Goal: Transaction & Acquisition: Purchase product/service

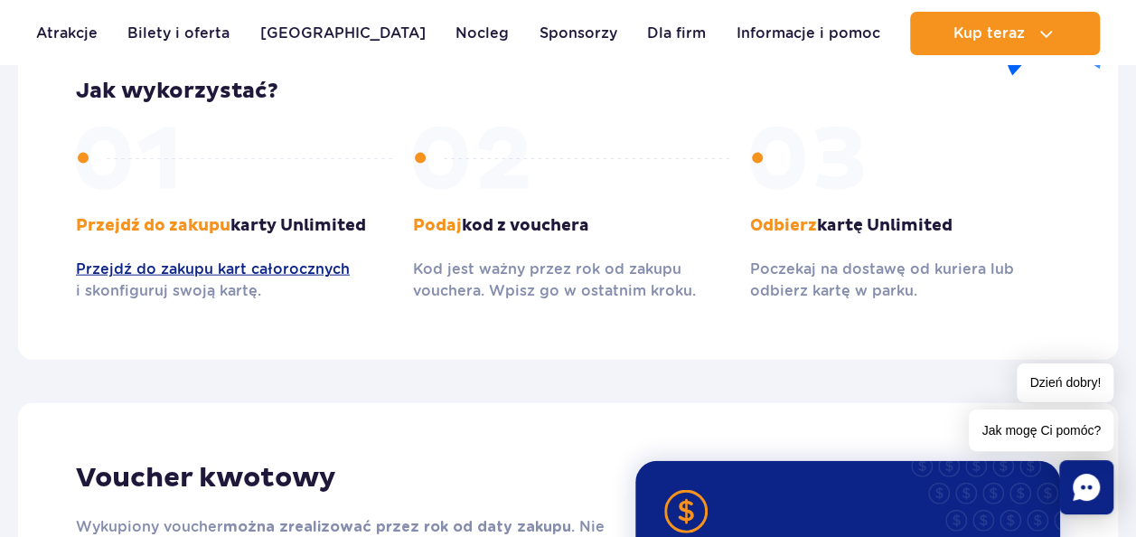
scroll to position [2153, 0]
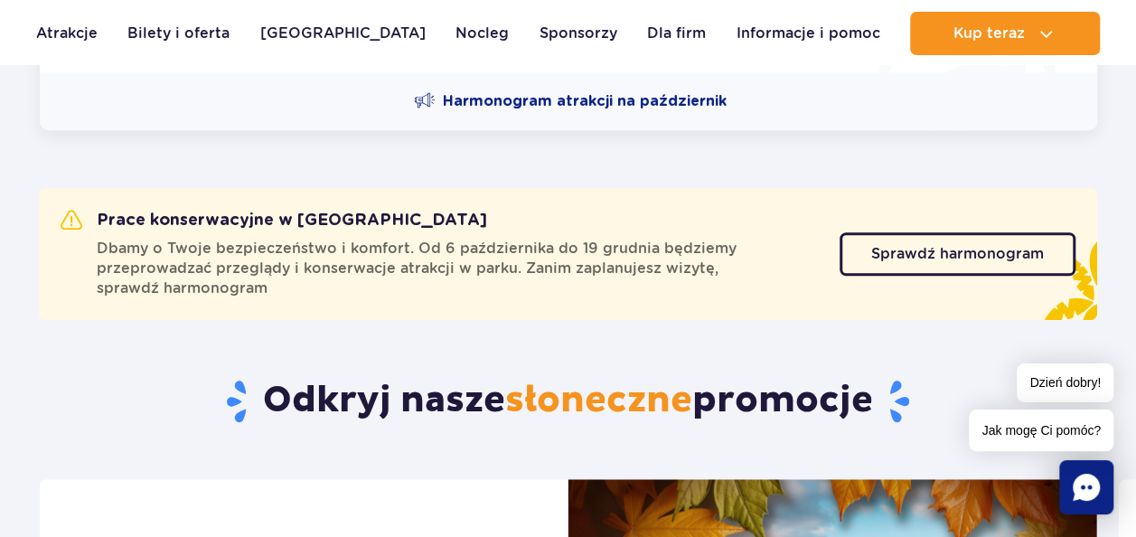
scroll to position [557, 0]
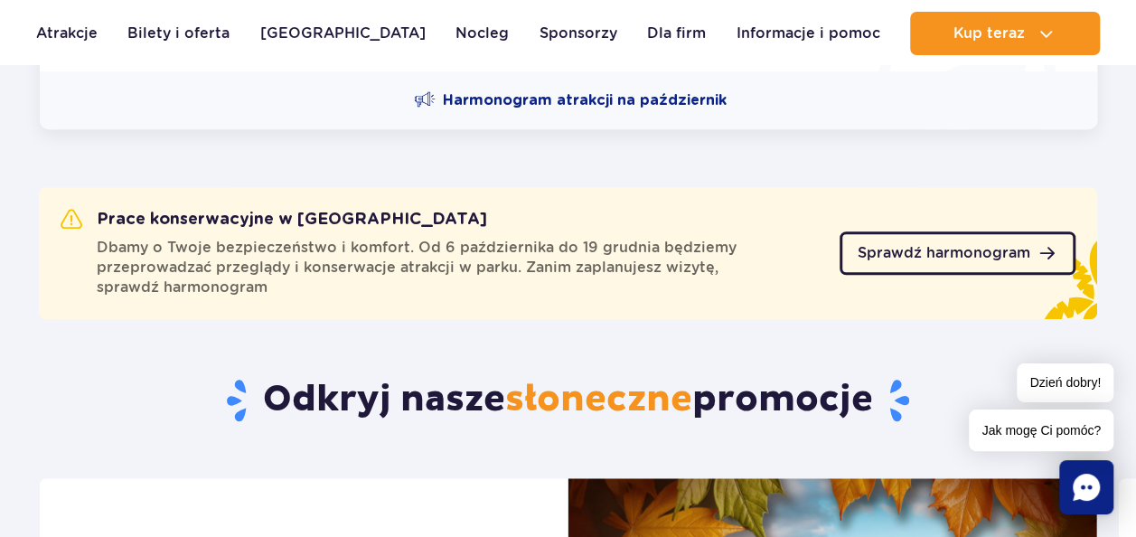
click at [914, 257] on span "Sprawdź harmonogram" at bounding box center [943, 253] width 173 height 14
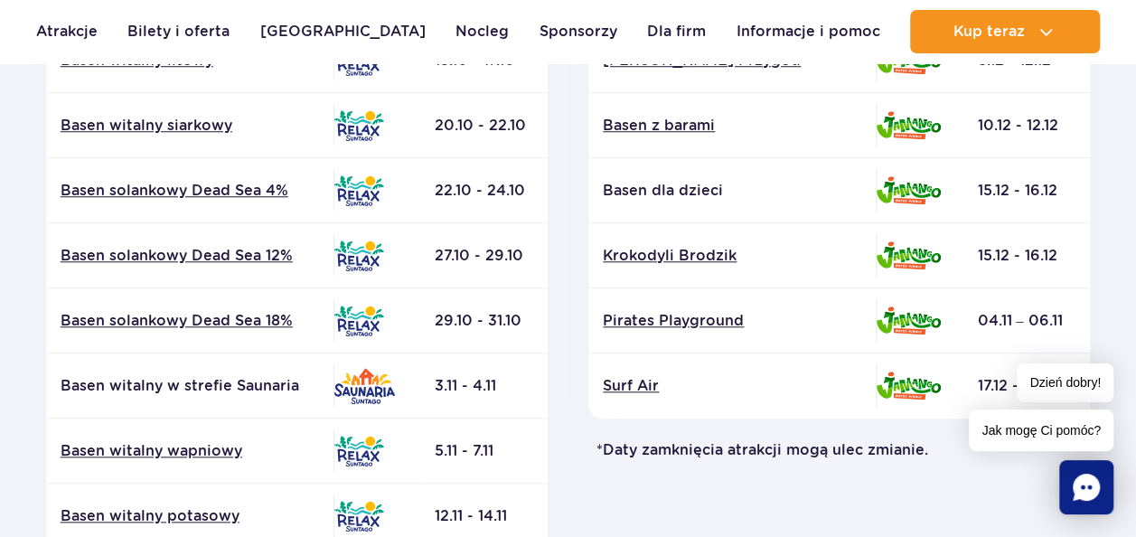
scroll to position [702, 0]
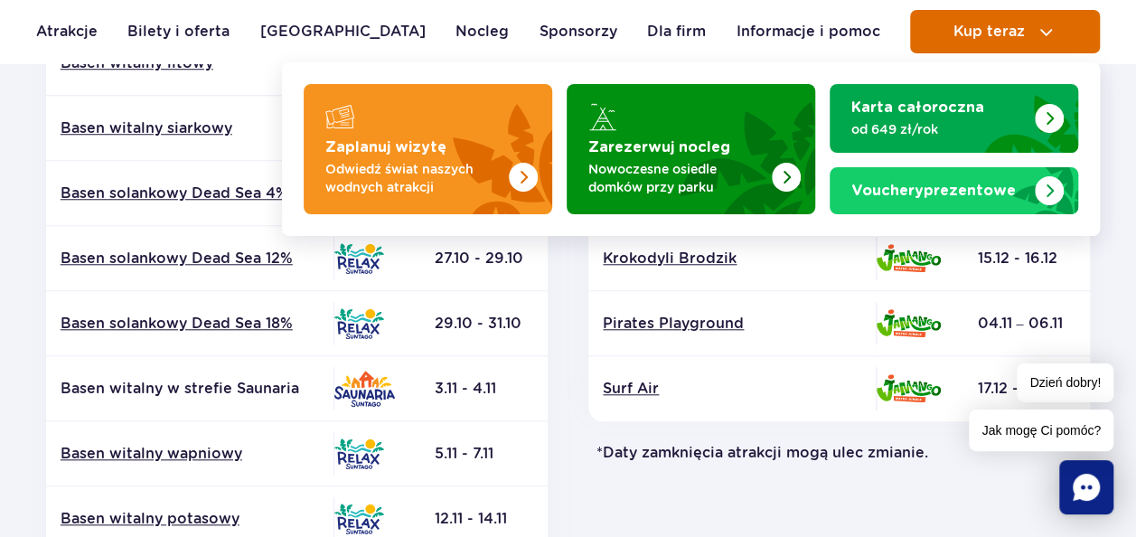
click at [960, 27] on span "Kup teraz" at bounding box center [987, 31] width 71 height 16
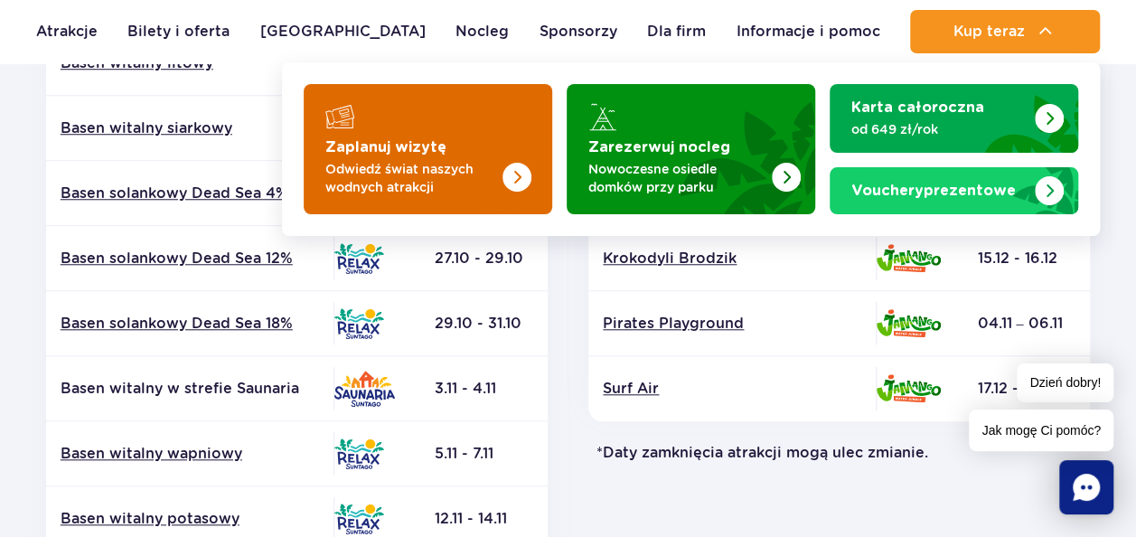
click at [453, 160] on p "Odwiedź świat naszych wodnych atrakcji" at bounding box center [413, 178] width 176 height 36
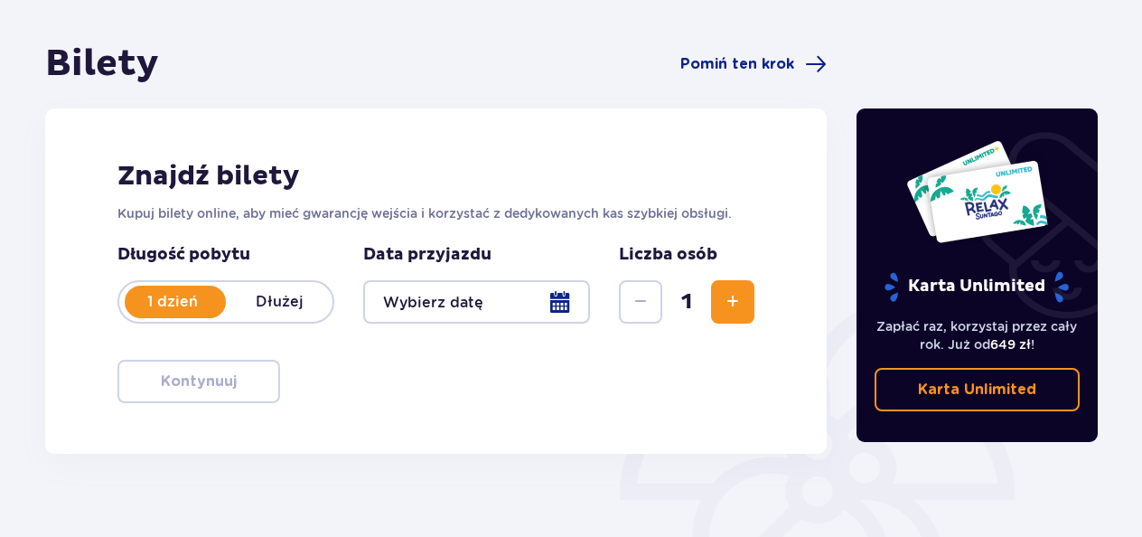
scroll to position [151, 0]
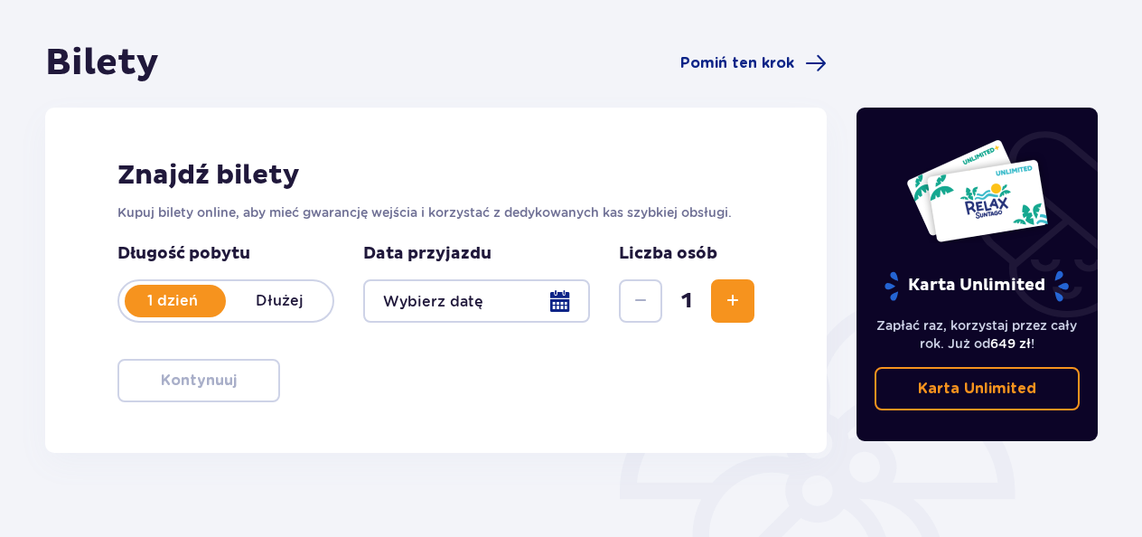
click at [560, 286] on div at bounding box center [476, 300] width 227 height 43
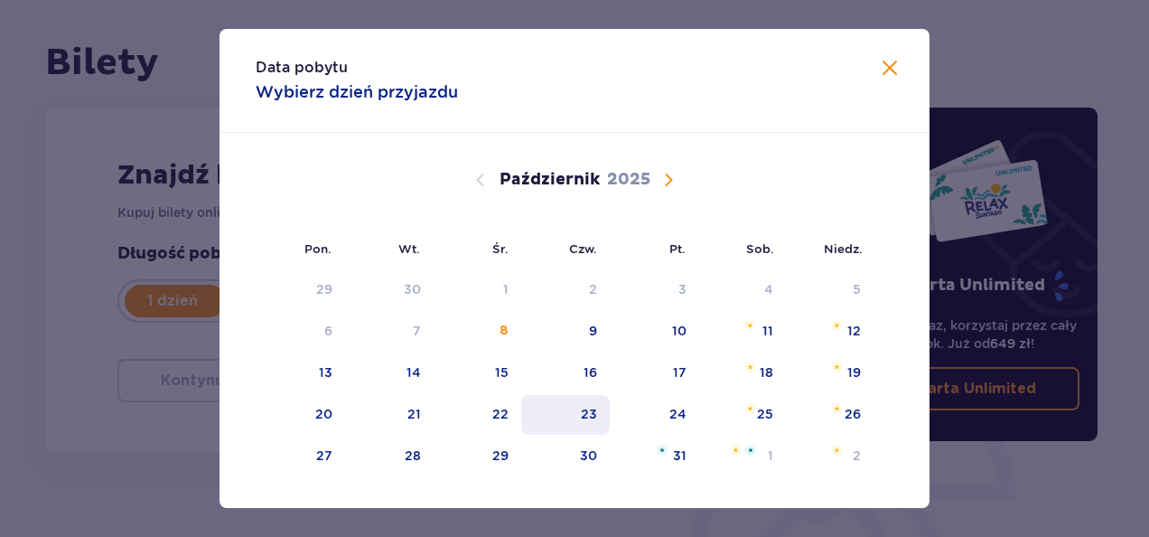
click at [588, 408] on div "23" at bounding box center [589, 414] width 16 height 18
type input "23.10.25"
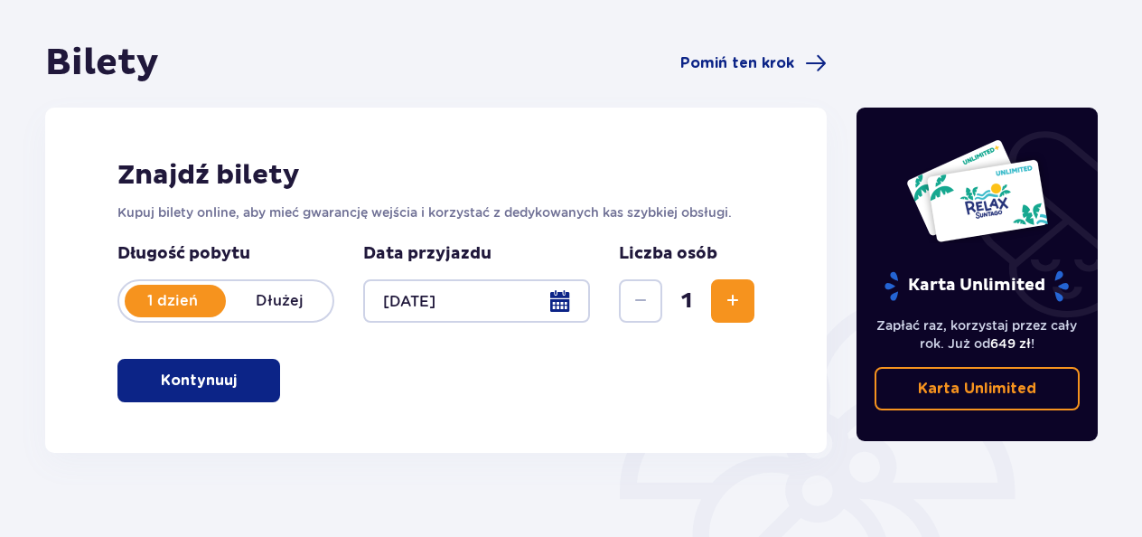
click at [134, 373] on button "Kontynuuj" at bounding box center [198, 380] width 163 height 43
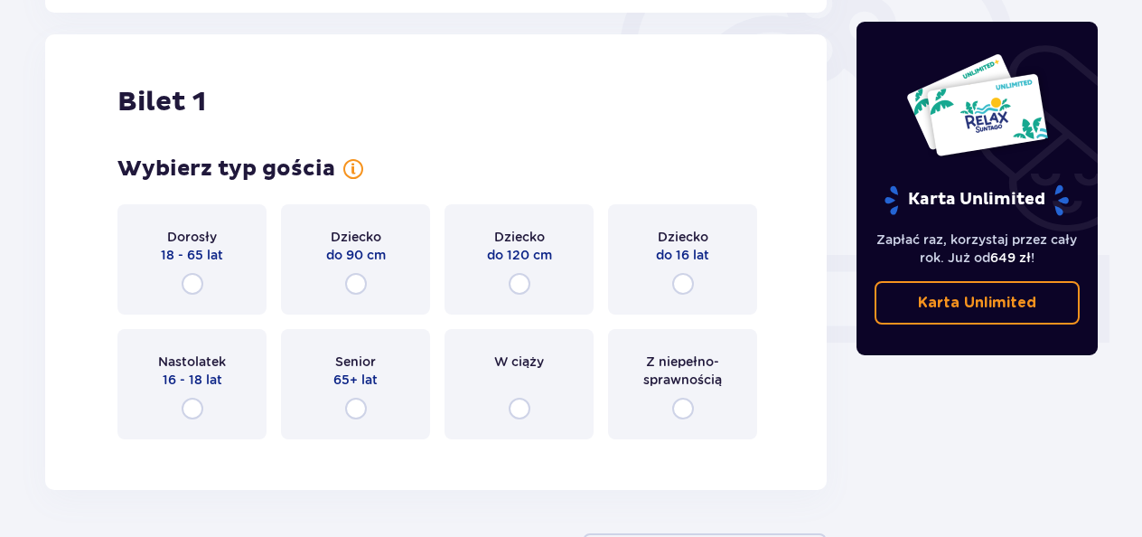
scroll to position [604, 0]
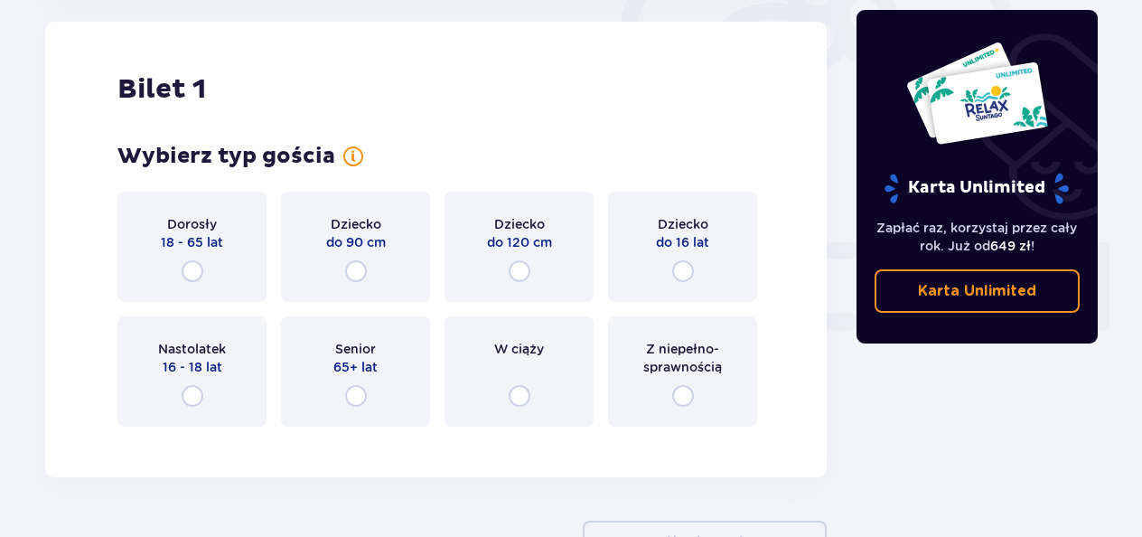
click at [674, 269] on input "radio" at bounding box center [683, 271] width 22 height 22
radio input "true"
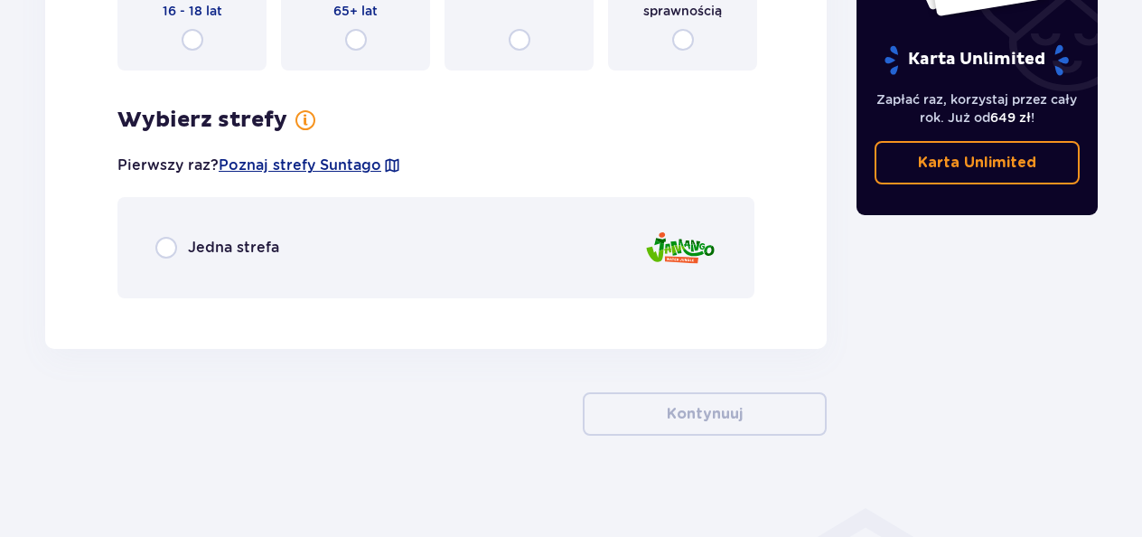
scroll to position [967, 0]
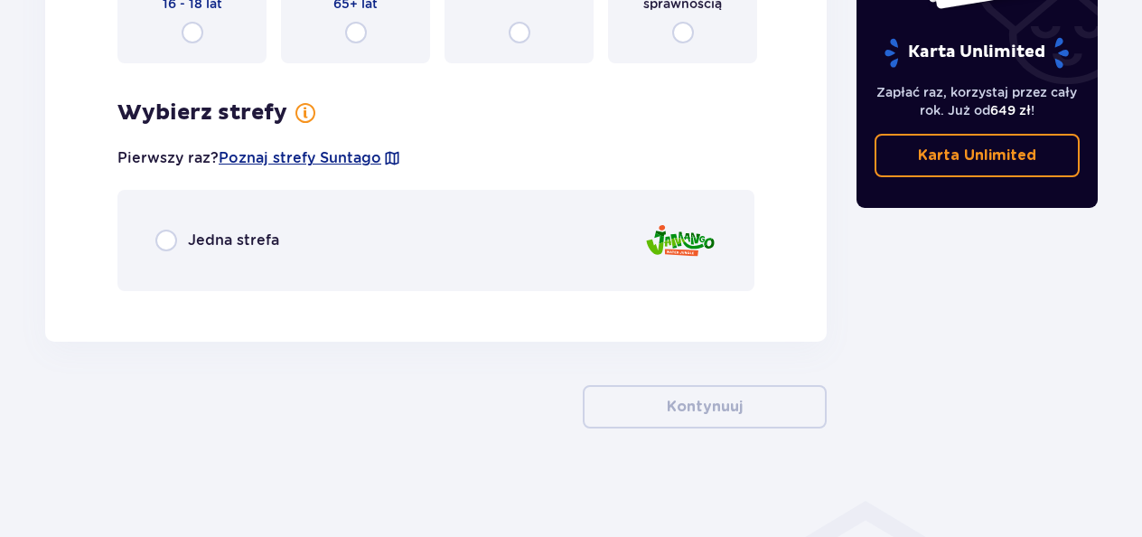
click at [164, 267] on div "Jedna strefa" at bounding box center [435, 240] width 637 height 101
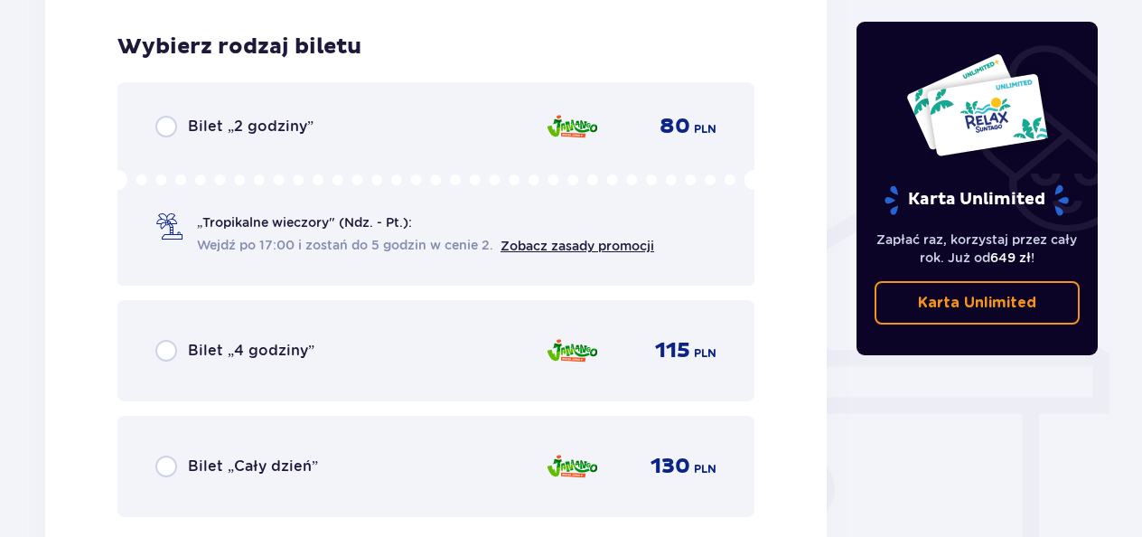
scroll to position [1272, 0]
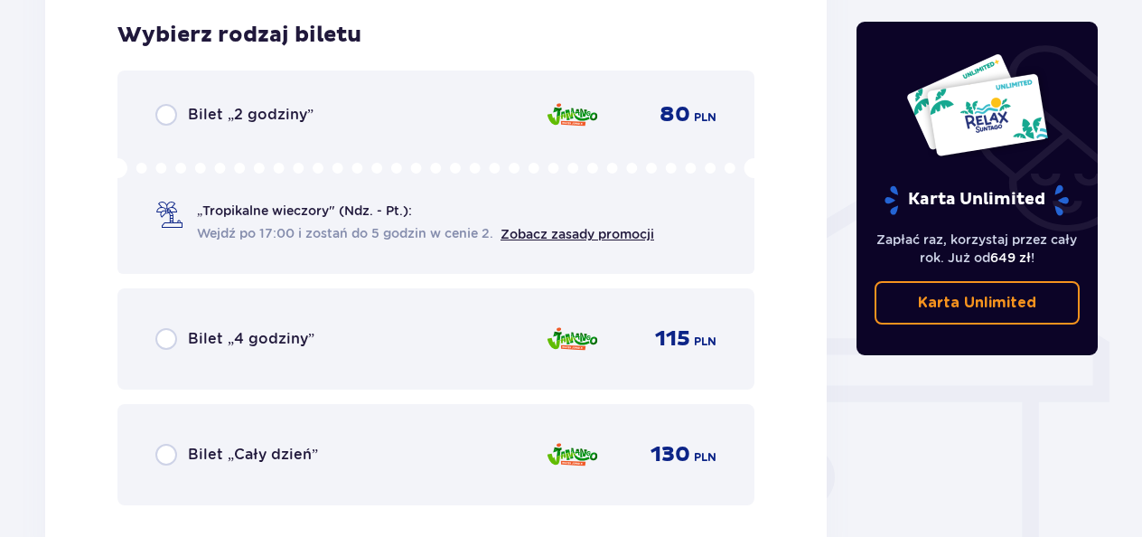
click at [166, 104] on input "radio" at bounding box center [166, 115] width 22 height 22
radio input "true"
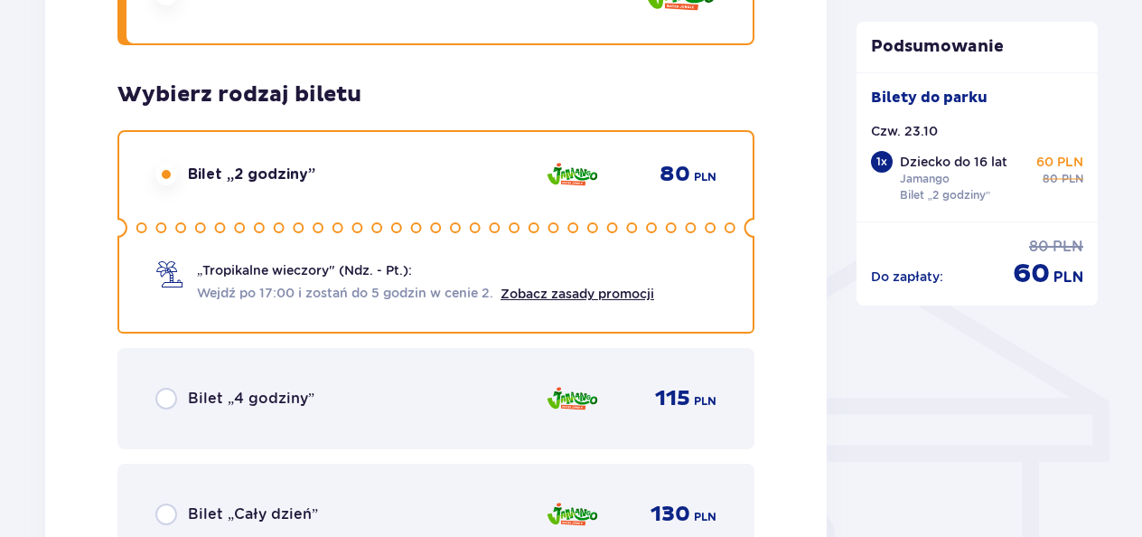
scroll to position [1208, 0]
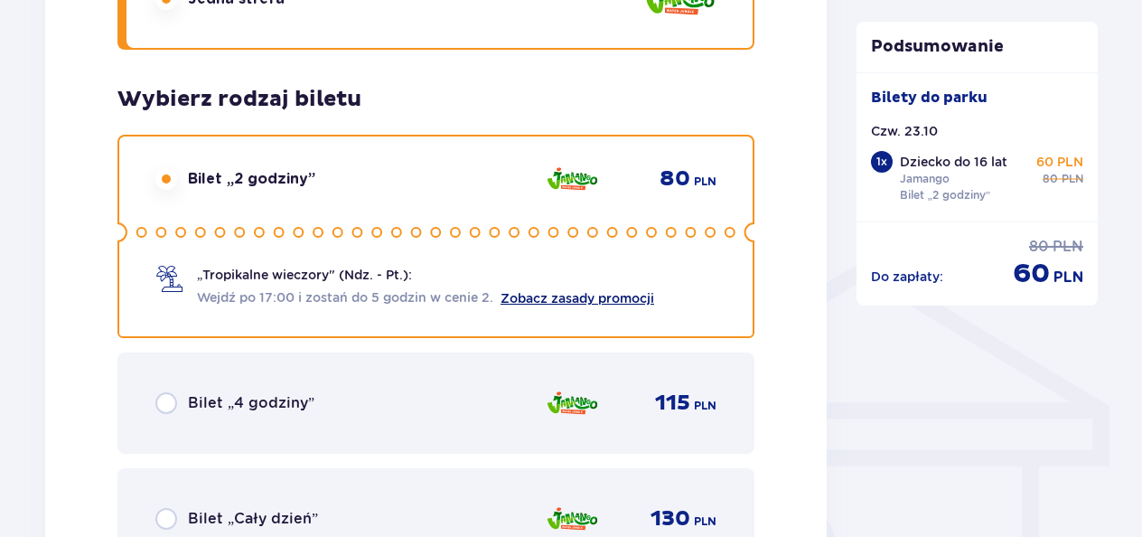
click at [532, 295] on link "Zobacz zasady promocji" at bounding box center [578, 298] width 154 height 14
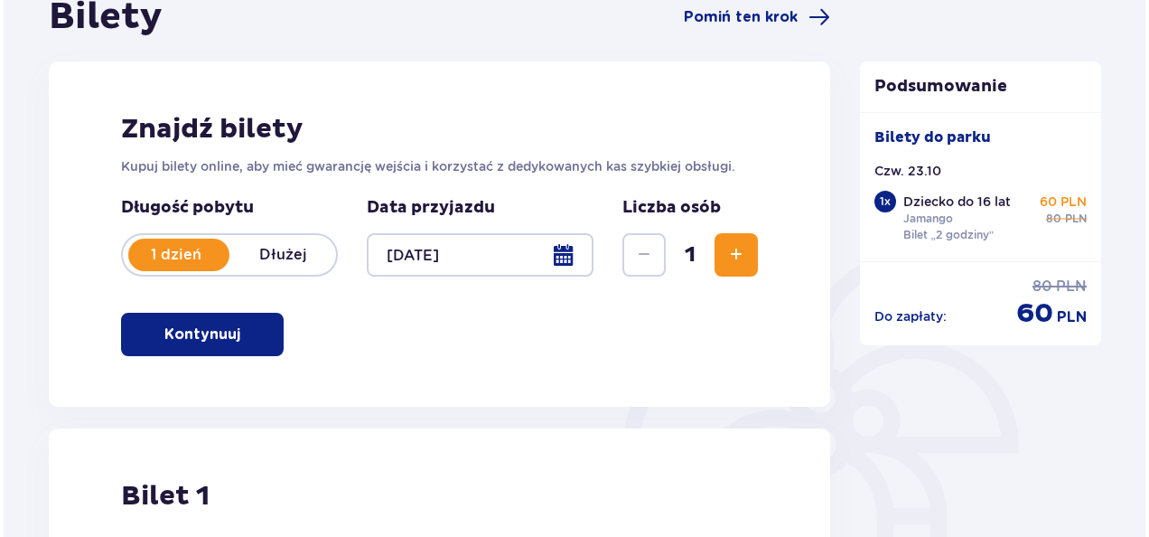
scroll to position [196, 0]
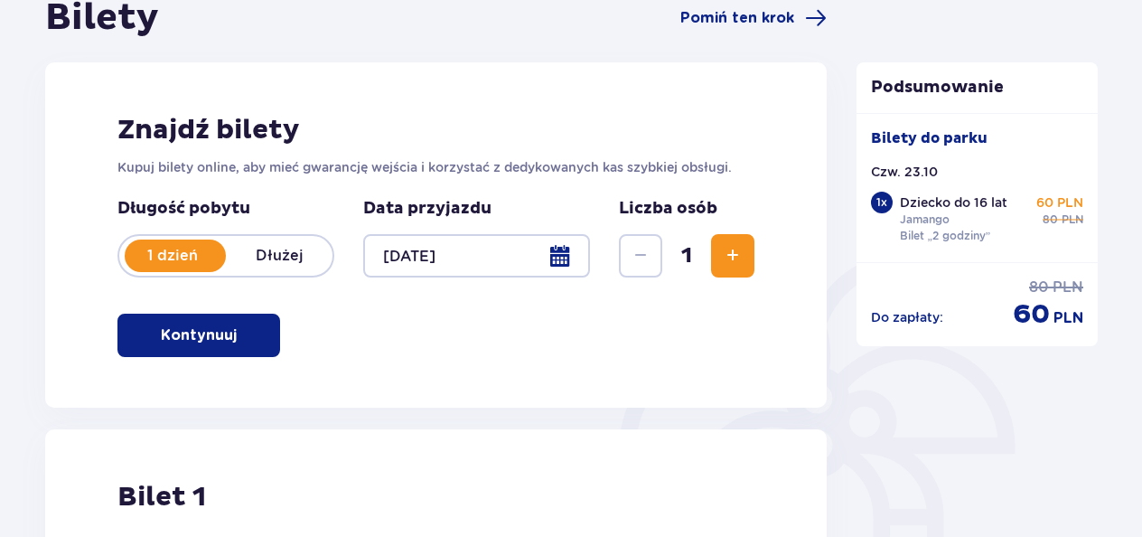
click at [564, 258] on div at bounding box center [476, 255] width 227 height 43
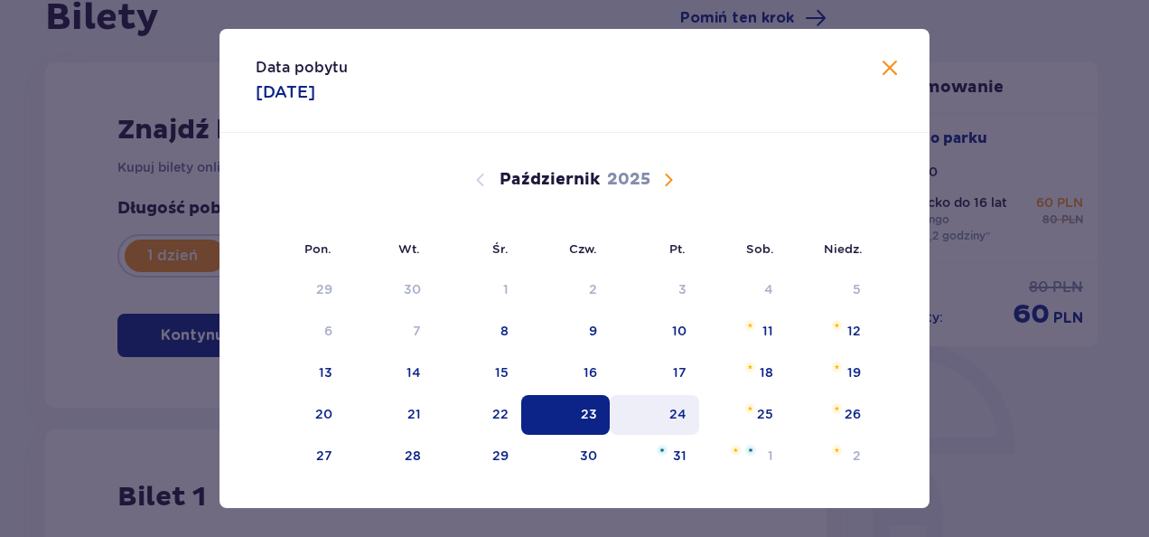
click at [665, 412] on div "24" at bounding box center [654, 415] width 89 height 40
type input "24.10.25"
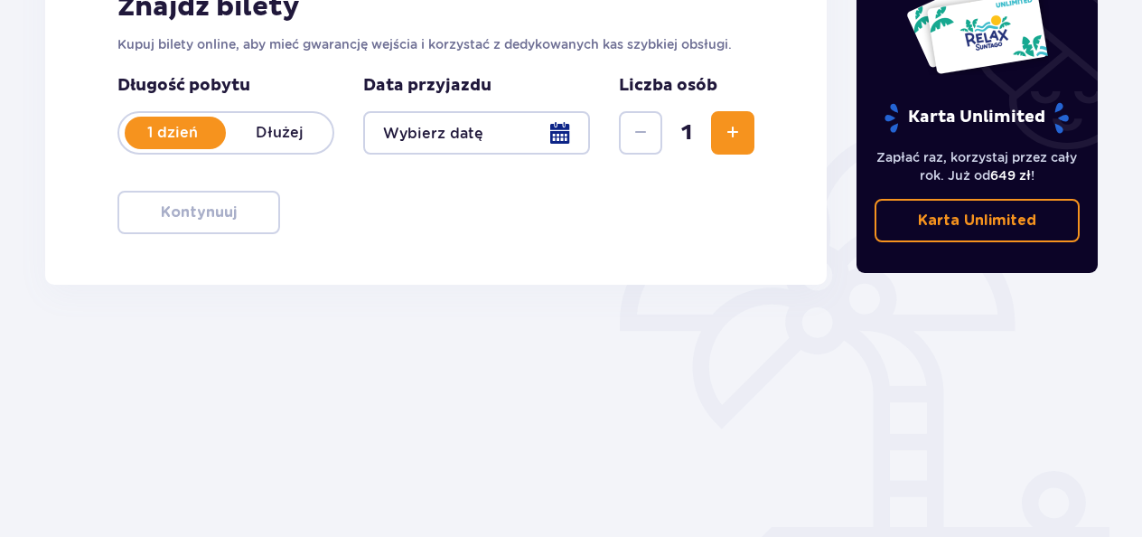
scroll to position [318, 0]
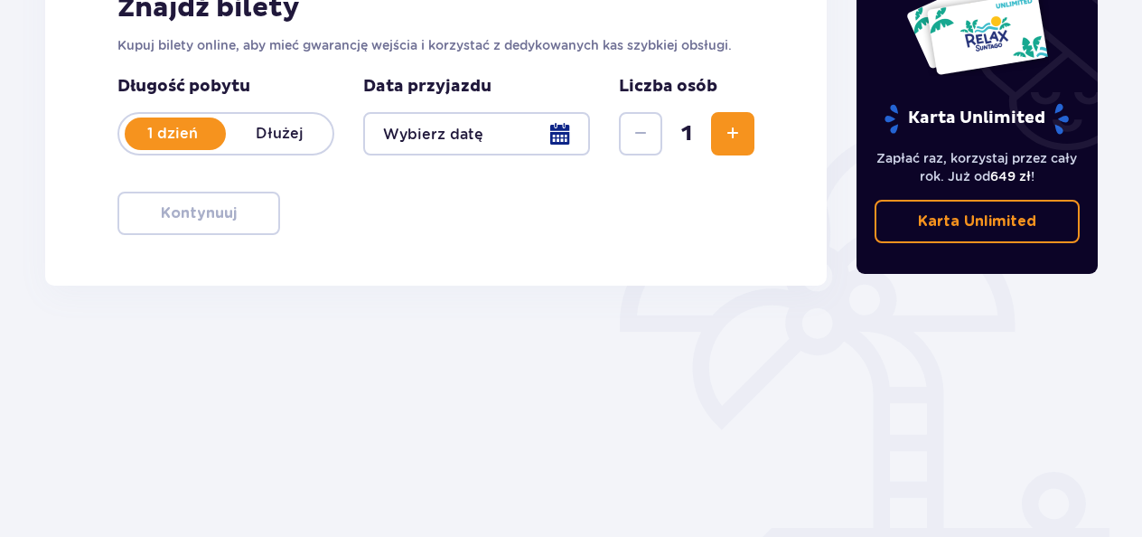
click at [578, 137] on div at bounding box center [476, 133] width 227 height 43
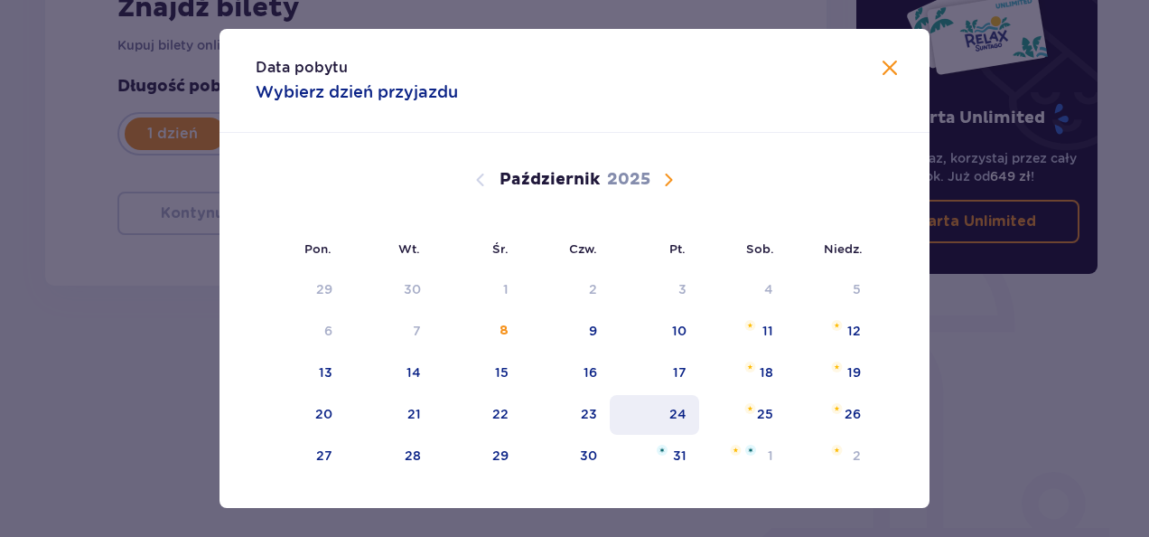
click at [670, 416] on div "24" at bounding box center [677, 414] width 17 height 18
type input "24.10.25"
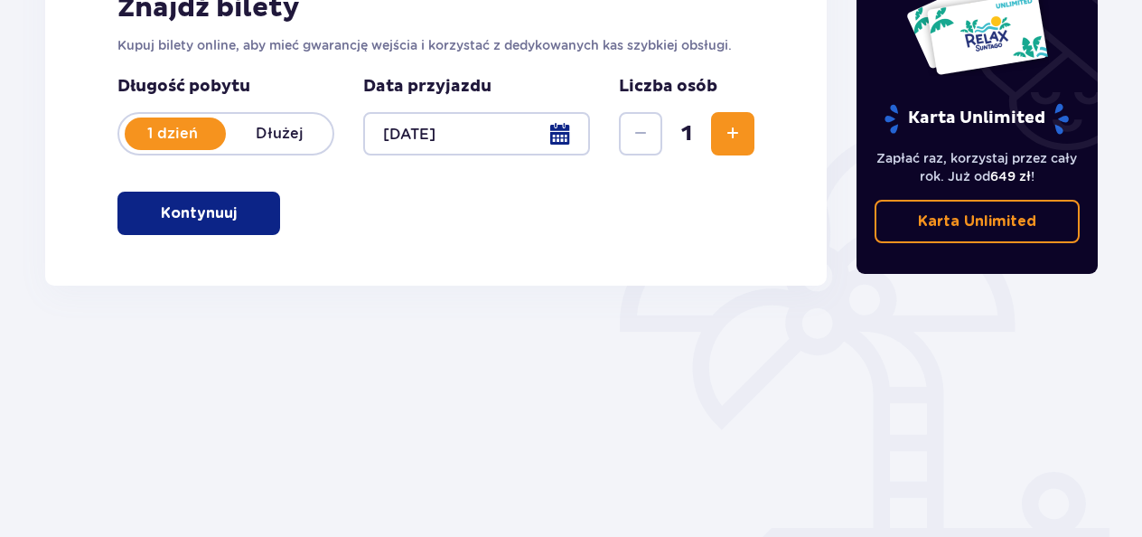
click at [165, 210] on p "Kontynuuj" at bounding box center [199, 213] width 76 height 20
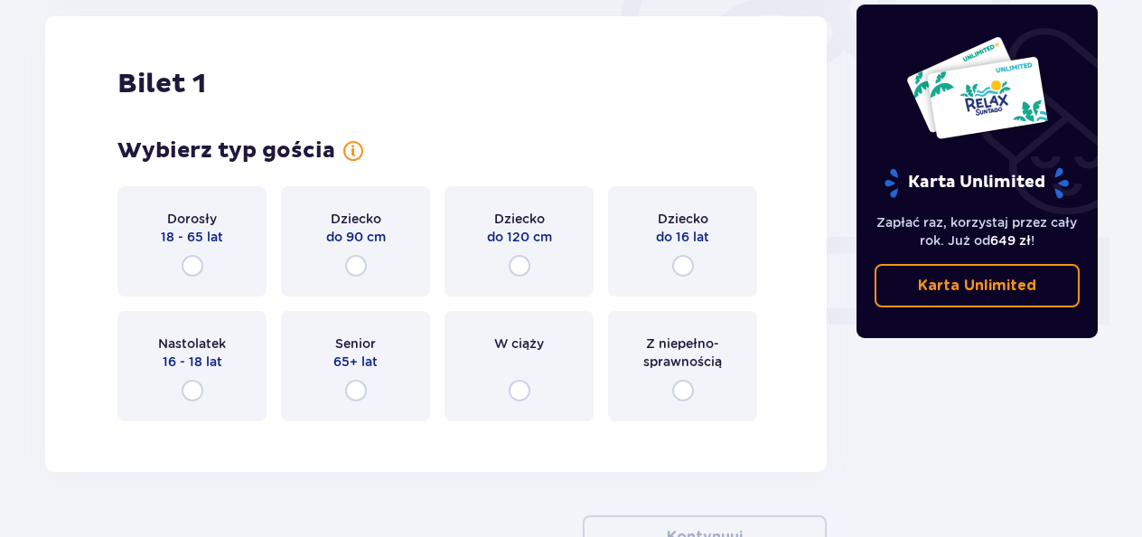
scroll to position [611, 0]
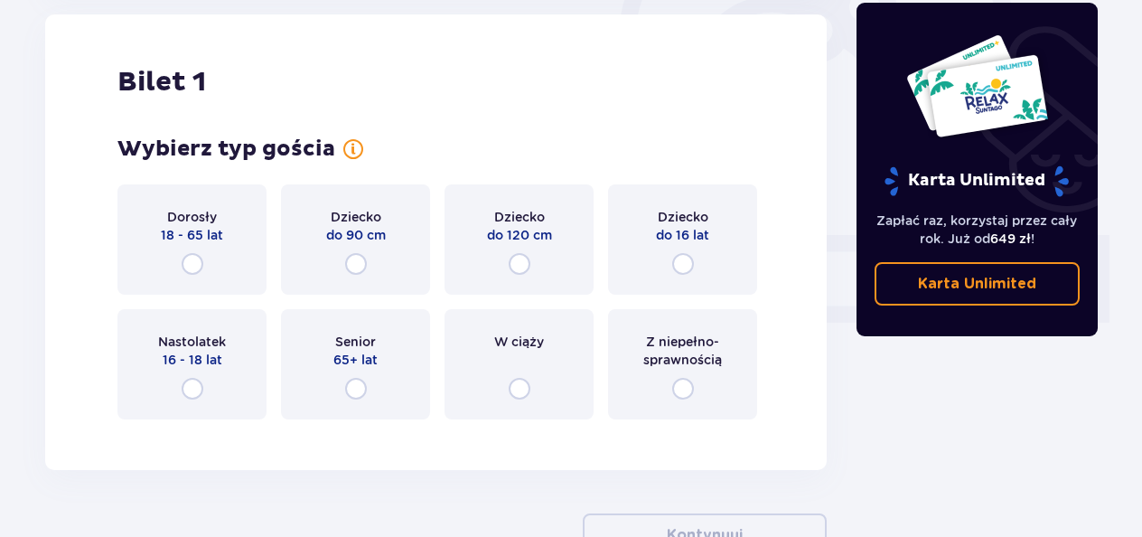
click at [683, 255] on input "radio" at bounding box center [683, 264] width 22 height 22
radio input "true"
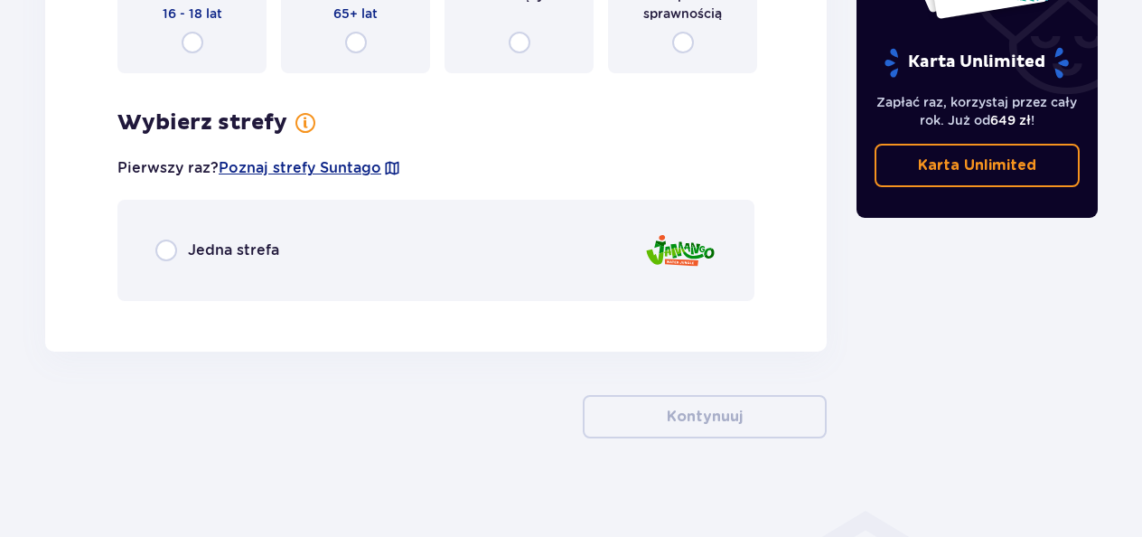
scroll to position [967, 0]
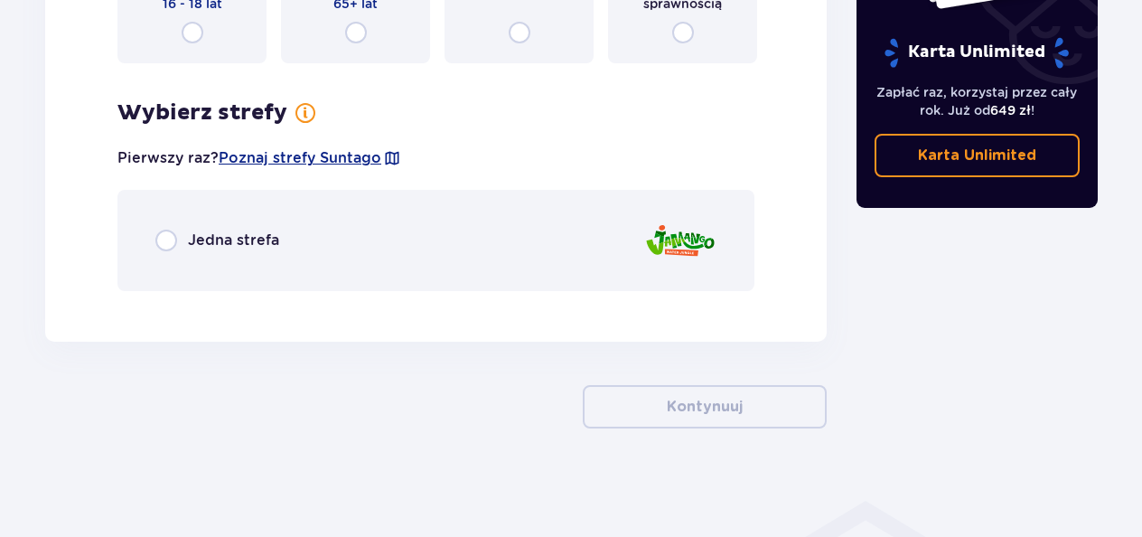
click at [160, 240] on input "radio" at bounding box center [166, 240] width 22 height 22
radio input "true"
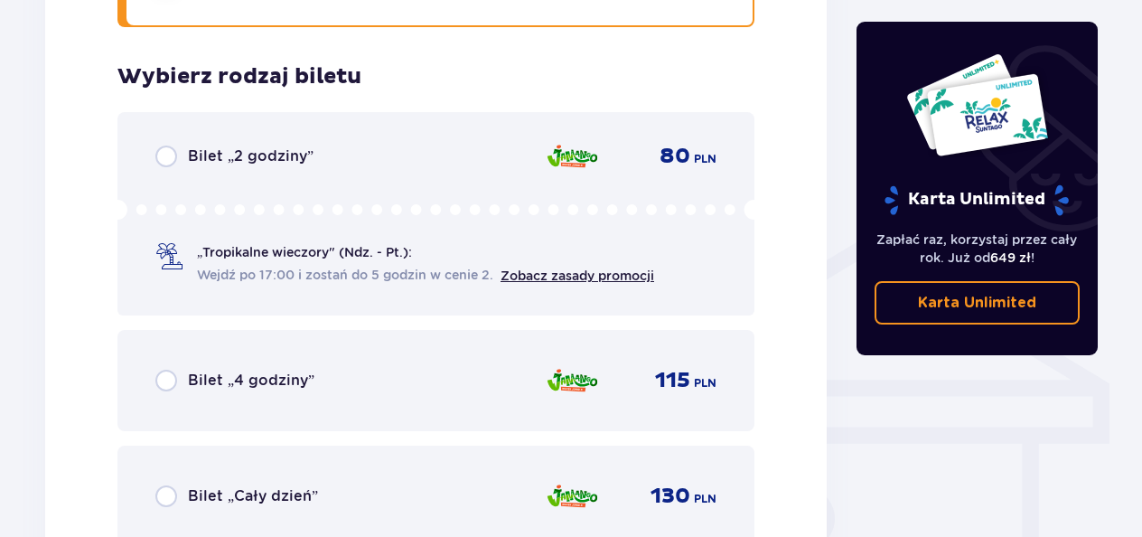
scroll to position [1227, 0]
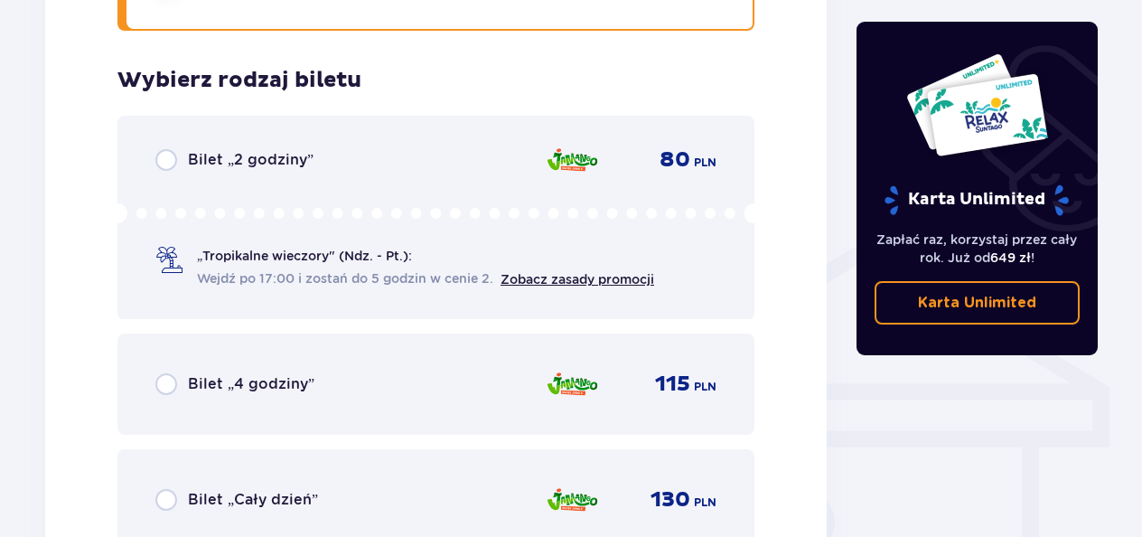
click at [162, 155] on input "radio" at bounding box center [166, 160] width 22 height 22
radio input "true"
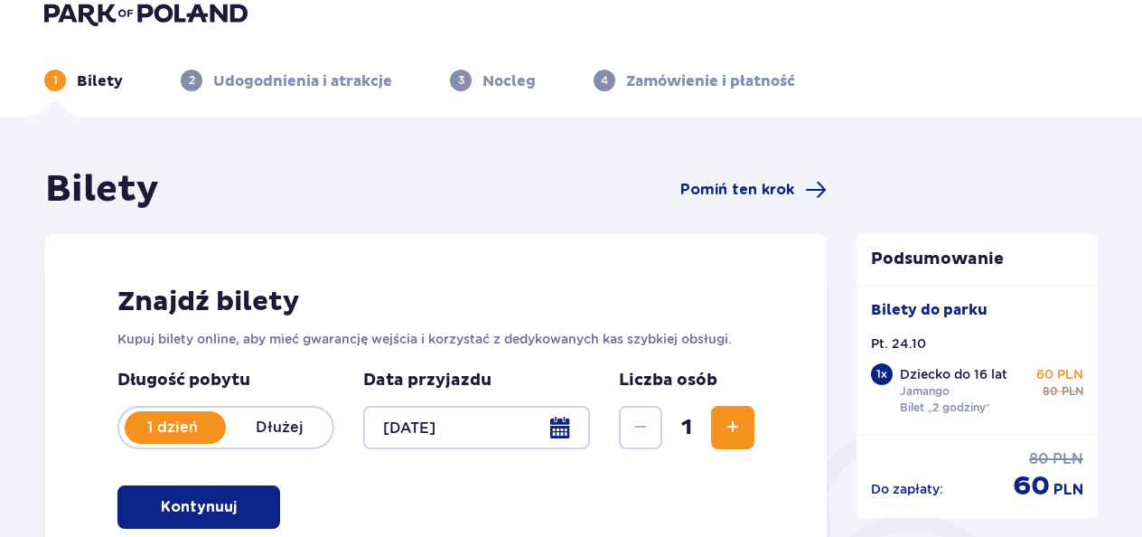
scroll to position [23, 0]
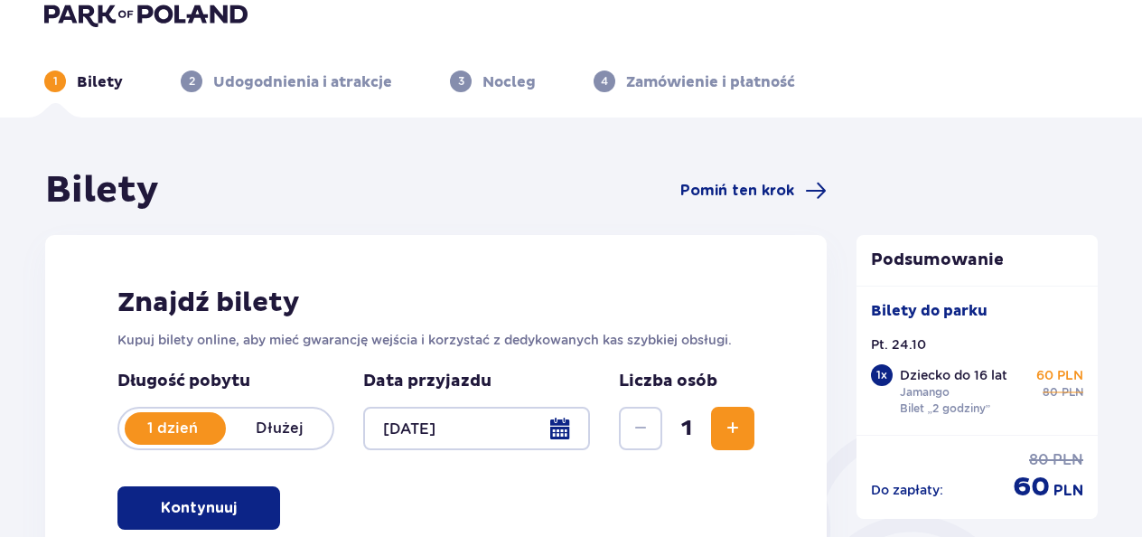
click at [587, 410] on div at bounding box center [476, 428] width 227 height 43
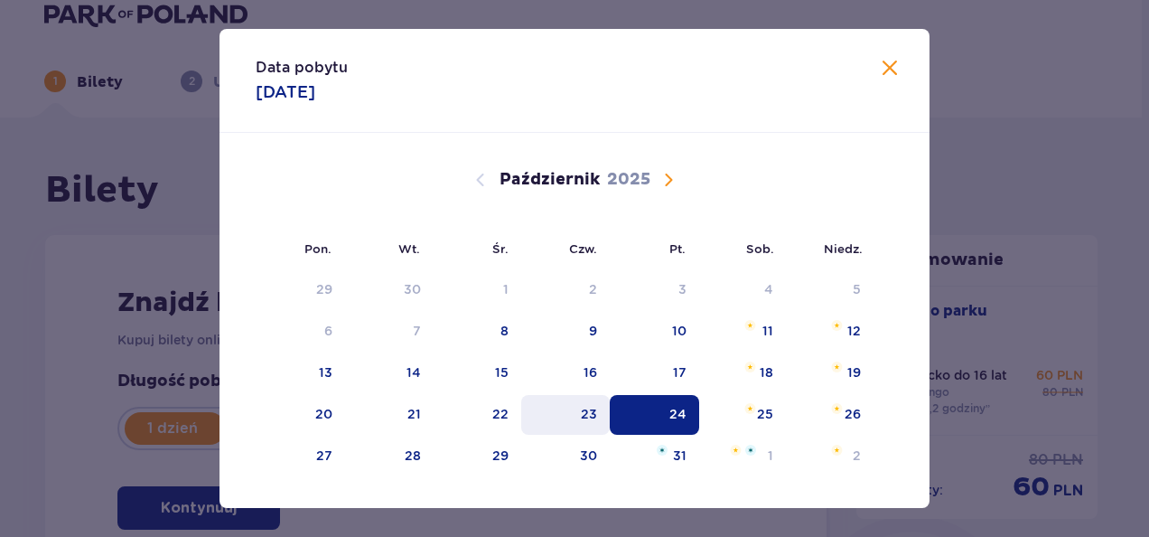
click at [588, 426] on div "23" at bounding box center [565, 415] width 89 height 40
type input "23.10.25"
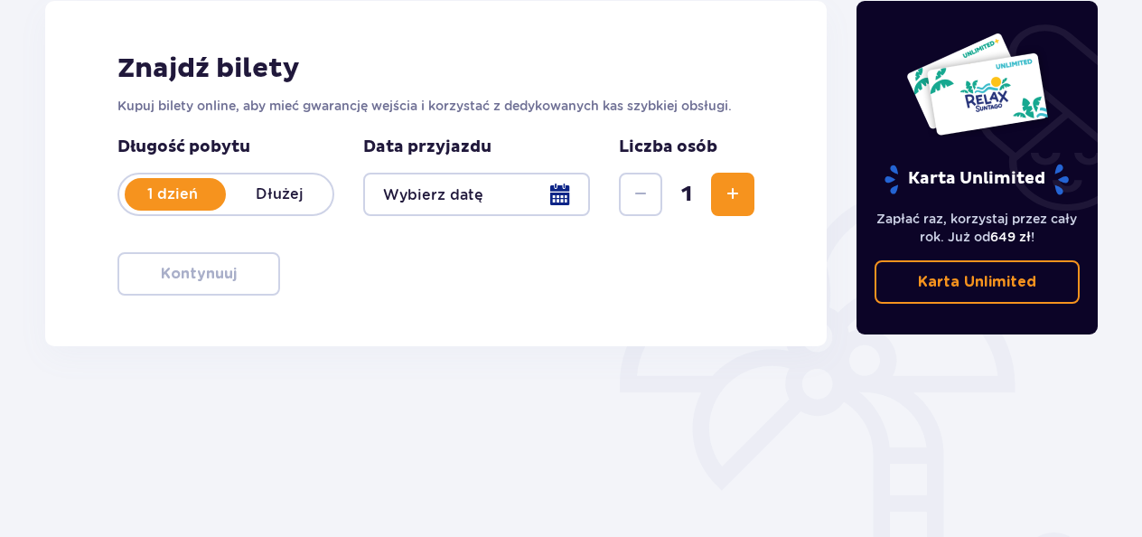
scroll to position [264, 0]
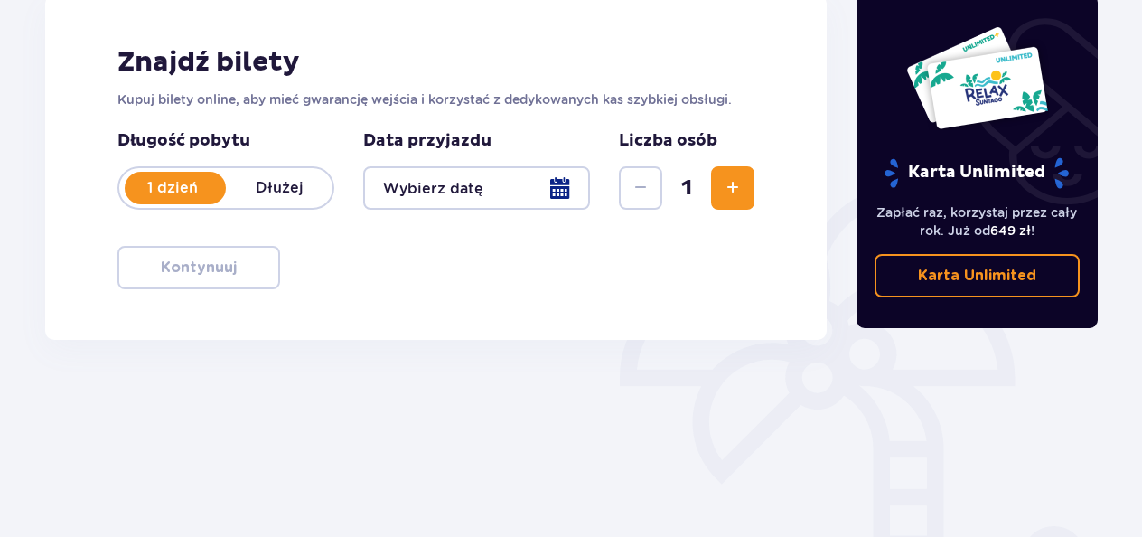
click at [569, 186] on div at bounding box center [476, 187] width 227 height 43
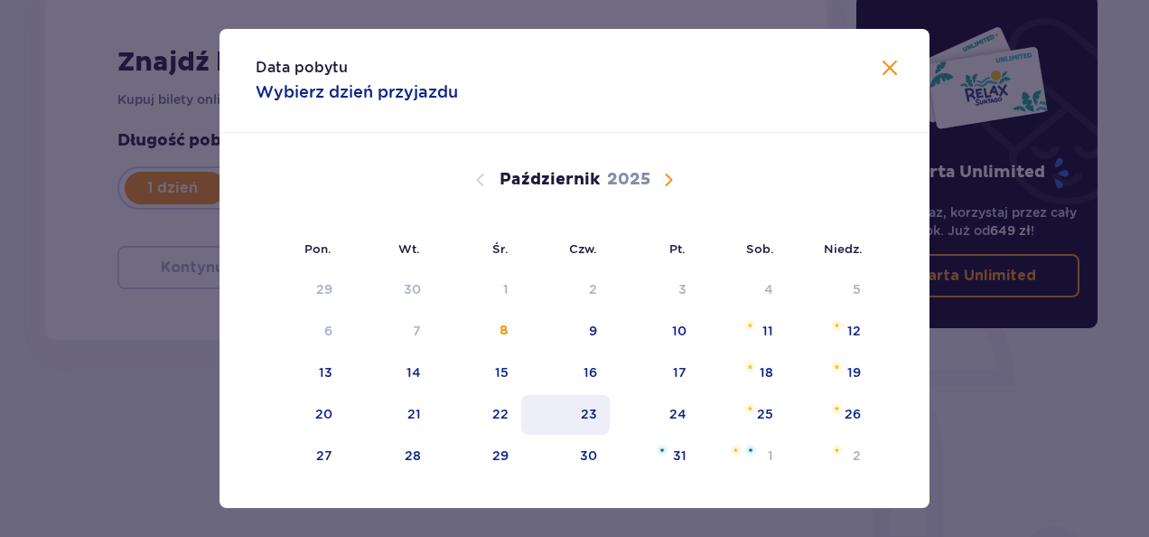
click at [591, 410] on div "23" at bounding box center [589, 414] width 16 height 18
type input "23.10.25"
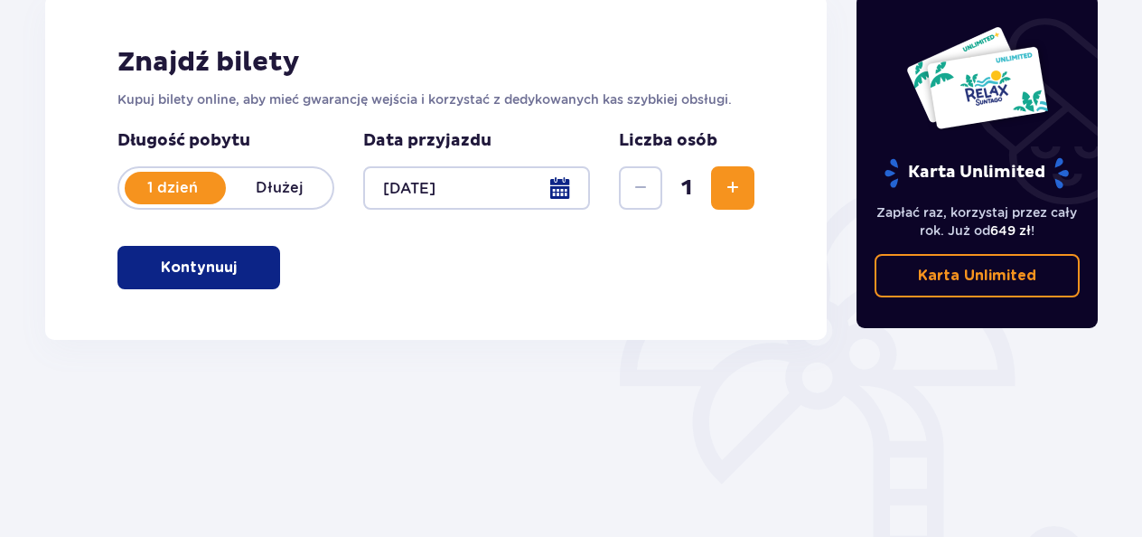
click at [175, 269] on p "Kontynuuj" at bounding box center [199, 267] width 76 height 20
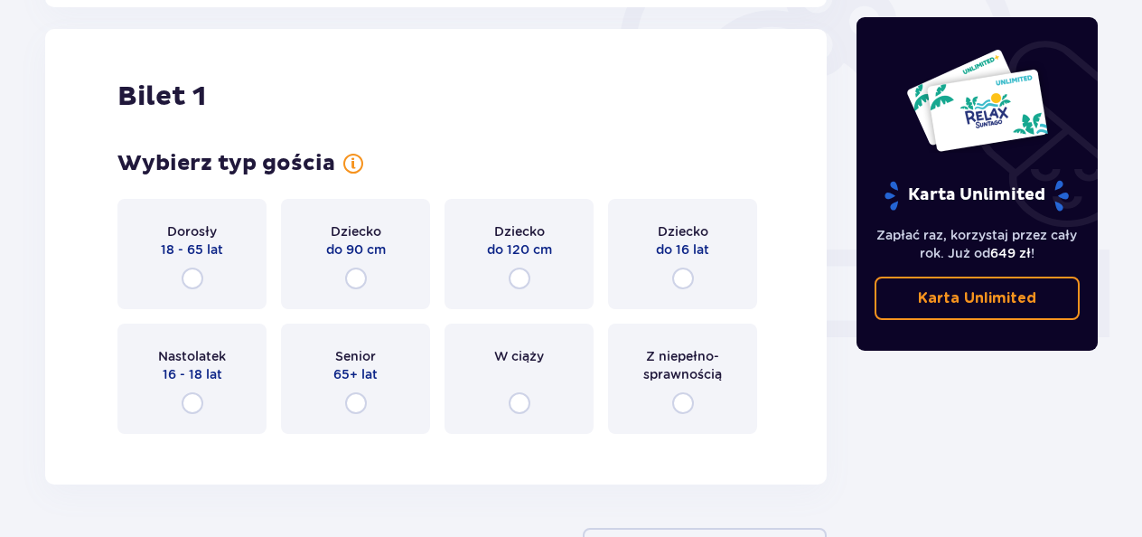
scroll to position [604, 0]
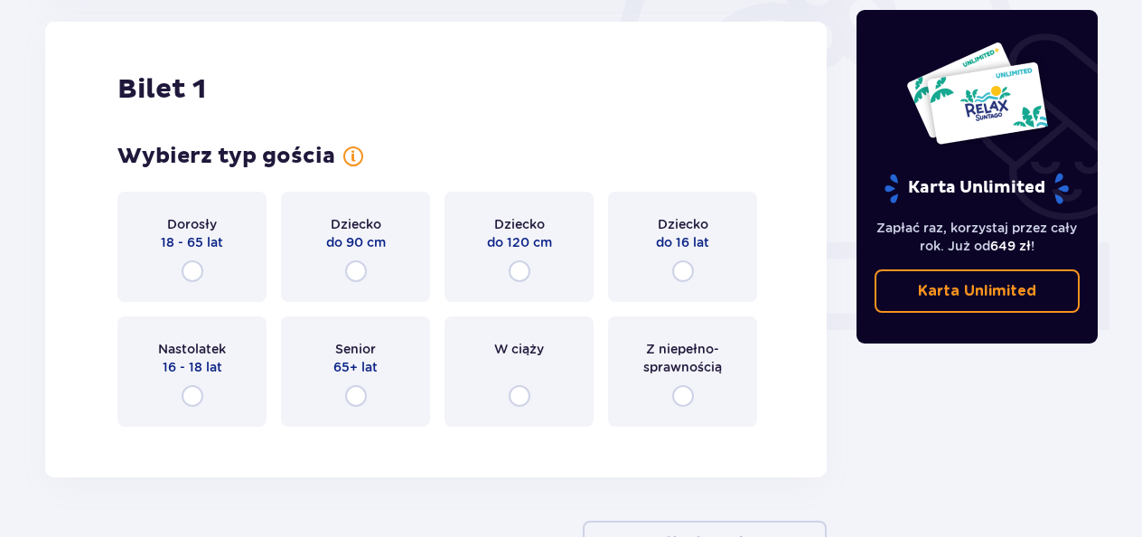
click at [515, 276] on input "radio" at bounding box center [520, 271] width 22 height 22
radio input "true"
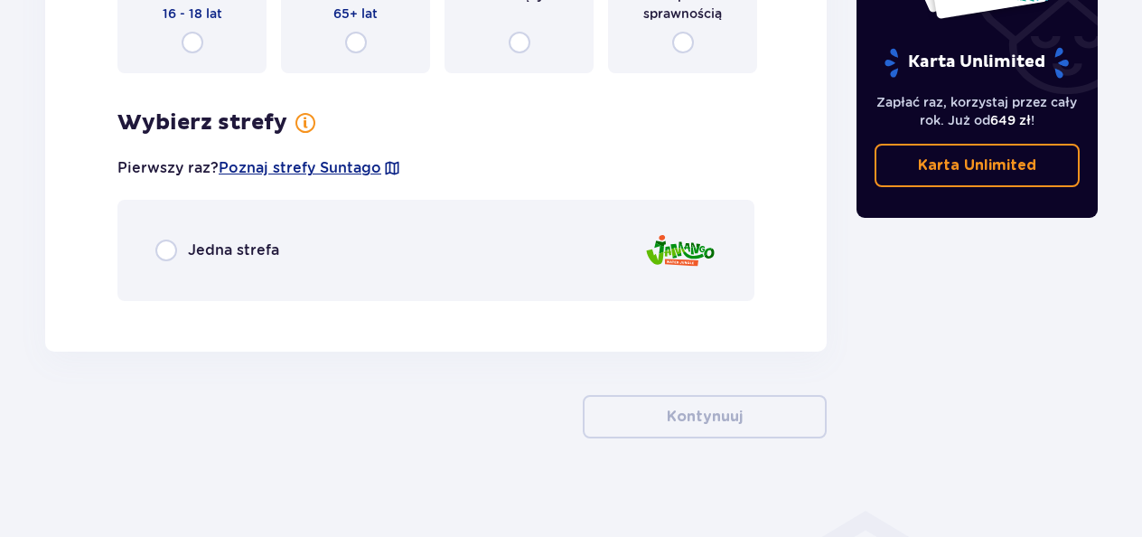
scroll to position [967, 0]
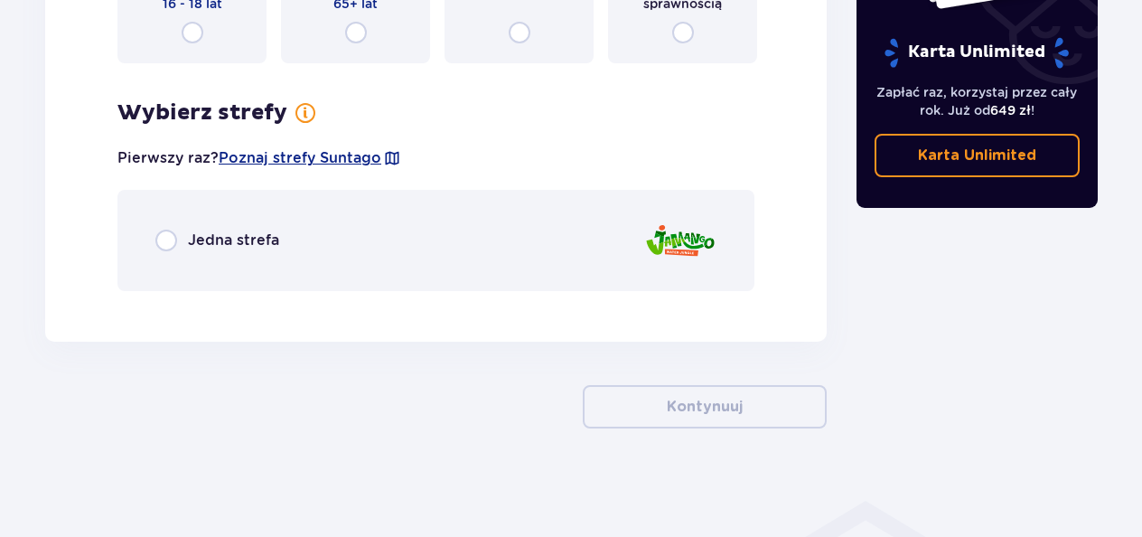
click at [165, 211] on div "Jedna strefa" at bounding box center [435, 240] width 637 height 101
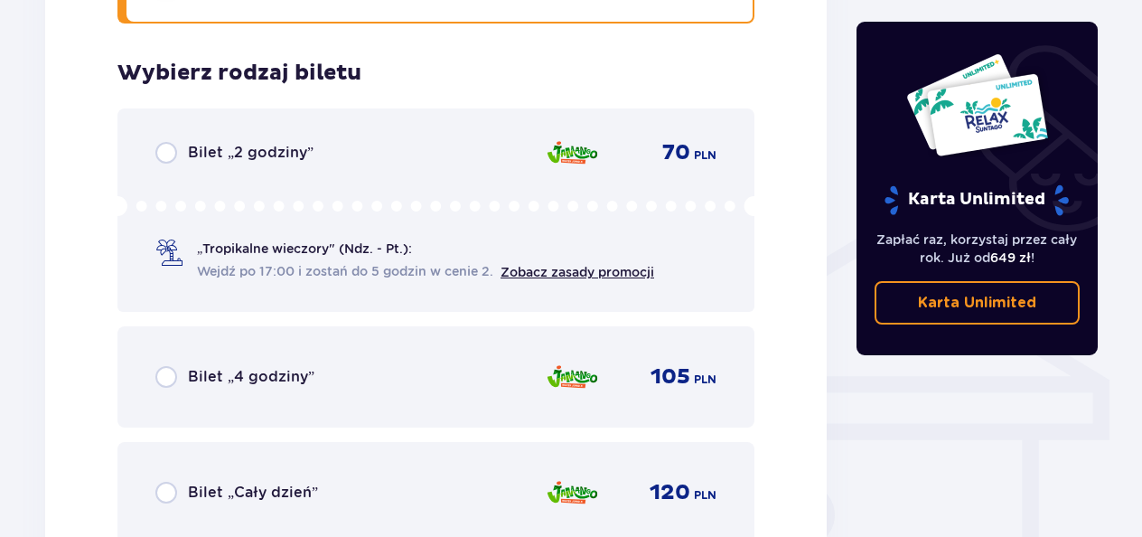
scroll to position [1272, 0]
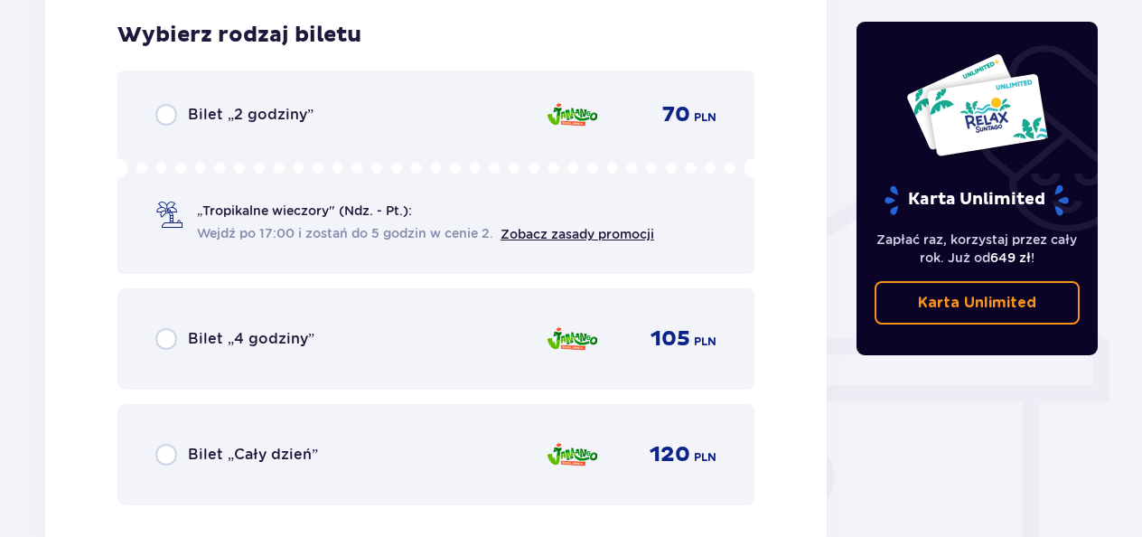
click at [169, 106] on input "radio" at bounding box center [166, 115] width 22 height 22
radio input "true"
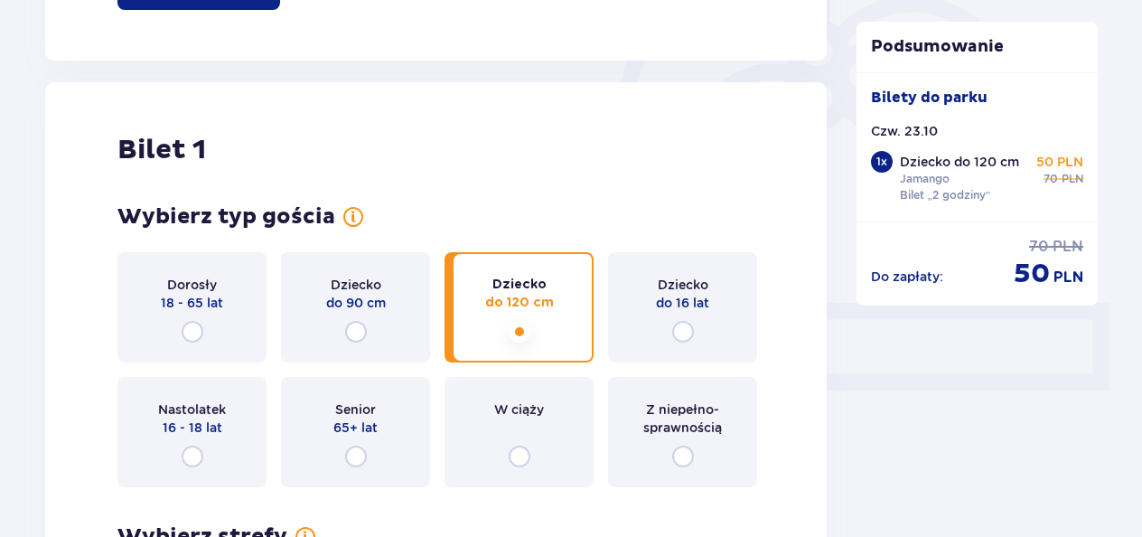
scroll to position [555, 0]
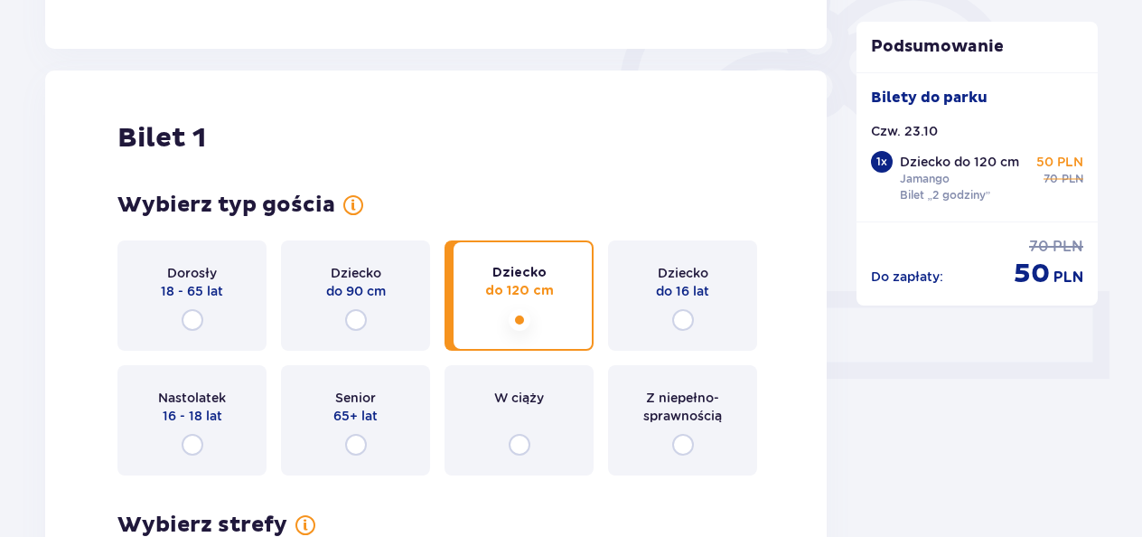
click at [680, 325] on input "radio" at bounding box center [683, 320] width 22 height 22
radio input "true"
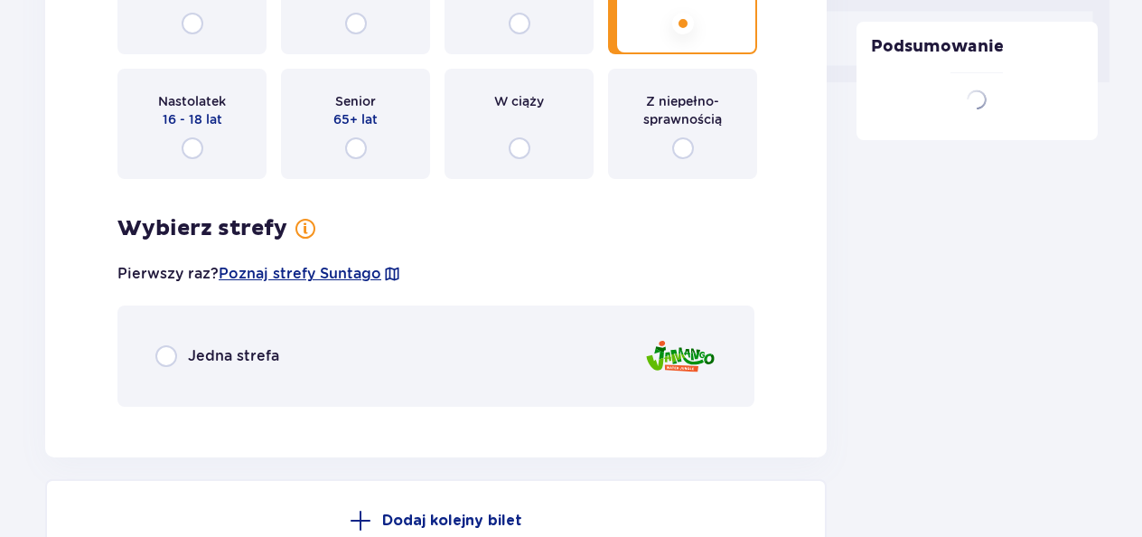
scroll to position [967, 0]
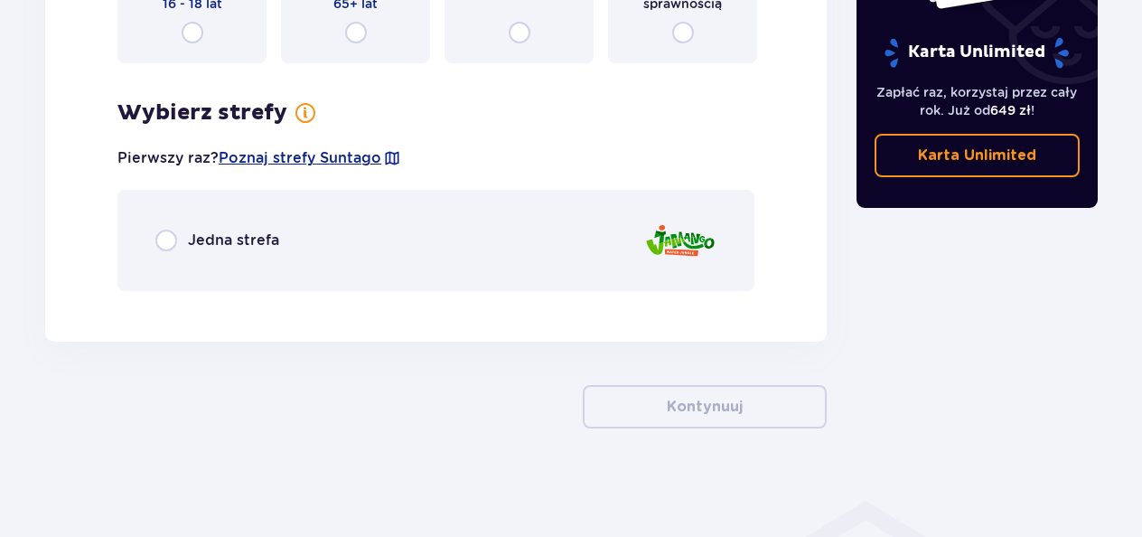
click at [168, 249] on input "radio" at bounding box center [166, 240] width 22 height 22
radio input "true"
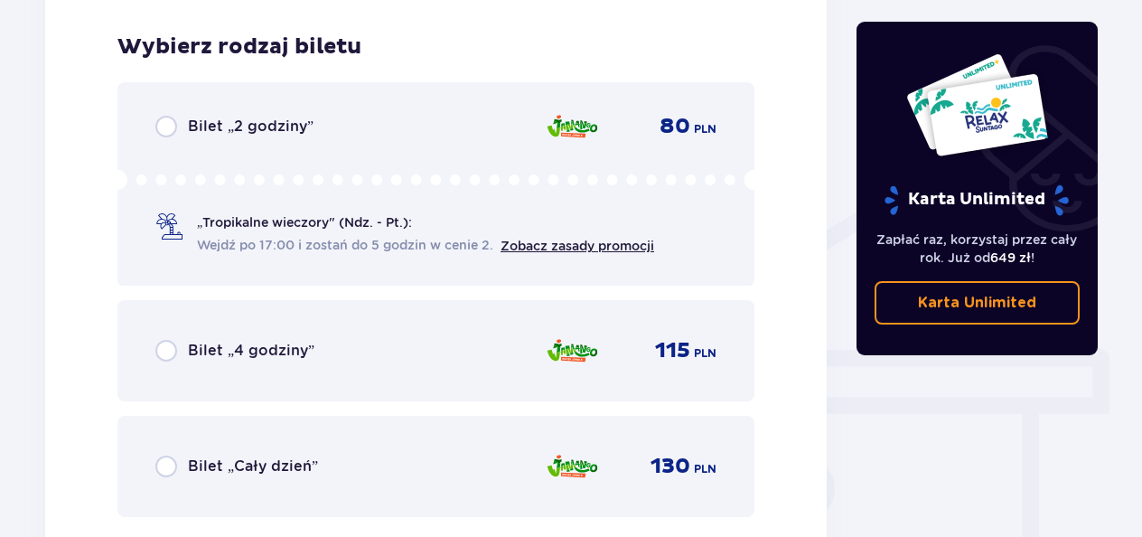
scroll to position [1272, 0]
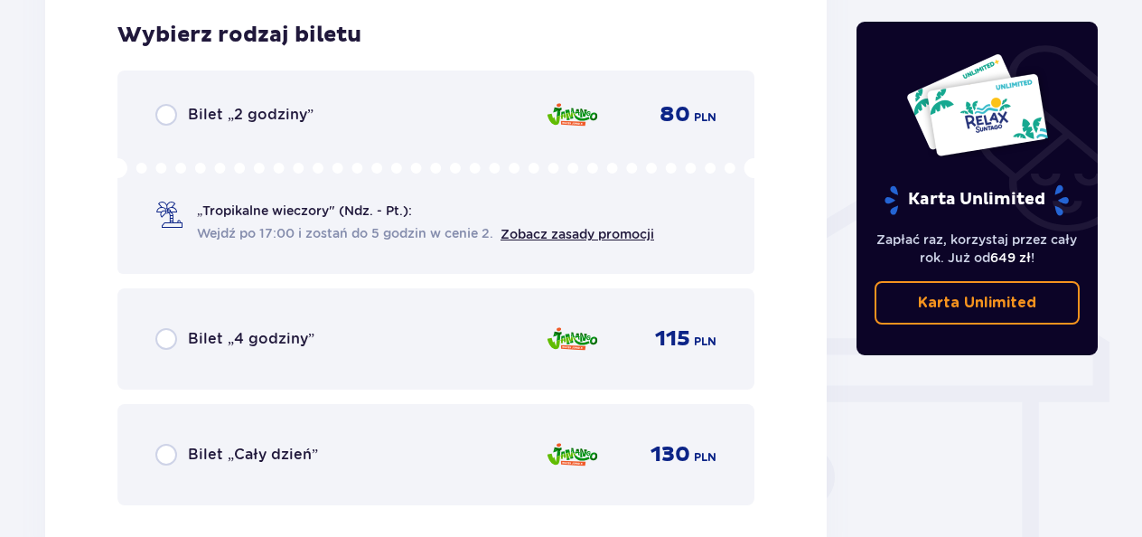
click at [163, 108] on input "radio" at bounding box center [166, 115] width 22 height 22
radio input "true"
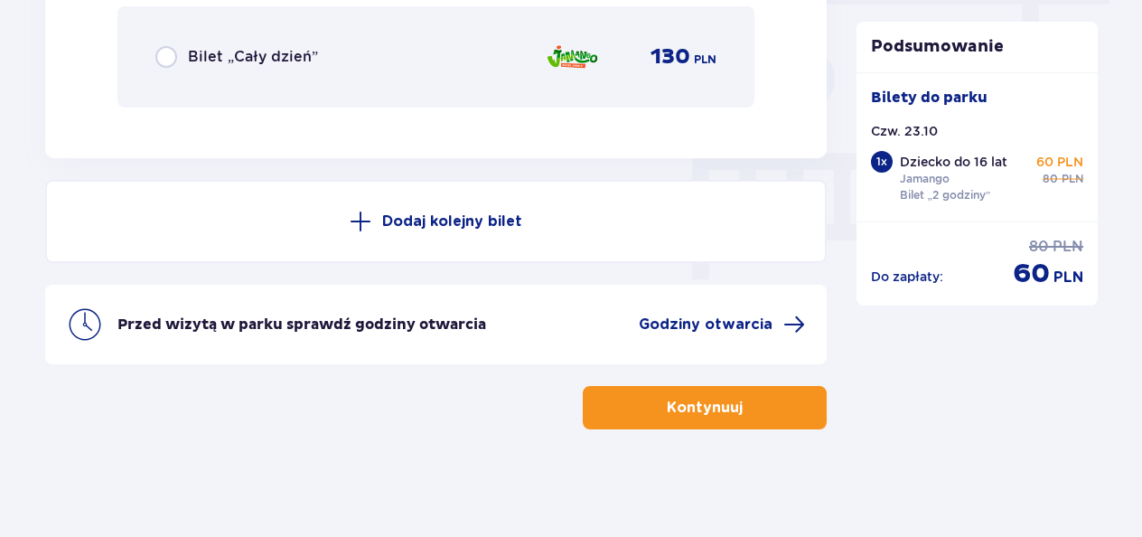
scroll to position [1671, 0]
click at [616, 397] on button "Kontynuuj" at bounding box center [705, 406] width 244 height 43
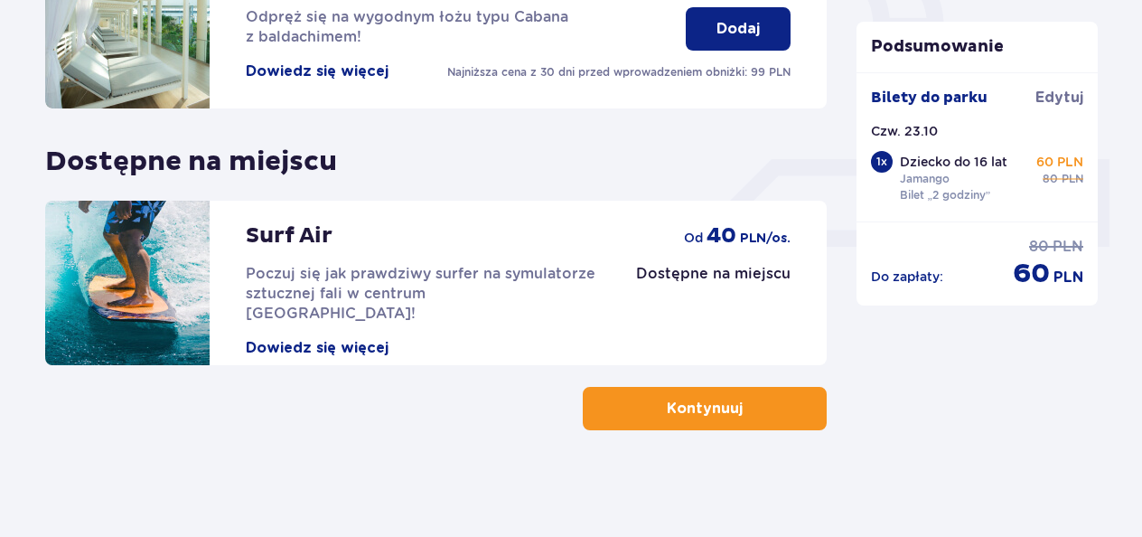
scroll to position [688, 0]
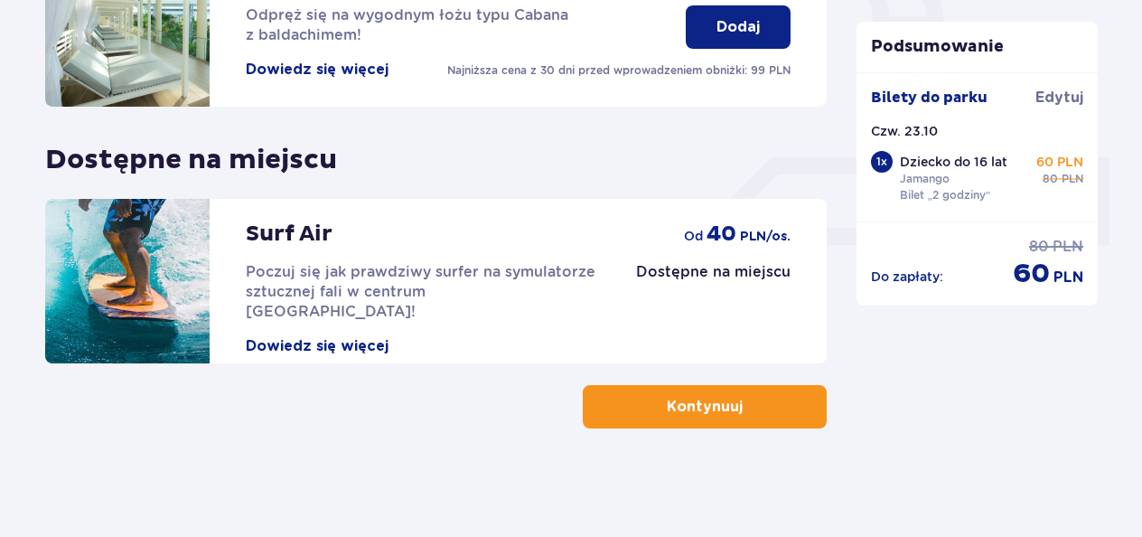
click at [677, 409] on p "Kontynuuj" at bounding box center [705, 407] width 76 height 20
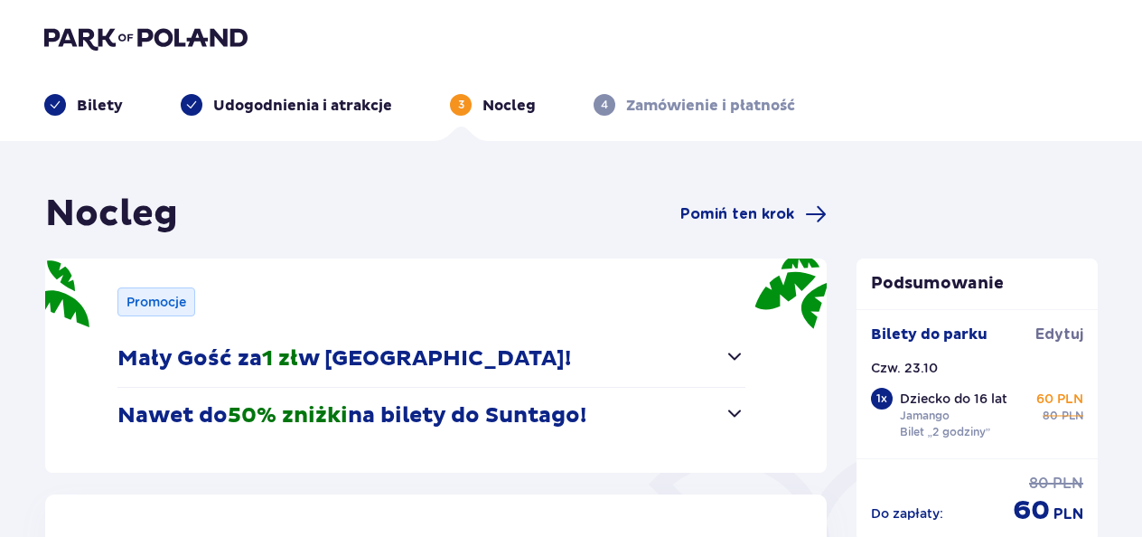
click at [727, 332] on button "Mały Gość za 1 zł w Suntago Village!" at bounding box center [431, 359] width 628 height 56
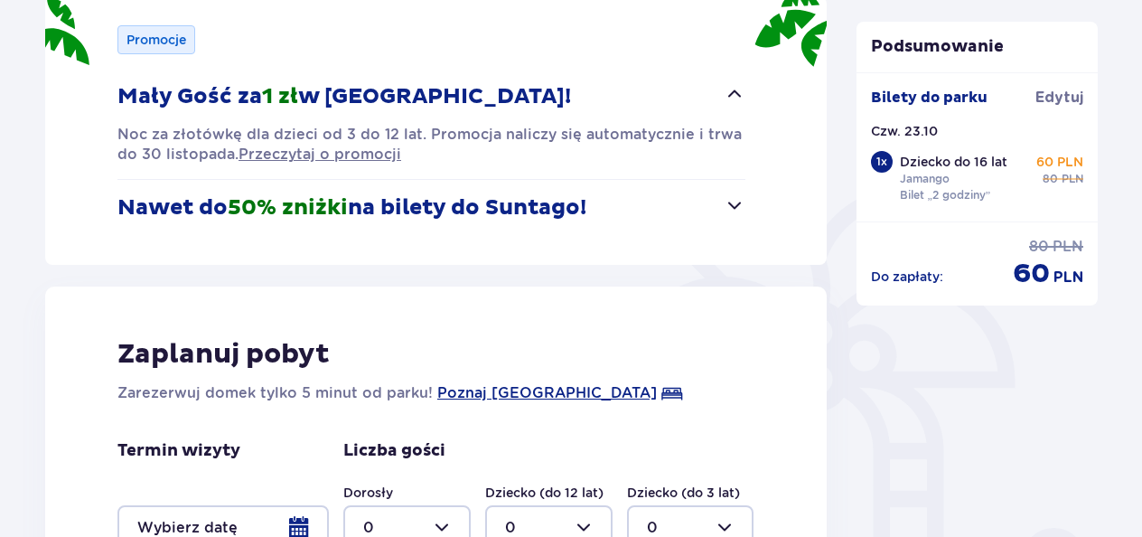
scroll to position [264, 0]
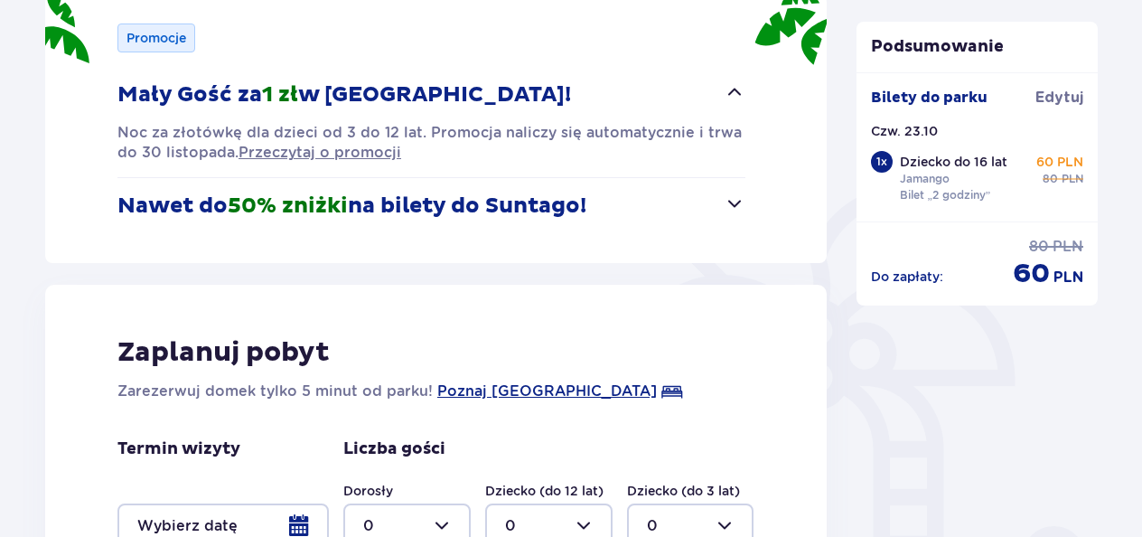
click at [737, 215] on button "Nawet do 50% zniżki na bilety do Suntago!" at bounding box center [431, 206] width 628 height 56
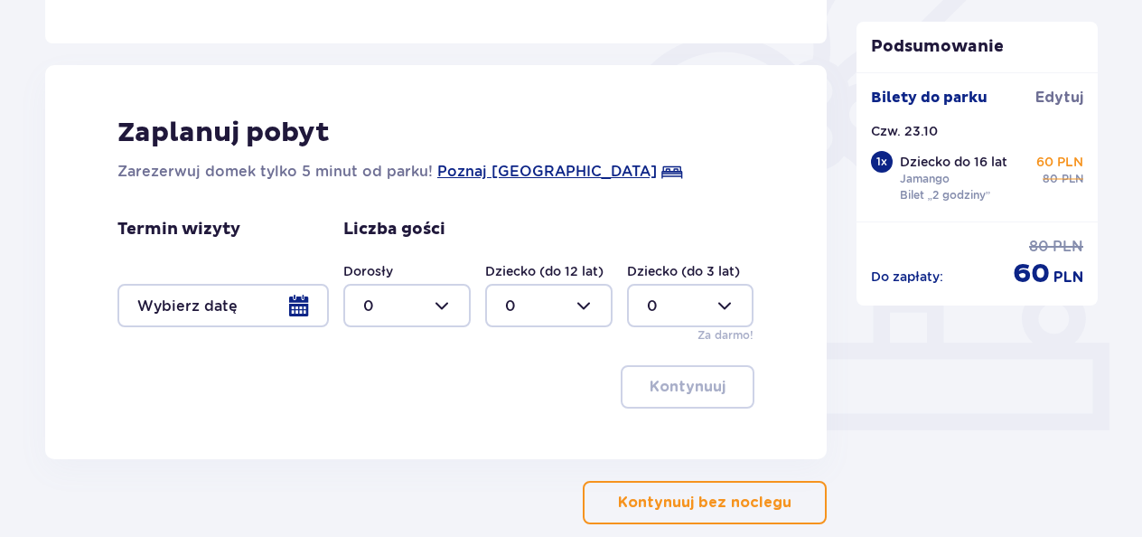
scroll to position [510, 0]
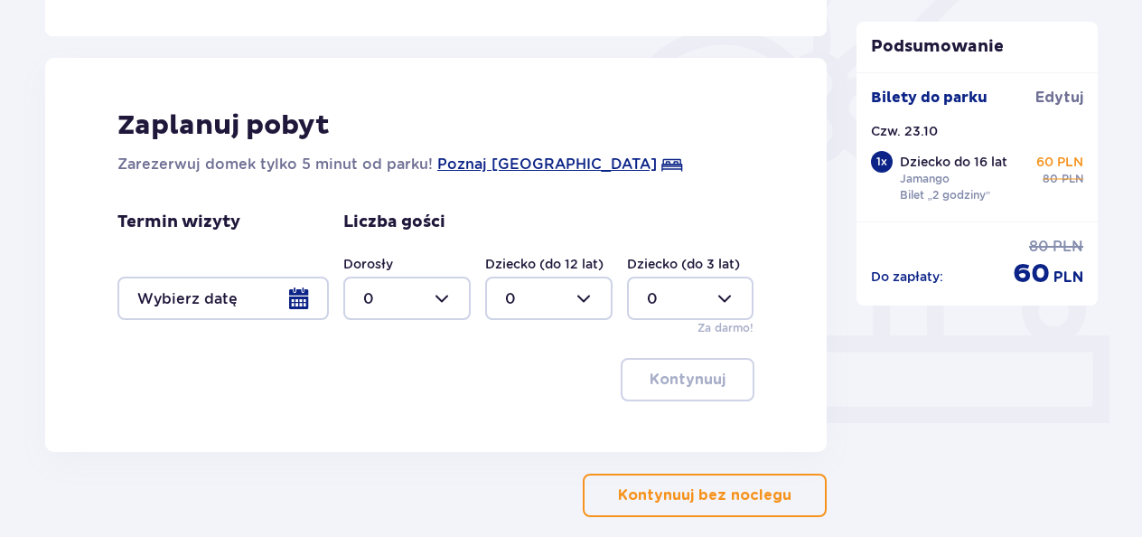
click at [631, 502] on p "Kontynuuj bez noclegu" at bounding box center [704, 495] width 173 height 20
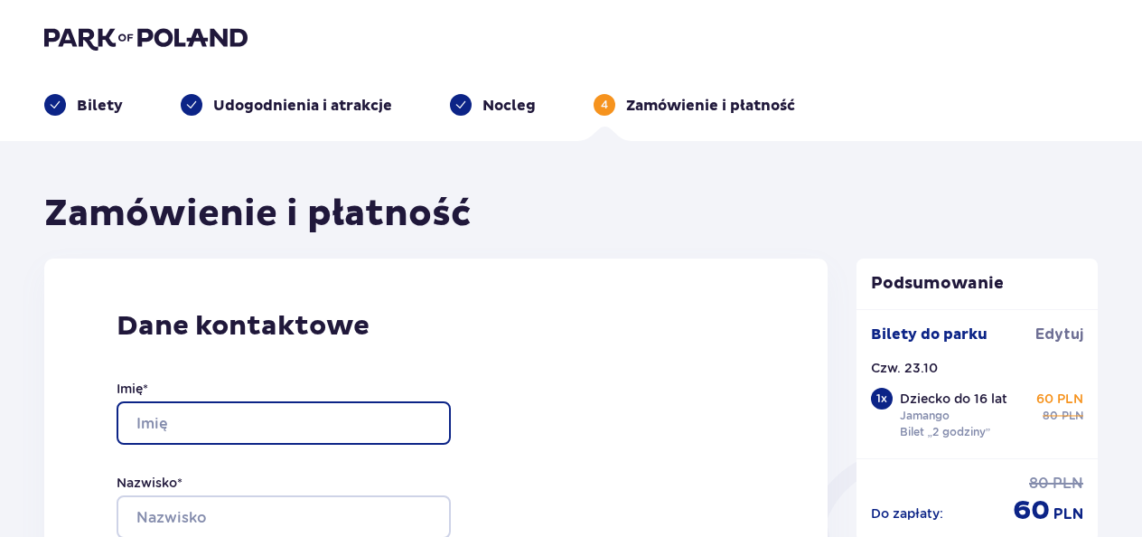
click at [144, 419] on input "Imię *" at bounding box center [284, 422] width 334 height 43
type input "Kamila"
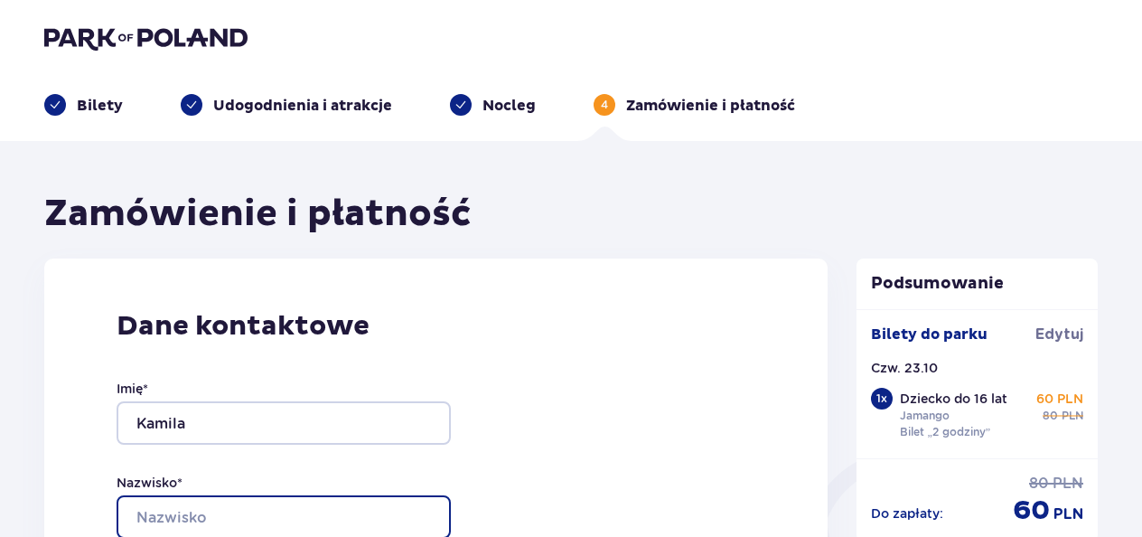
type input "Skonieczna"
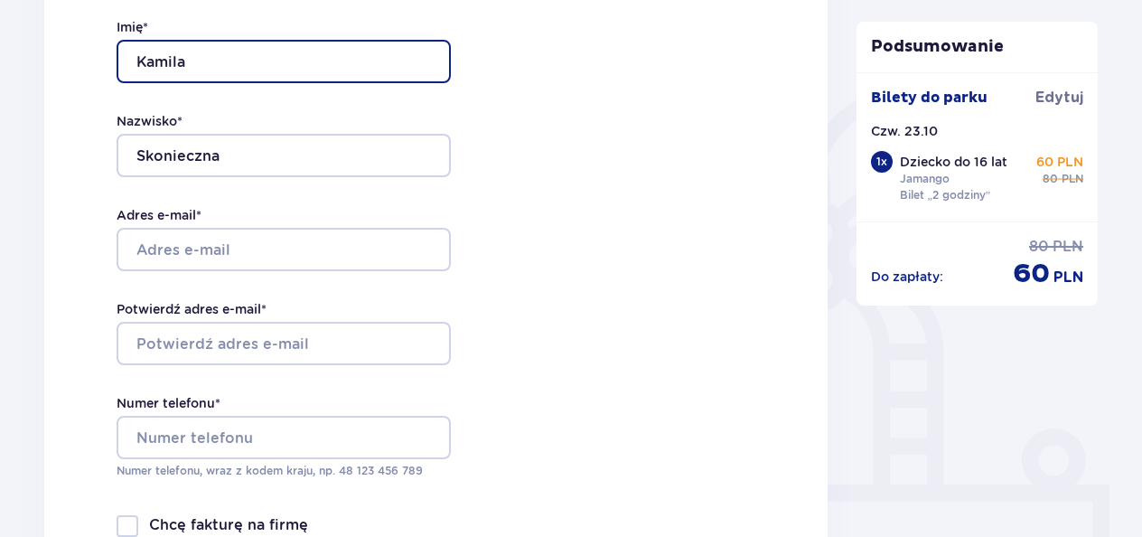
scroll to position [367, 0]
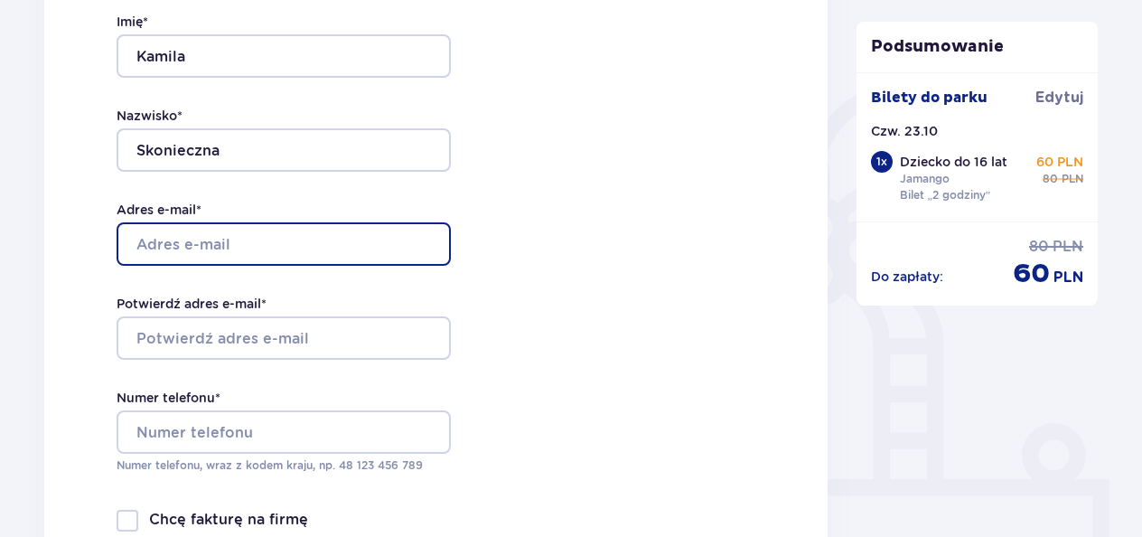
click at [151, 235] on input "Adres e-mail *" at bounding box center [284, 243] width 334 height 43
type input "kami890@wp.pl"
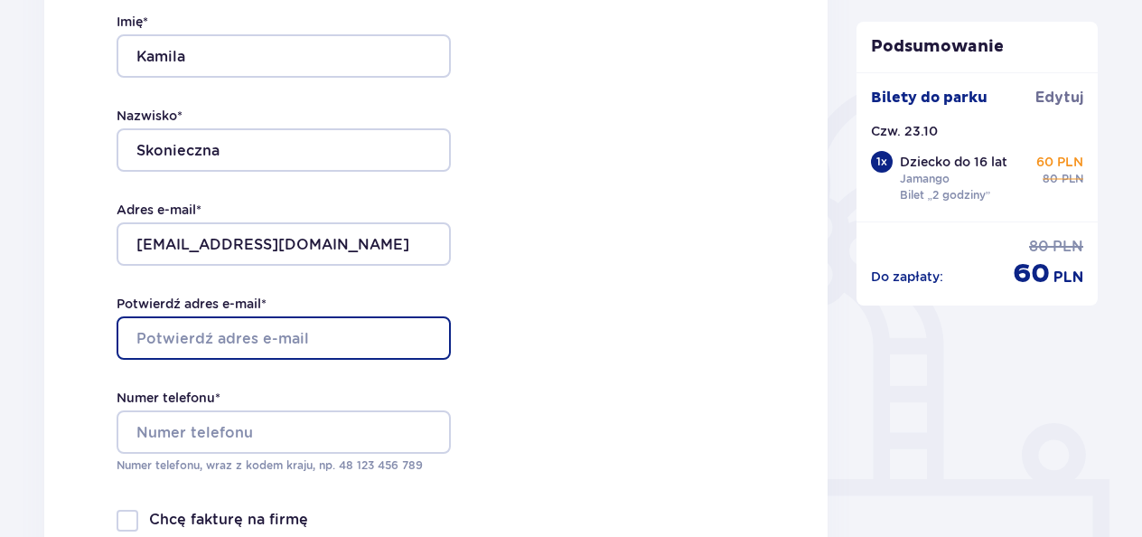
type input "kami890@wp.pl"
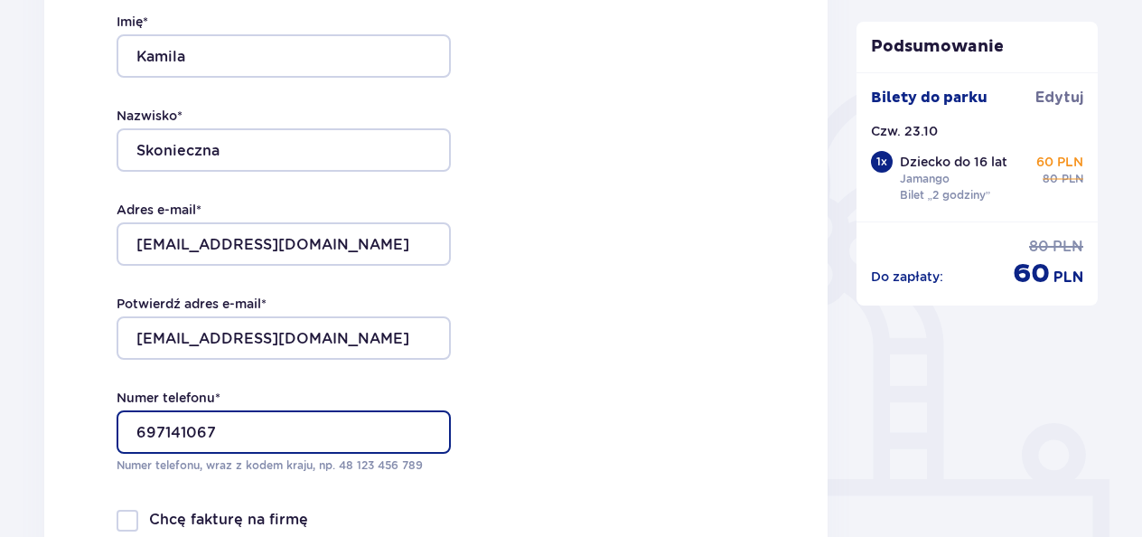
click at [242, 434] on input "697141067" at bounding box center [284, 431] width 334 height 43
type input "6"
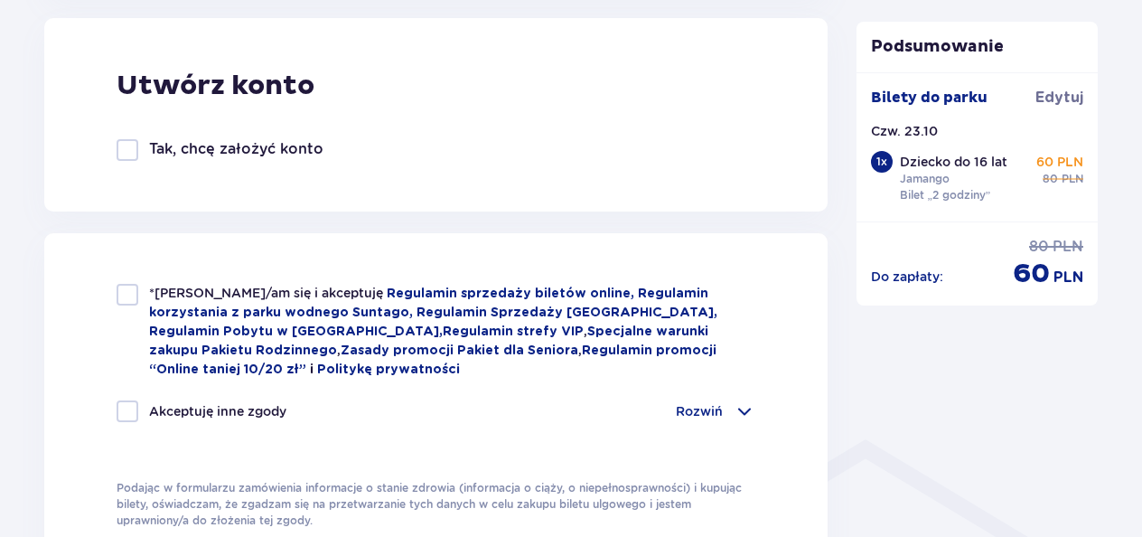
scroll to position [1044, 0]
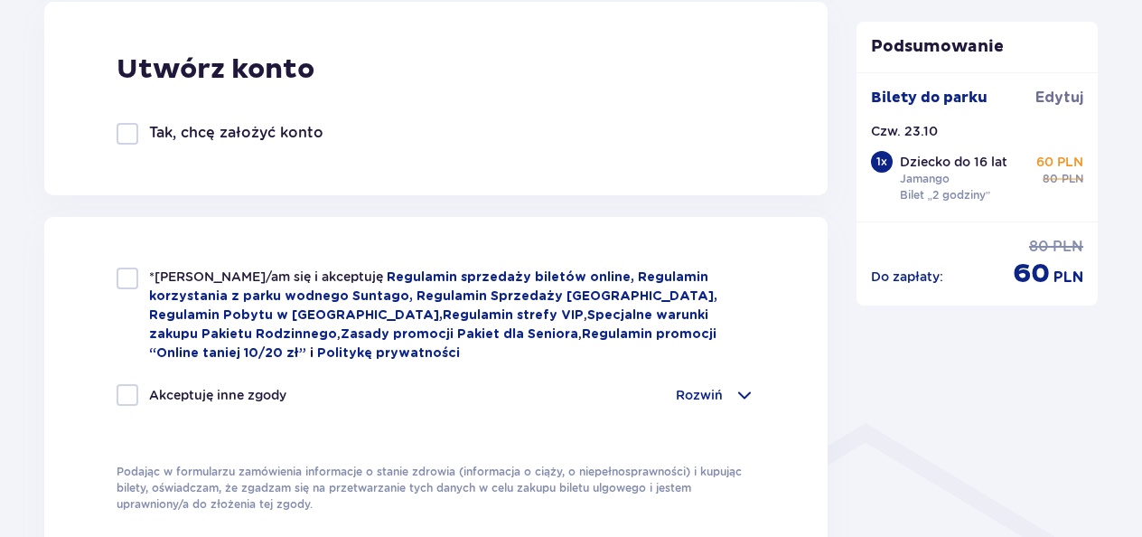
type input "509556145"
click at [126, 285] on div at bounding box center [128, 278] width 22 height 22
checkbox input "true"
click at [120, 399] on div at bounding box center [128, 395] width 22 height 22
checkbox input "true"
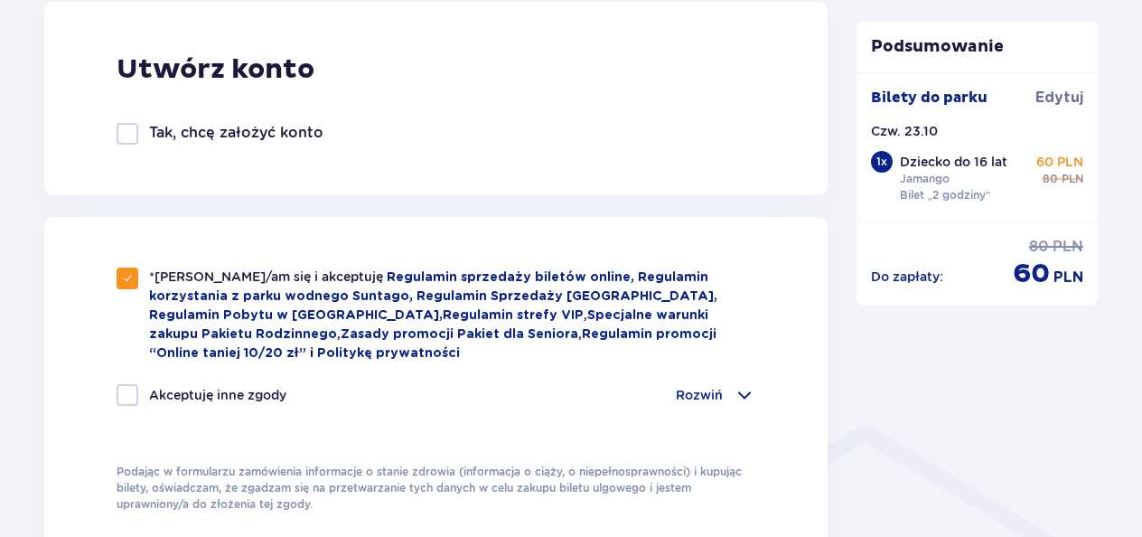
checkbox input "true"
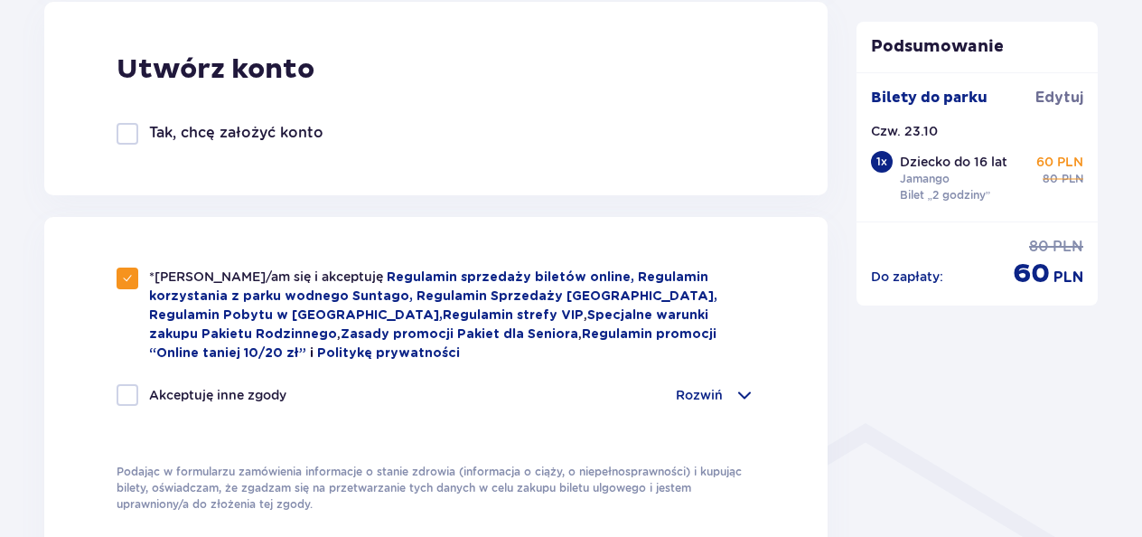
checkbox input "true"
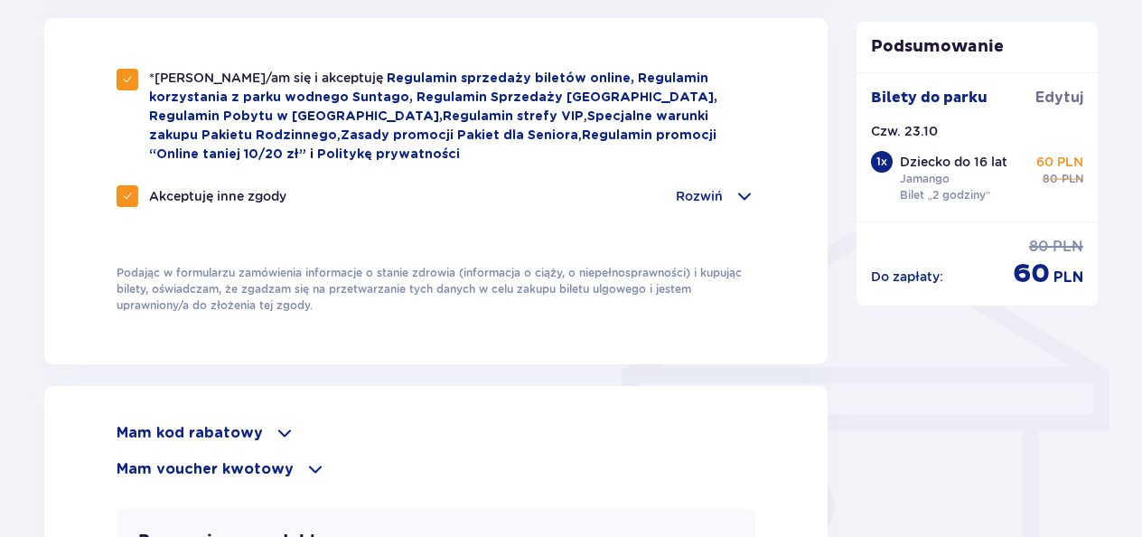
scroll to position [1249, 0]
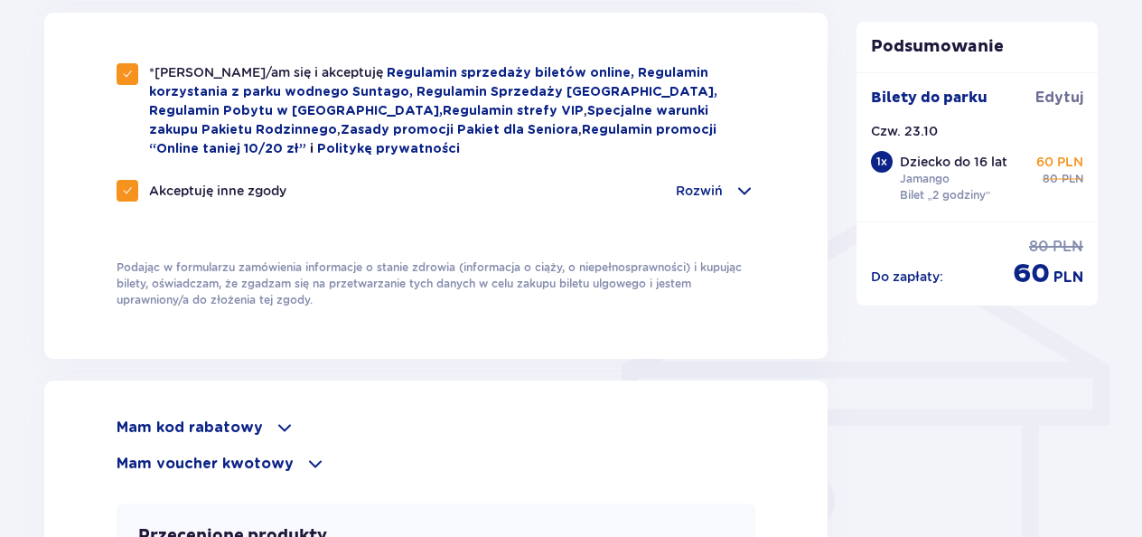
click at [58, 348] on div "*Zapoznałem/am się i akceptuję Regulamin sprzedaży biletów online, Regulamin ko…" at bounding box center [435, 186] width 783 height 346
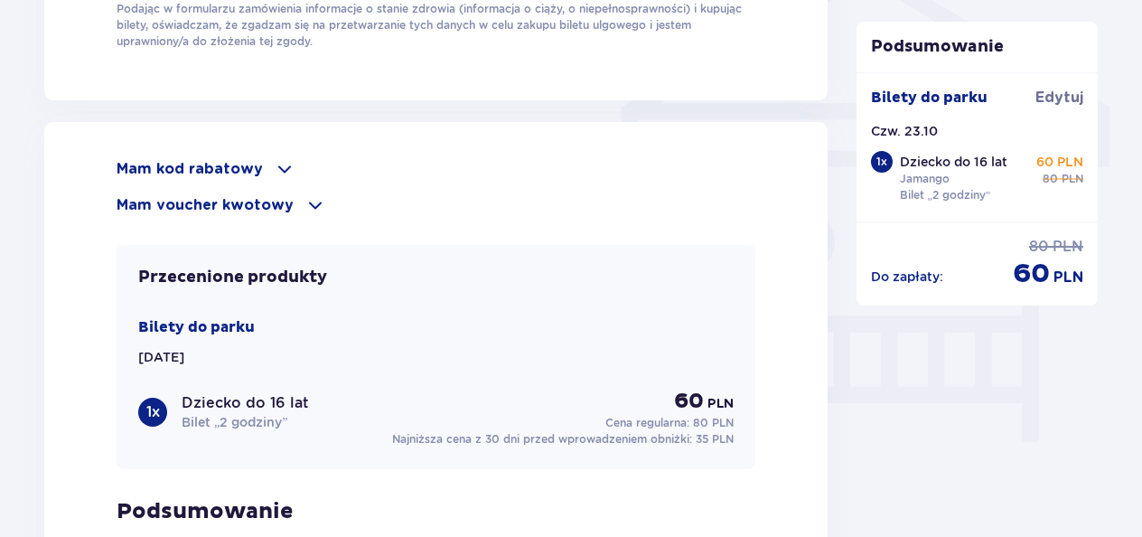
scroll to position [1512, 0]
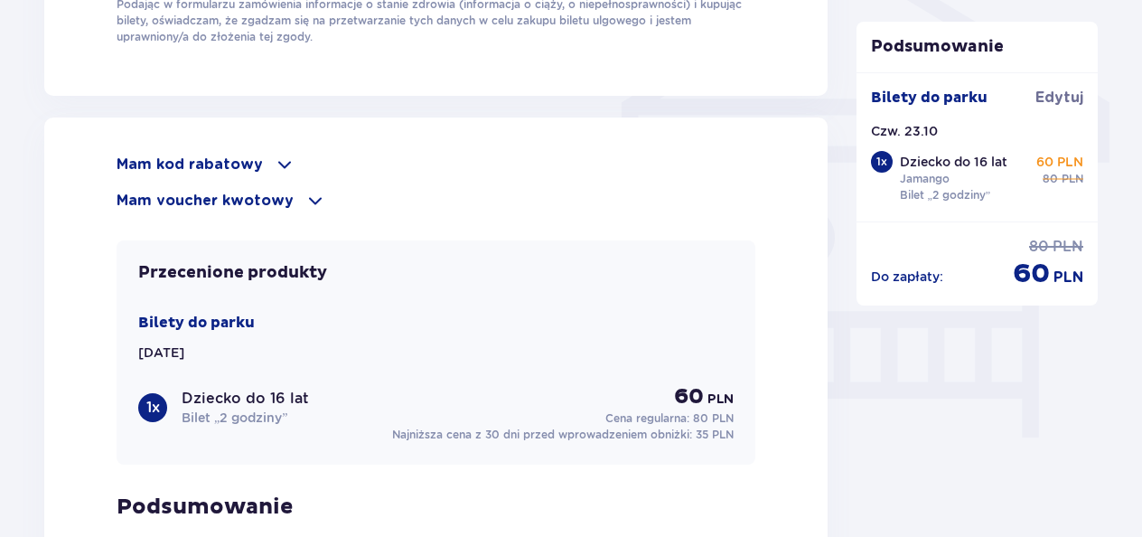
click at [307, 190] on span at bounding box center [315, 201] width 22 height 22
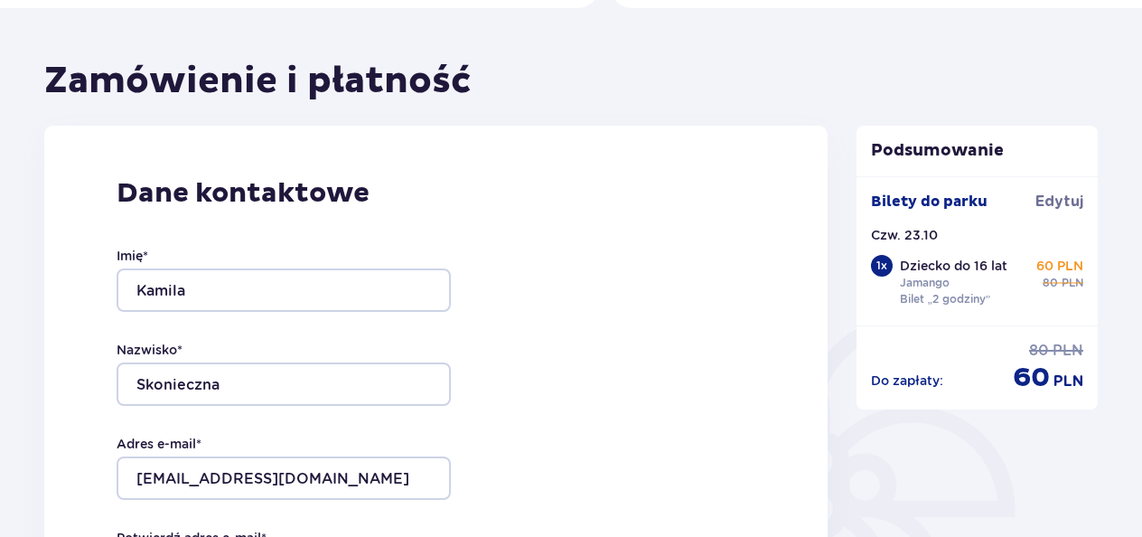
scroll to position [0, 0]
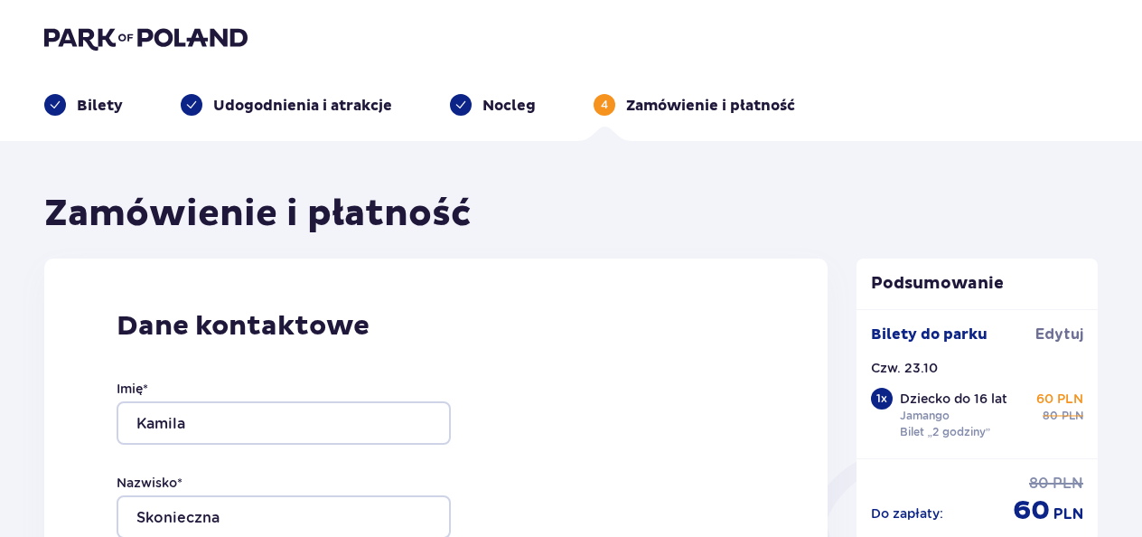
click at [66, 45] on img at bounding box center [145, 37] width 203 height 25
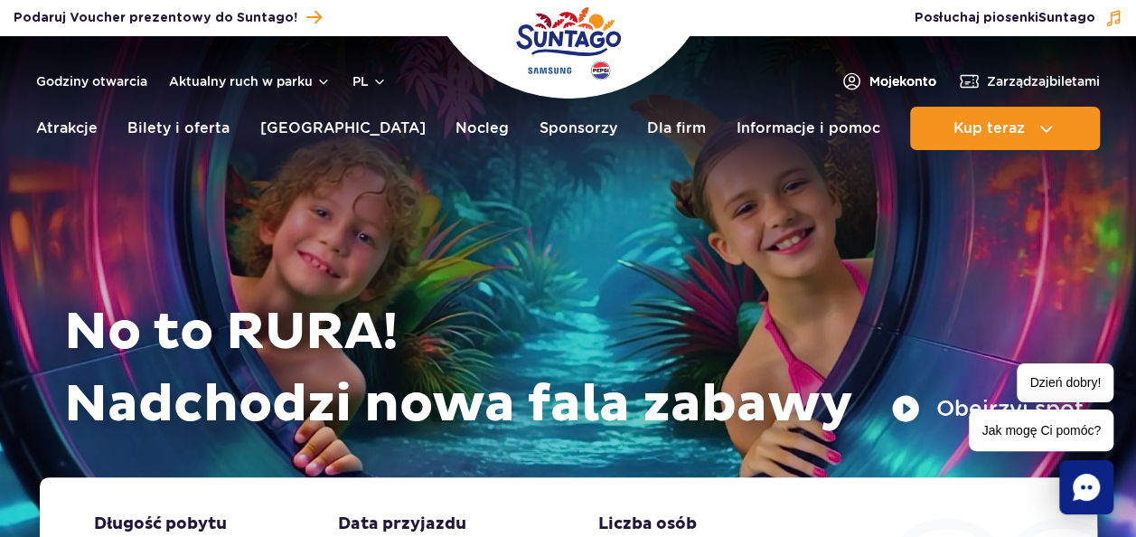
click at [889, 72] on span "Moje konto" at bounding box center [902, 81] width 67 height 18
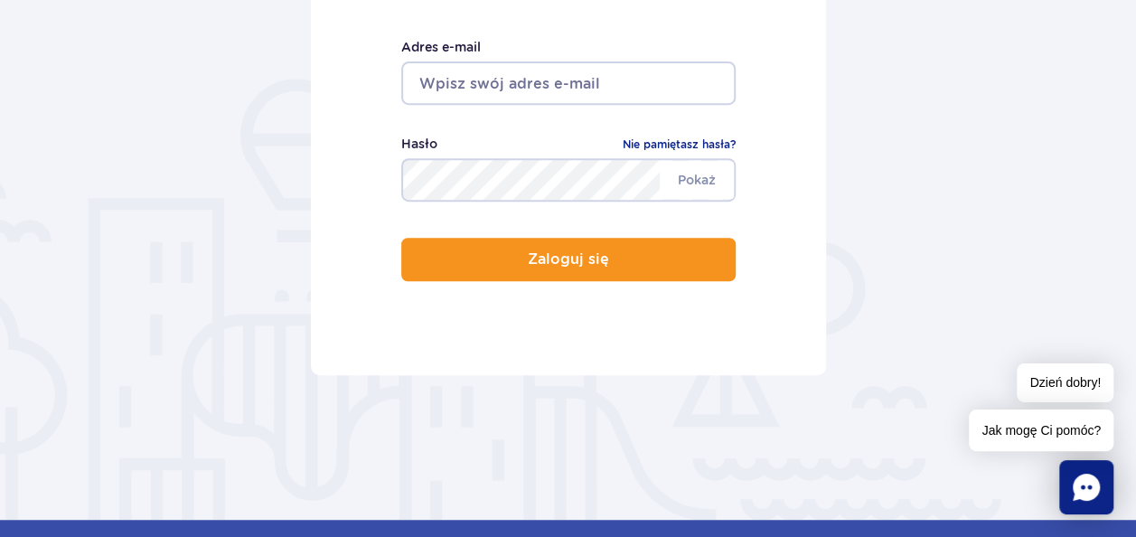
scroll to position [349, 0]
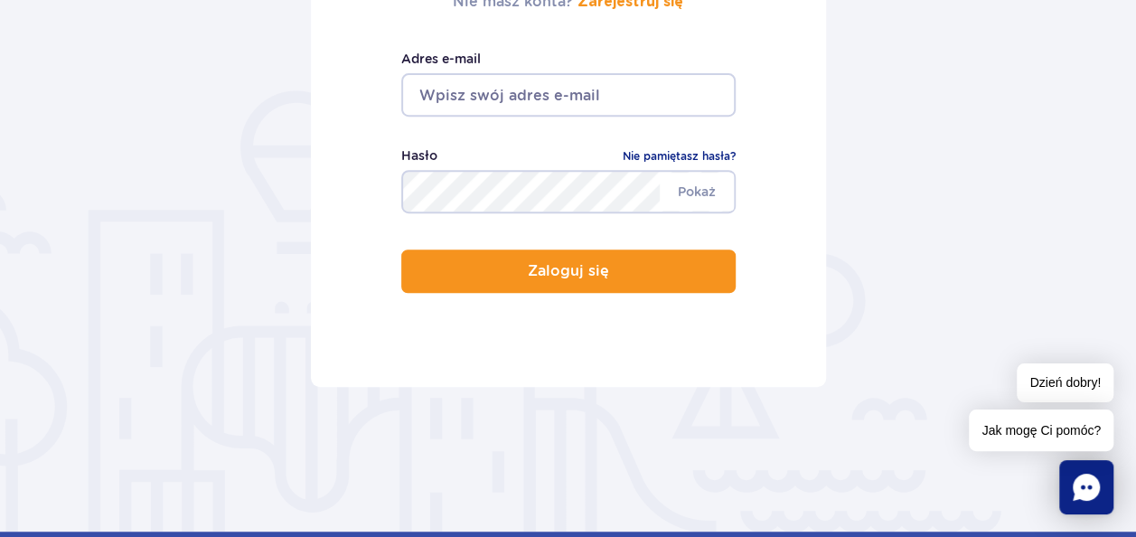
click at [422, 88] on input "email" at bounding box center [568, 94] width 334 height 43
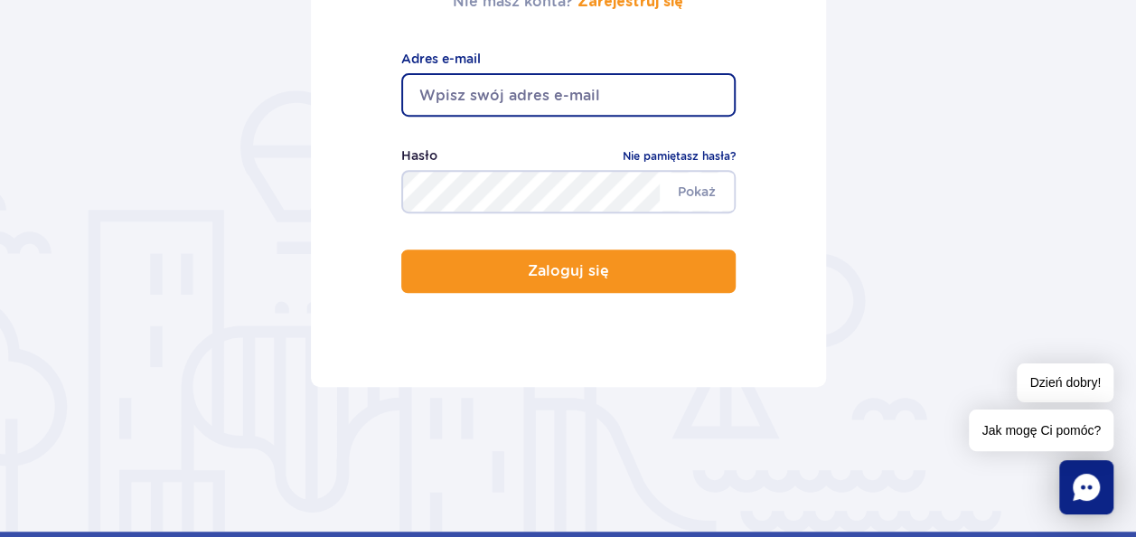
type input "kami890@wp.pl"
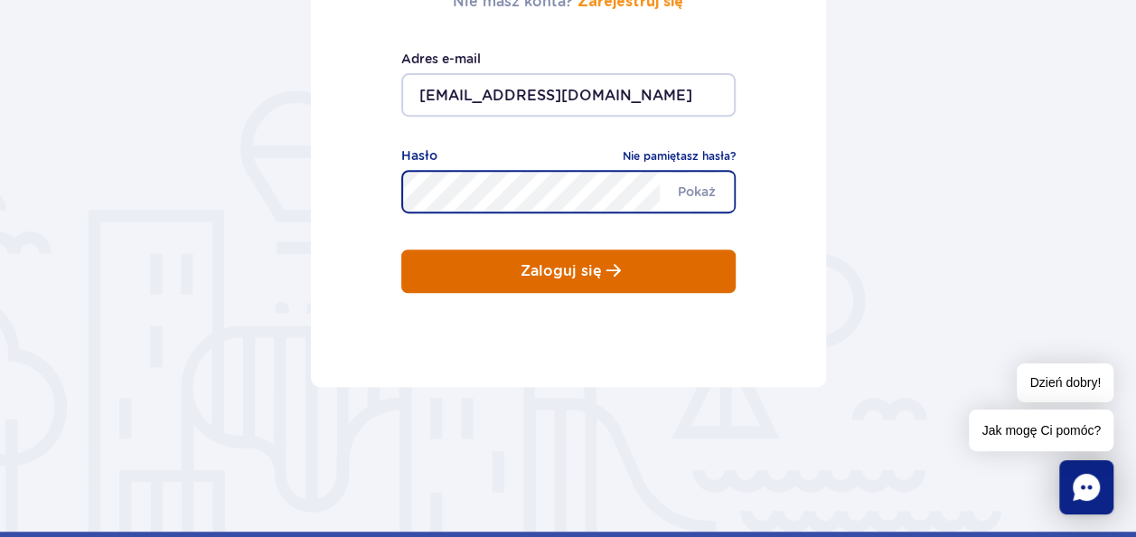
click at [461, 266] on button "Zaloguj się" at bounding box center [568, 270] width 334 height 43
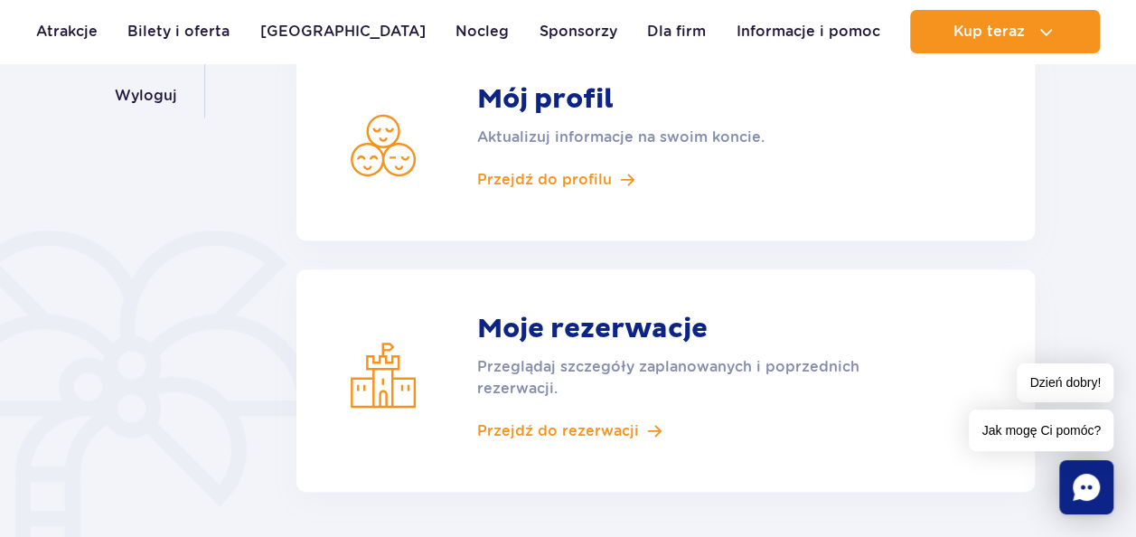
scroll to position [343, 0]
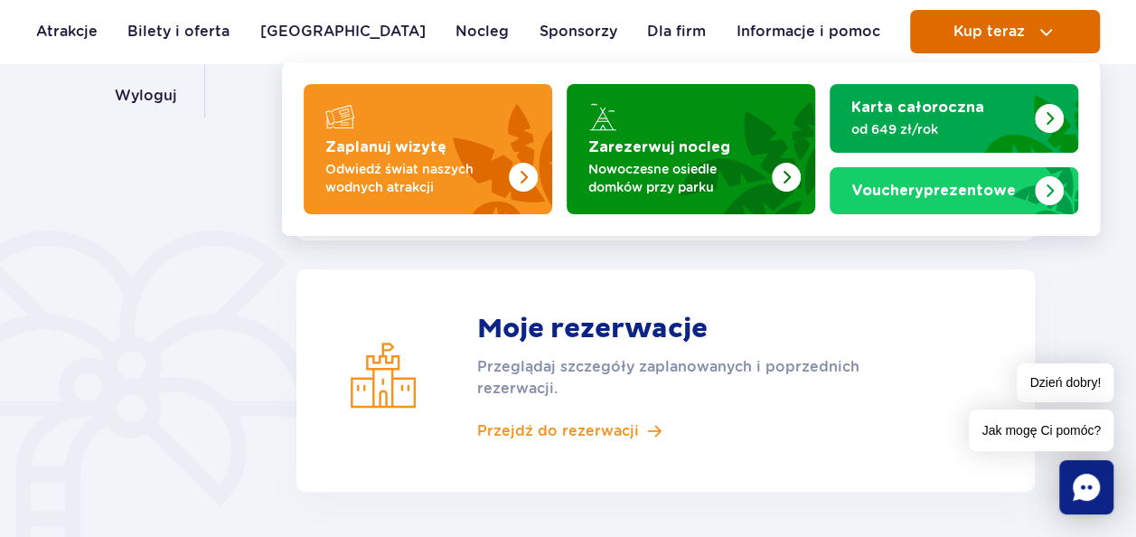
click at [987, 26] on span "Kup teraz" at bounding box center [987, 31] width 71 height 16
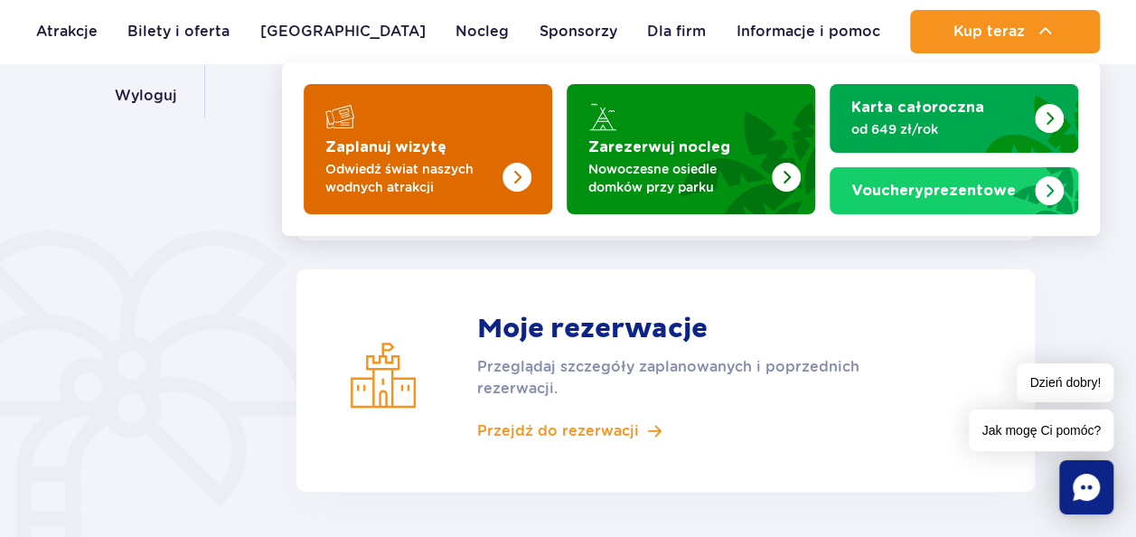
click at [399, 143] on strong "Zaplanuj wizytę" at bounding box center [385, 147] width 121 height 14
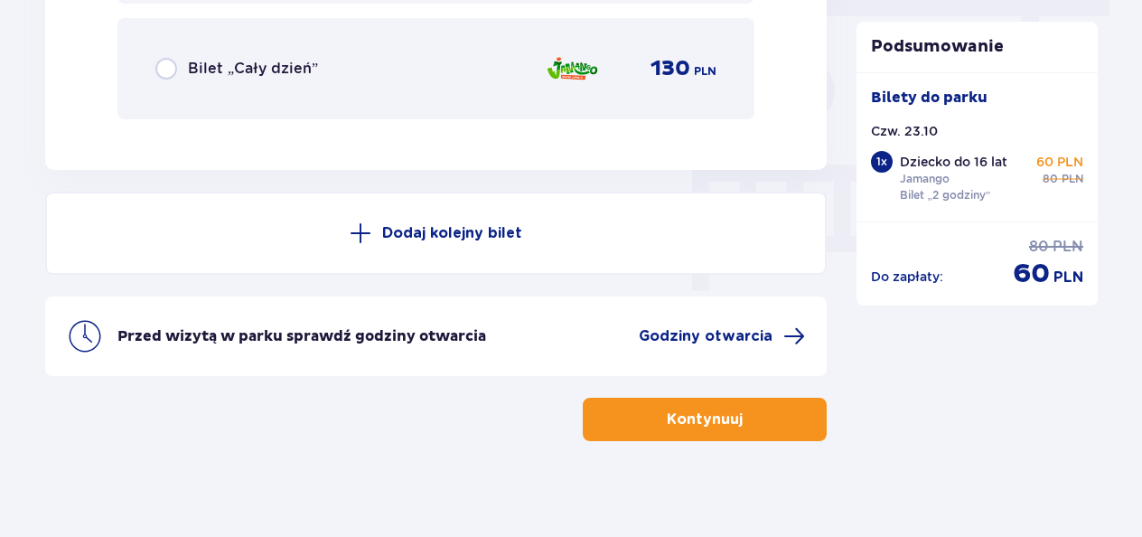
scroll to position [1671, 0]
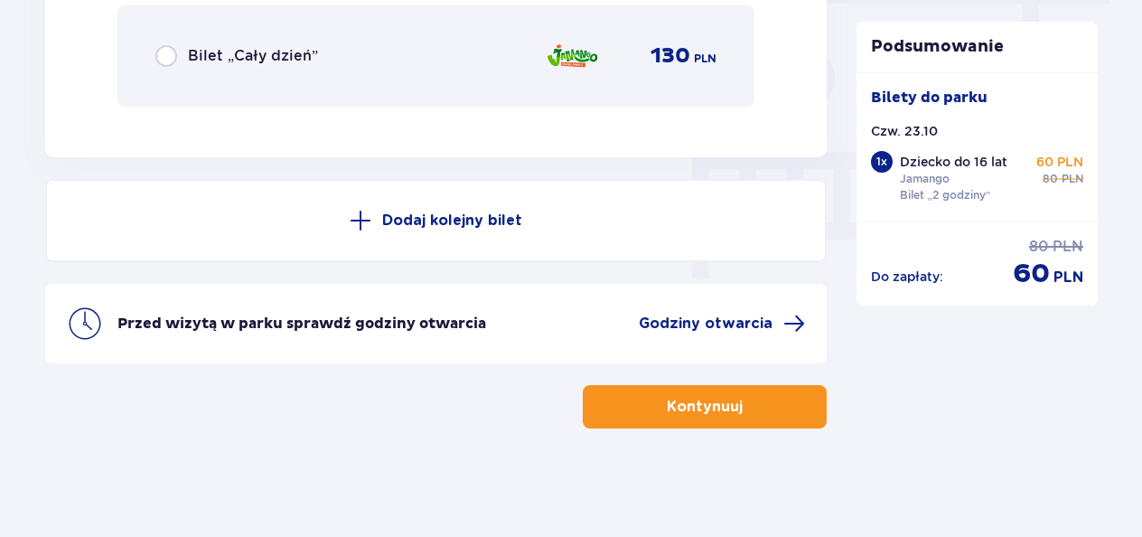
click at [644, 405] on button "Kontynuuj" at bounding box center [705, 406] width 244 height 43
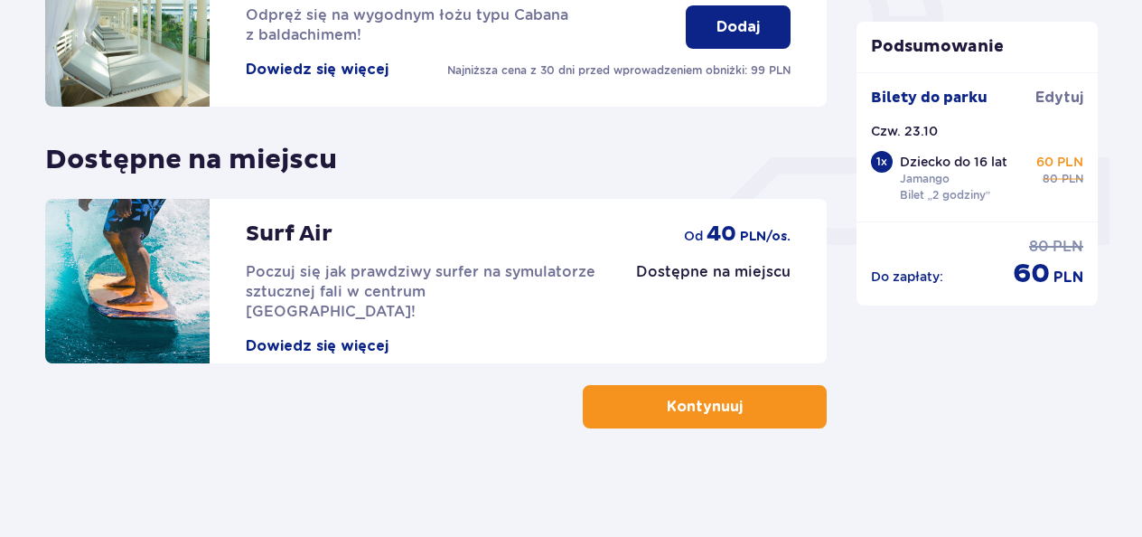
click at [620, 409] on button "Kontynuuj" at bounding box center [705, 406] width 244 height 43
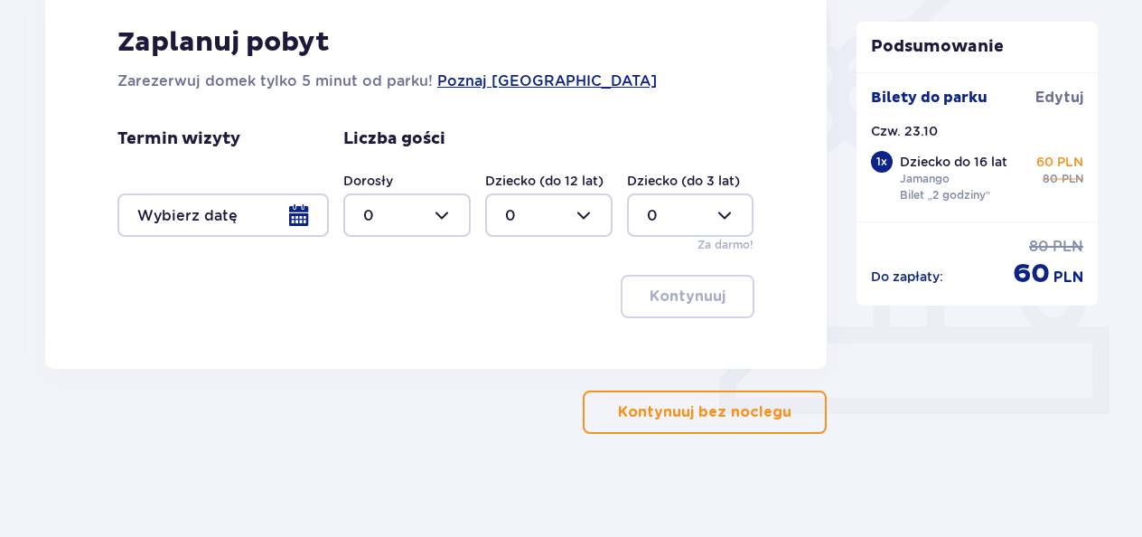
scroll to position [524, 0]
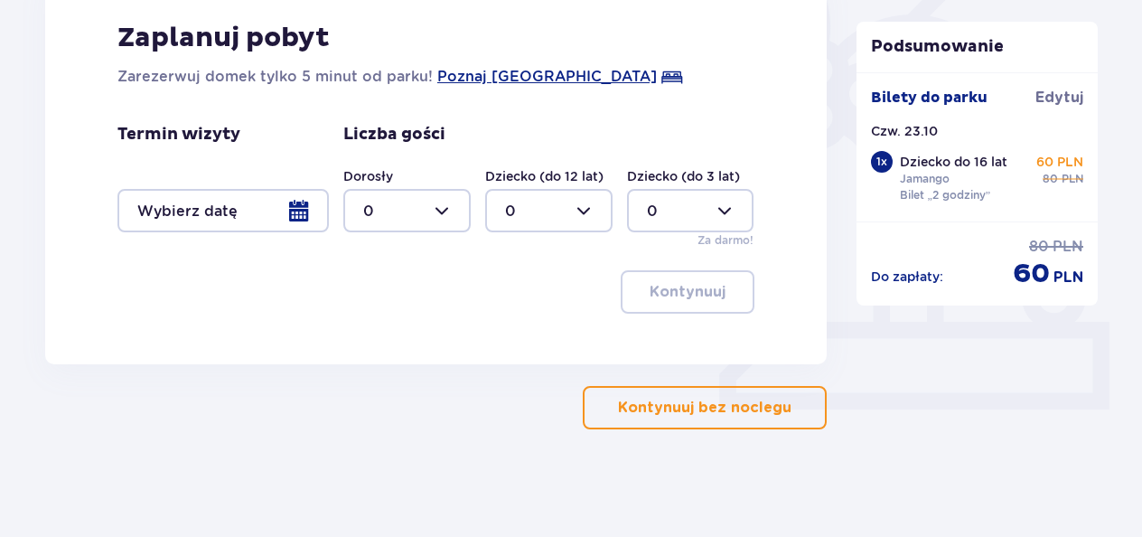
click at [620, 409] on p "Kontynuuj bez noclegu" at bounding box center [704, 408] width 173 height 20
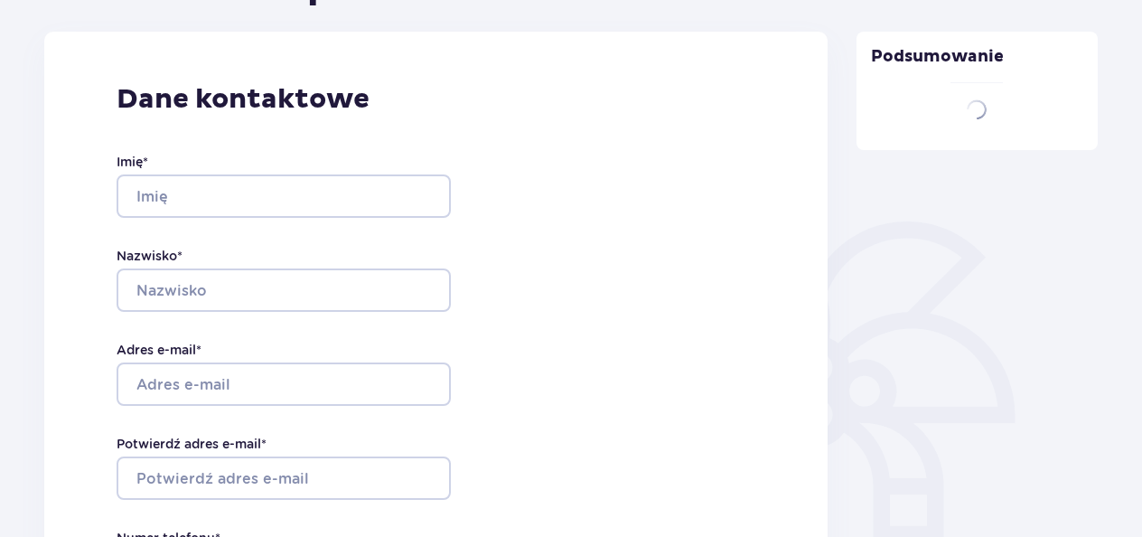
type input "Kamila"
type input "Skonieczna"
type input "kami890@wp.pl"
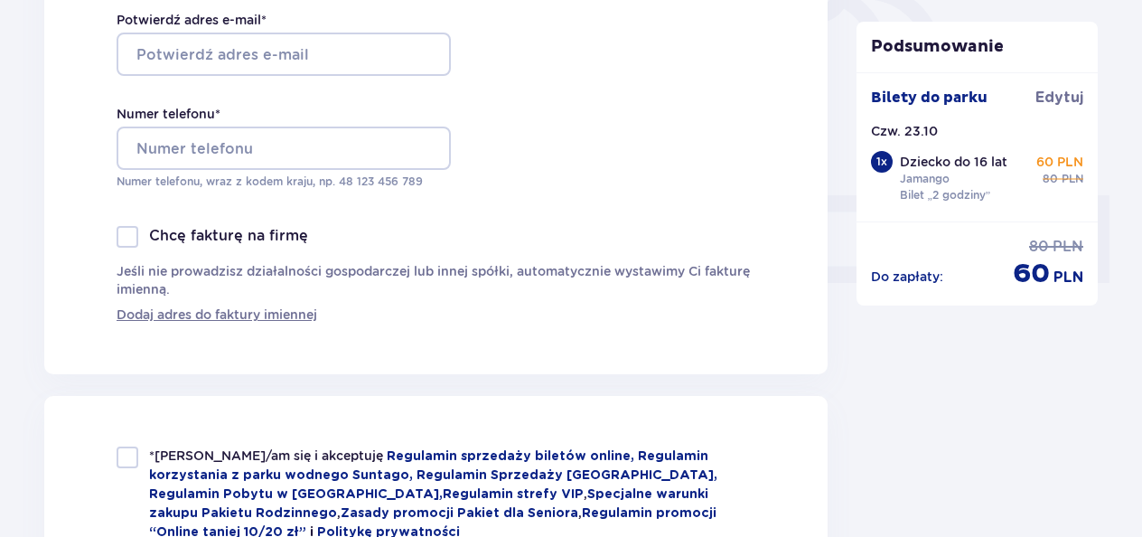
scroll to position [651, 0]
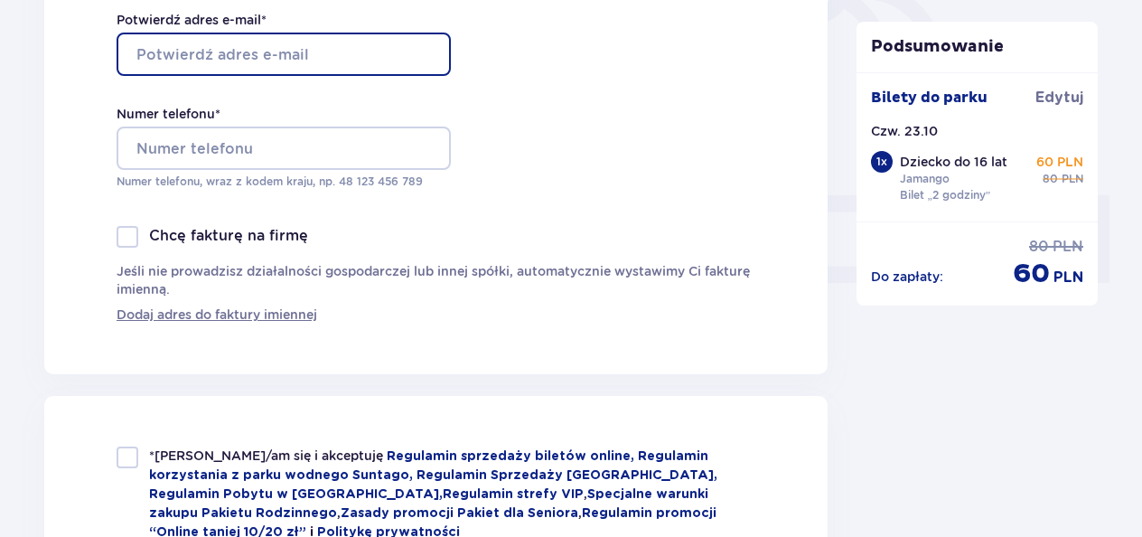
click at [143, 61] on input "Potwierdź adres e-mail *" at bounding box center [284, 54] width 334 height 43
type input "kami890@wp.pl"
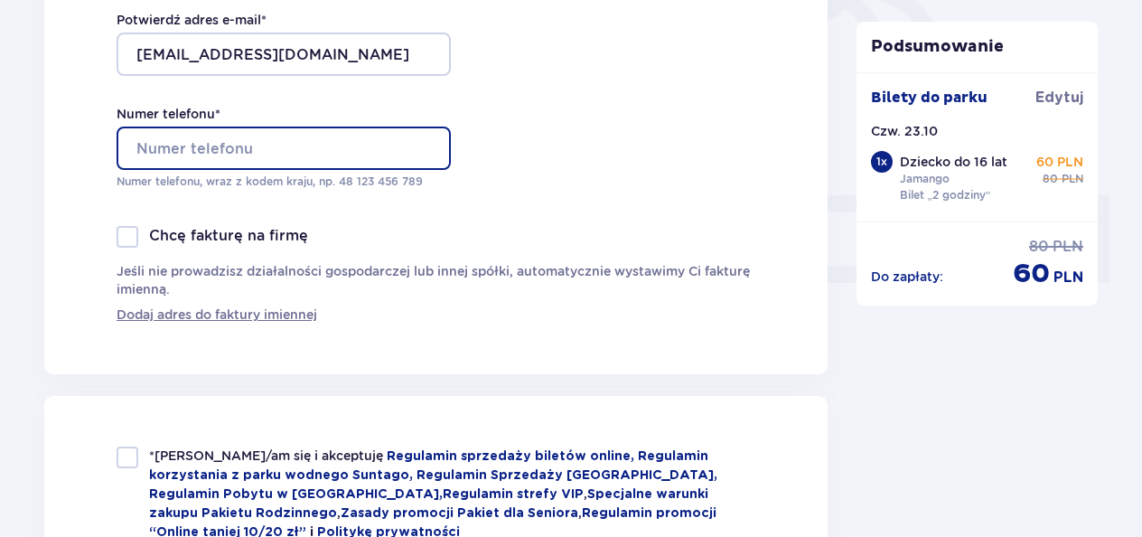
type input "509556145"
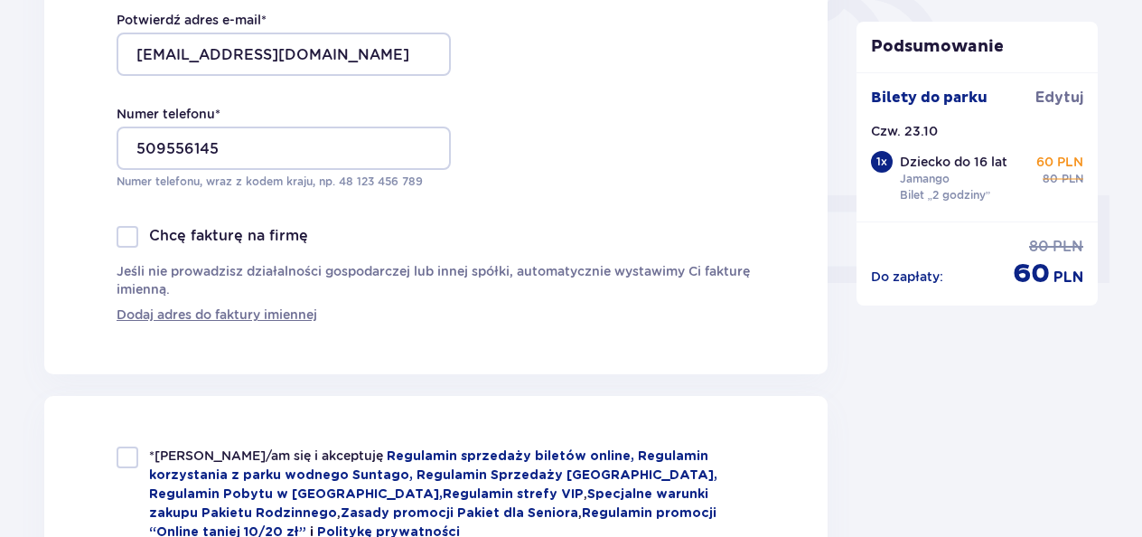
click at [127, 235] on div at bounding box center [128, 237] width 22 height 22
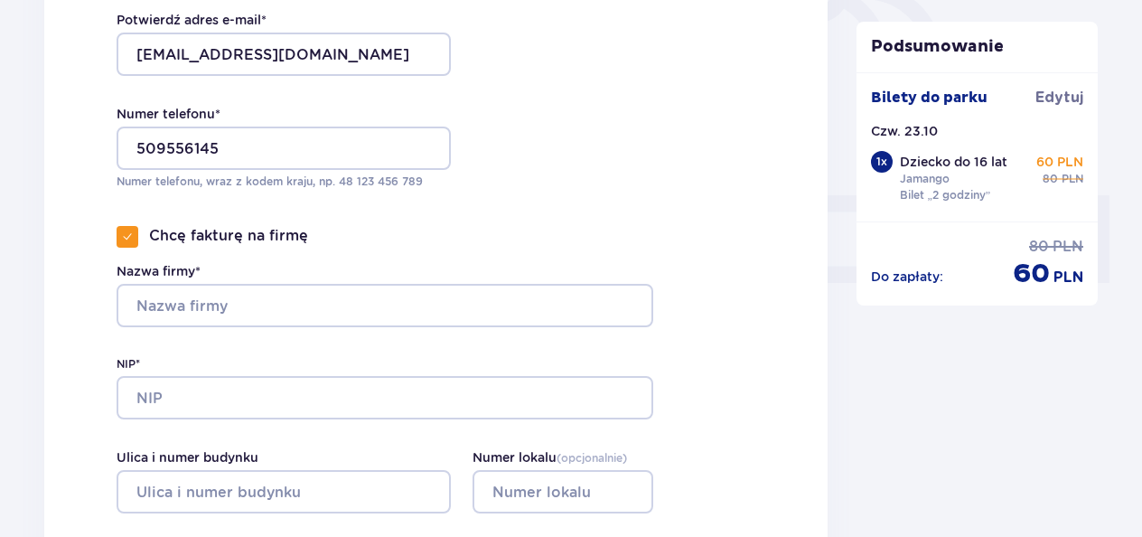
click at [130, 239] on span at bounding box center [127, 236] width 11 height 11
checkbox input "false"
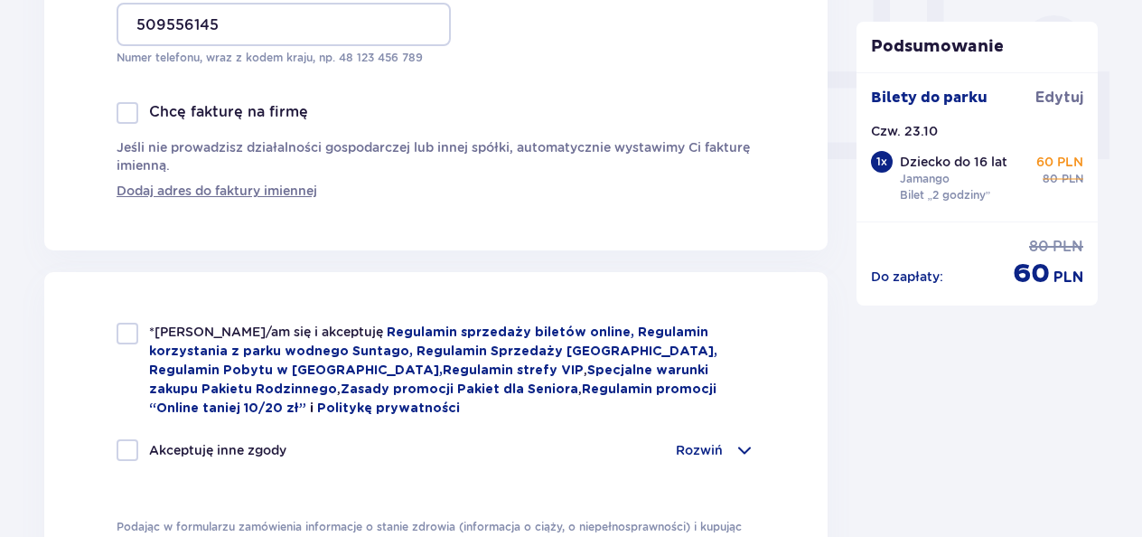
click at [123, 326] on div at bounding box center [128, 334] width 22 height 22
checkbox input "true"
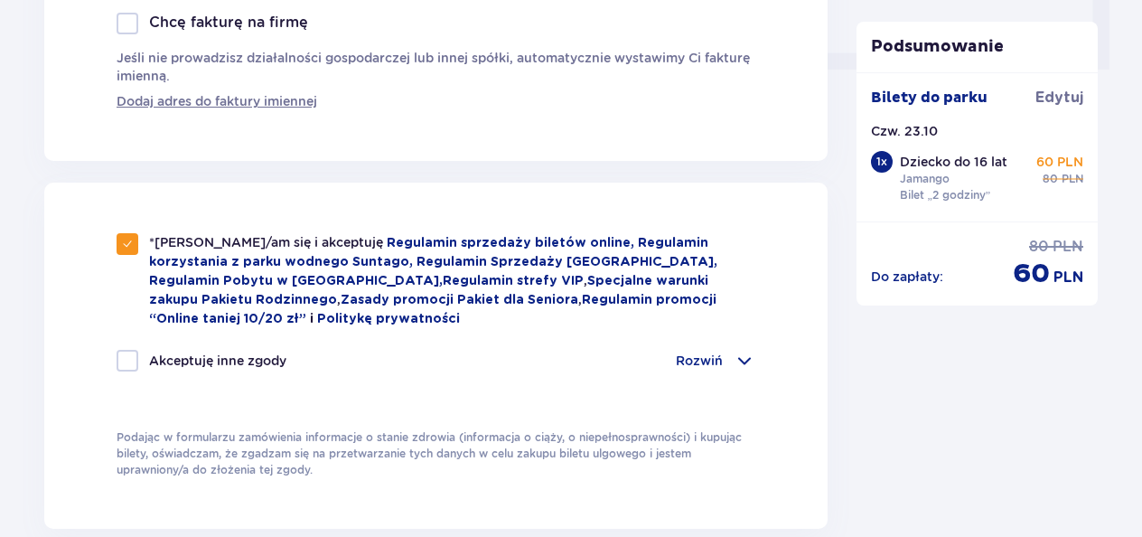
click at [126, 358] on div at bounding box center [128, 361] width 22 height 22
checkbox input "true"
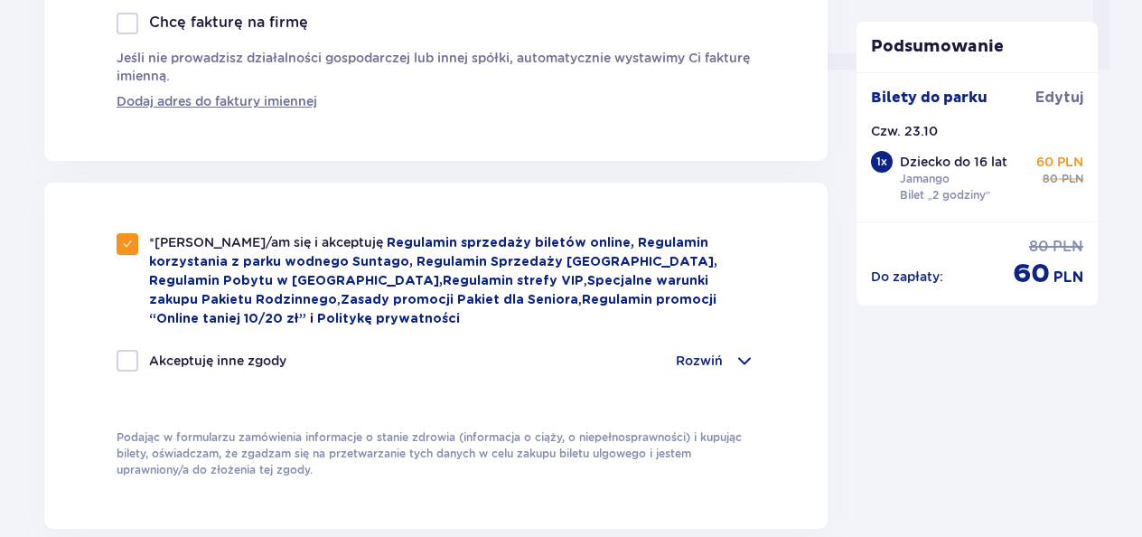
checkbox input "true"
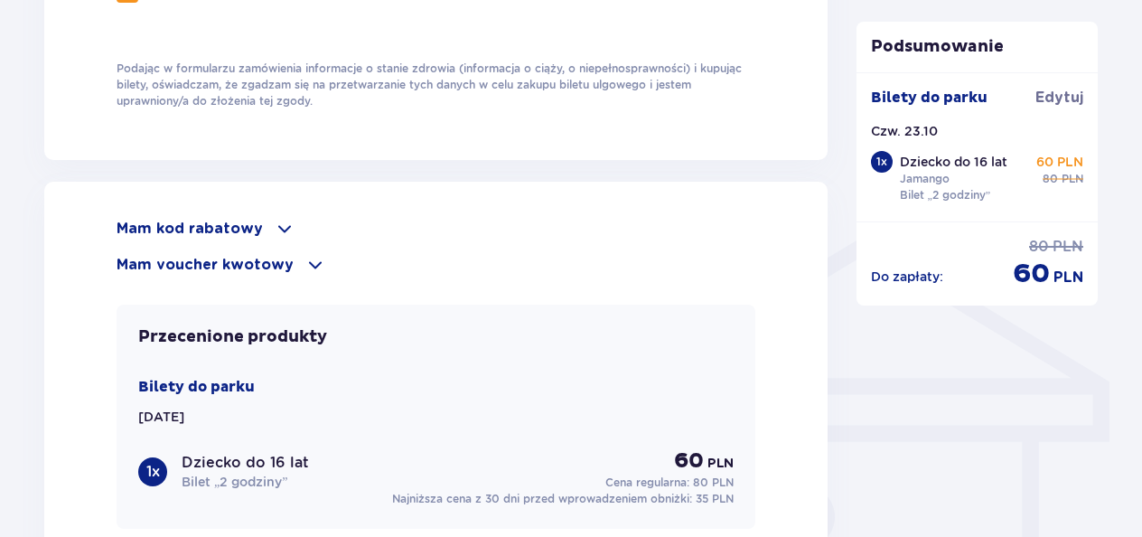
scroll to position [1244, 0]
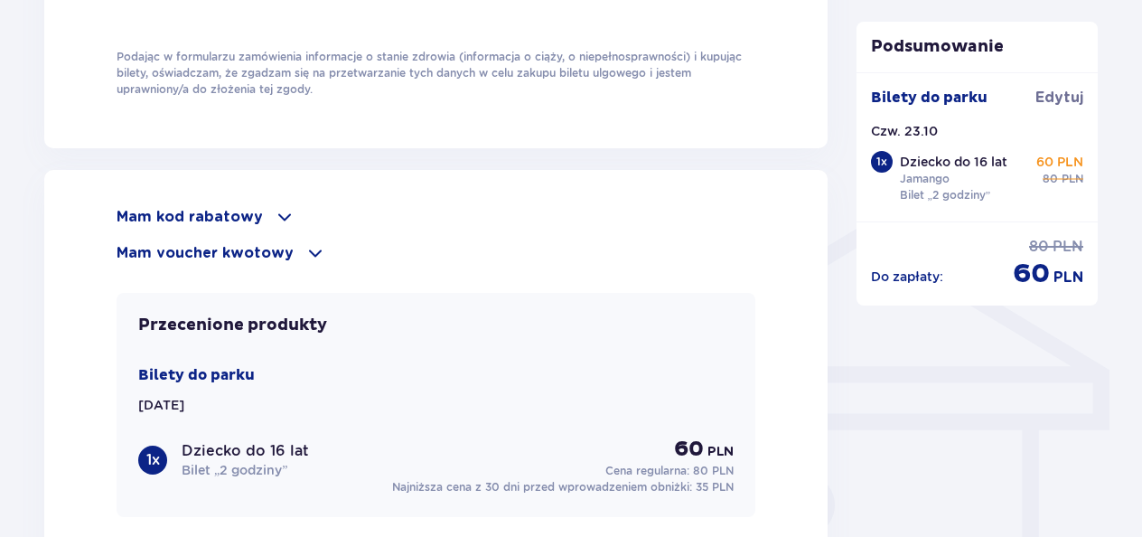
click at [136, 246] on p "Mam voucher kwotowy" at bounding box center [205, 253] width 177 height 20
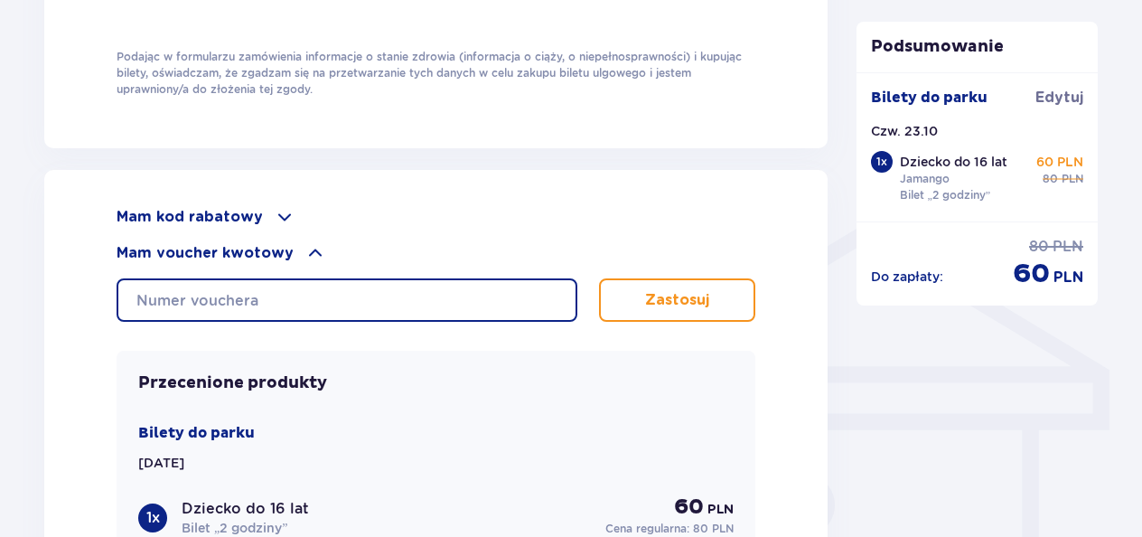
click at [144, 301] on input "text" at bounding box center [347, 299] width 461 height 43
type input "0660004061407539"
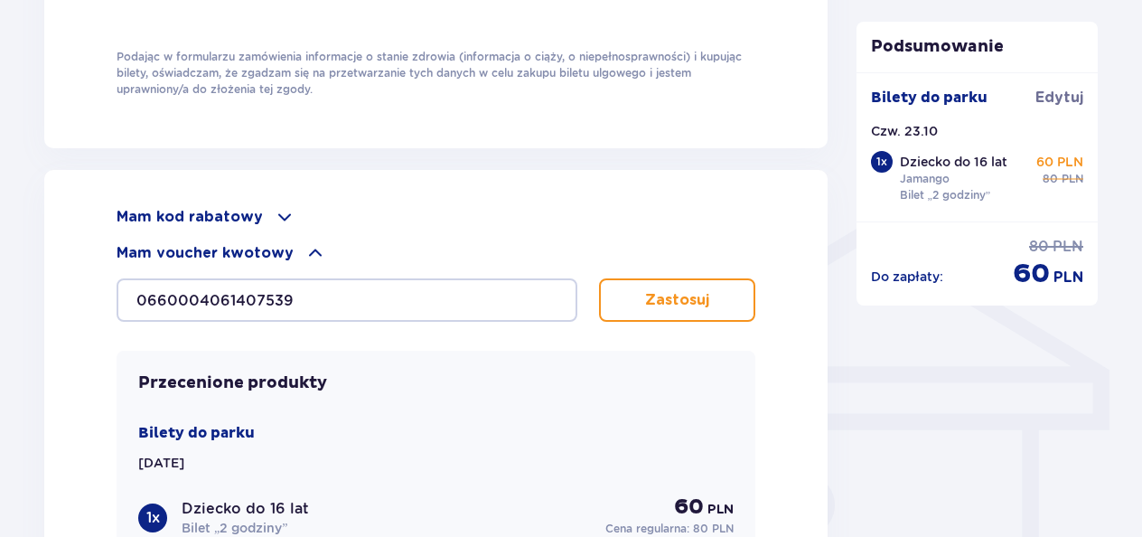
click at [665, 291] on p "Zastosuj" at bounding box center [677, 300] width 64 height 20
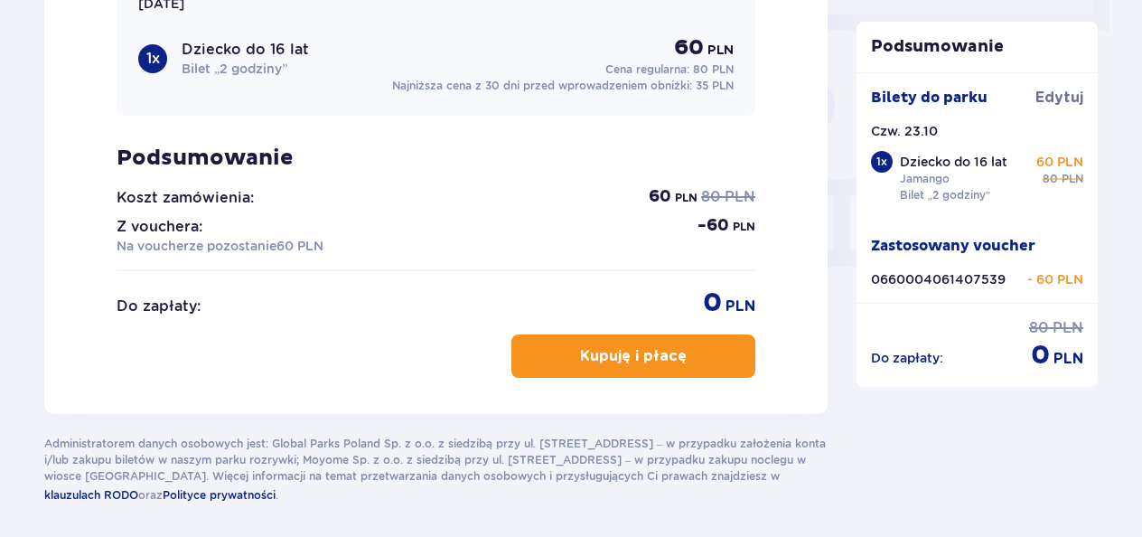
scroll to position [1715, 0]
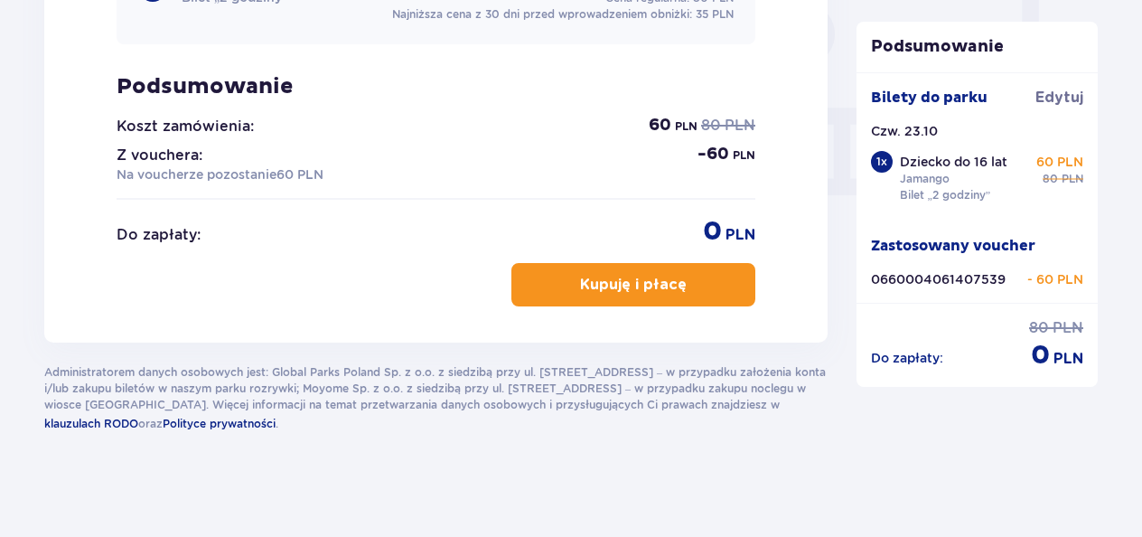
click at [585, 280] on p "Kupuję i płacę" at bounding box center [633, 285] width 107 height 20
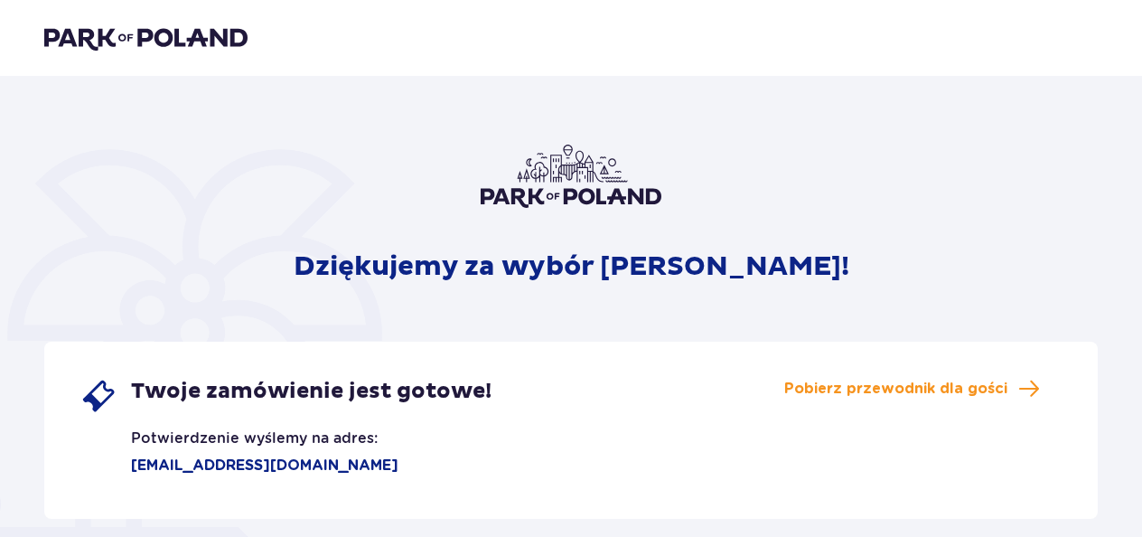
click at [102, 45] on img at bounding box center [145, 37] width 203 height 25
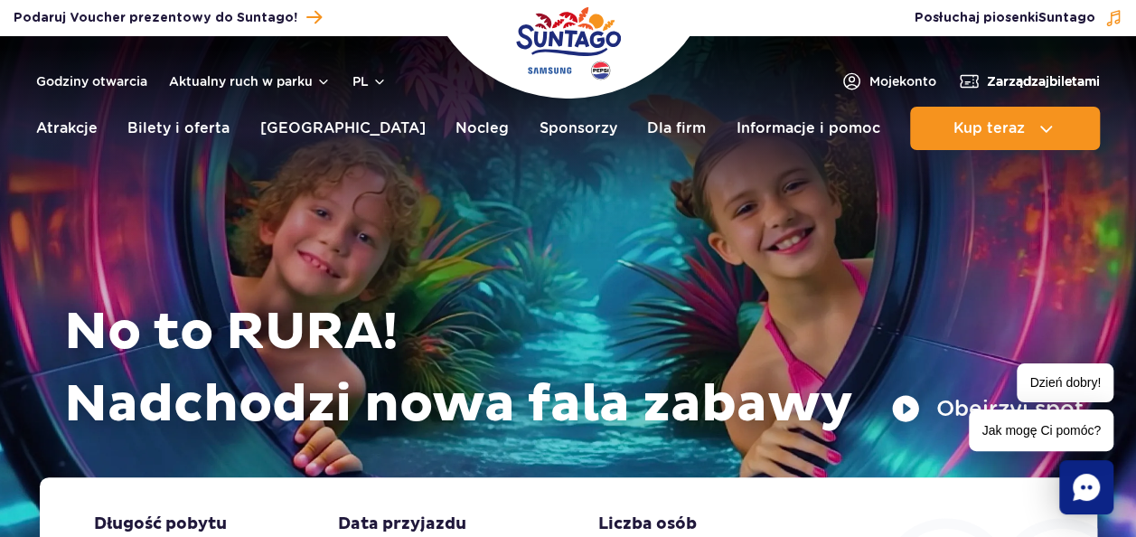
click at [1021, 72] on span "Zarządzaj biletami" at bounding box center [1043, 81] width 113 height 18
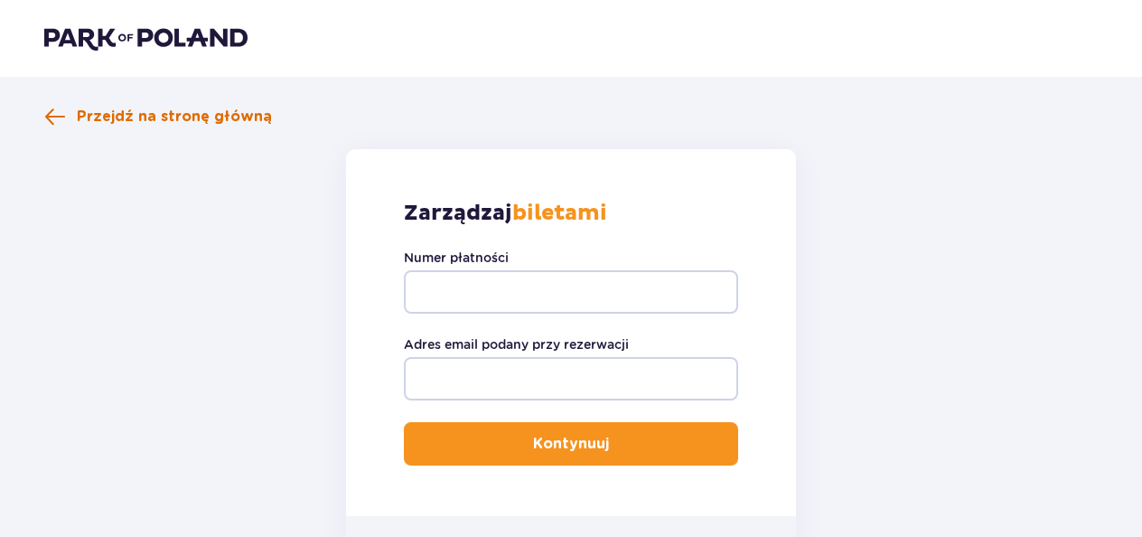
click at [59, 116] on span at bounding box center [55, 117] width 22 height 22
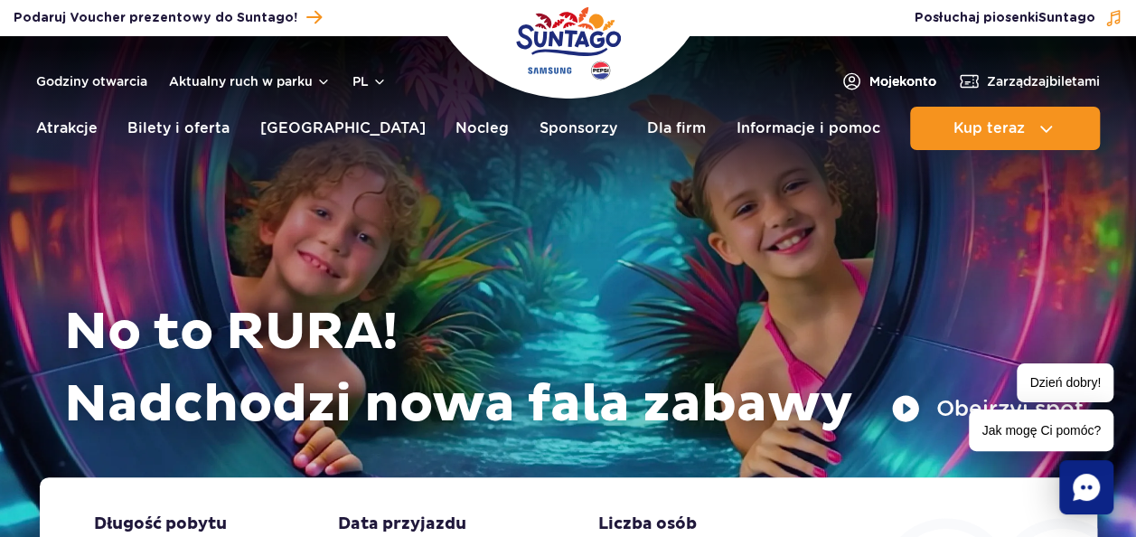
click at [901, 84] on span "Moje konto" at bounding box center [902, 81] width 67 height 18
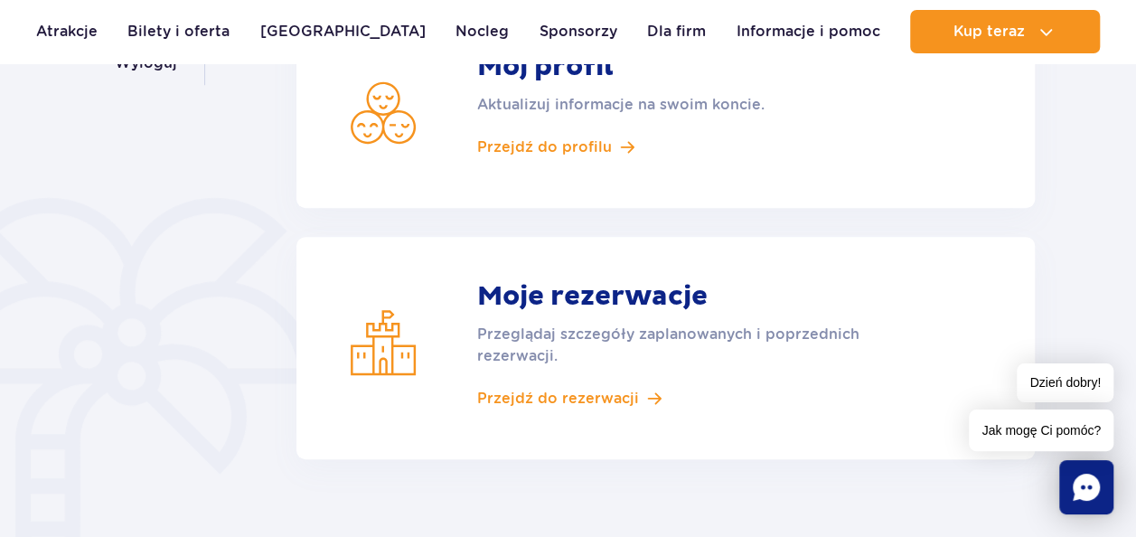
scroll to position [379, 0]
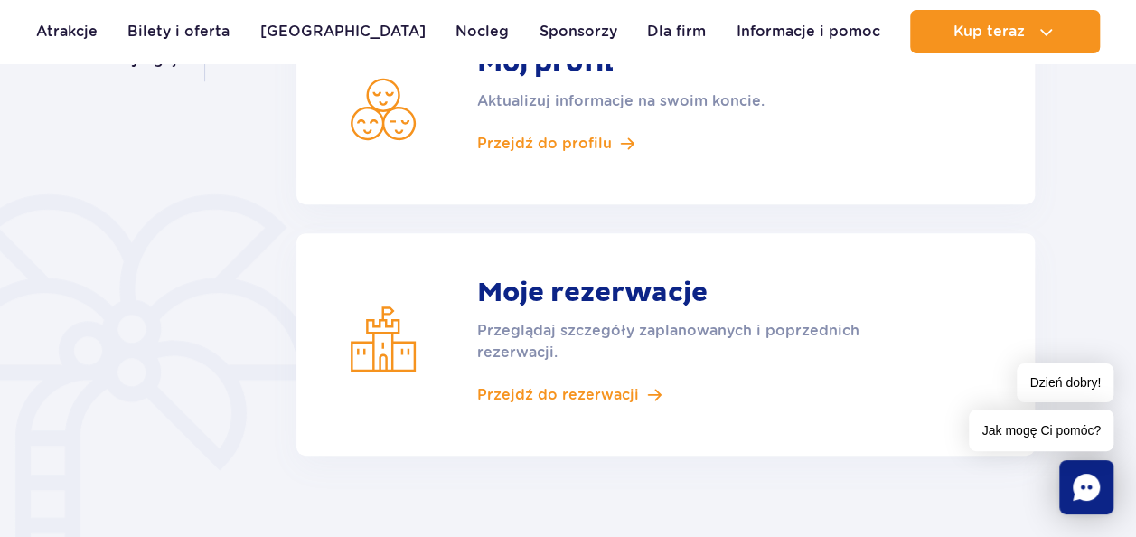
click at [587, 327] on p "Przeglądaj szczegóły zaplanowanych i poprzednich rezerwacji." at bounding box center [689, 341] width 425 height 43
click at [605, 389] on span "Przejdź do rezerwacji" at bounding box center [558, 395] width 162 height 20
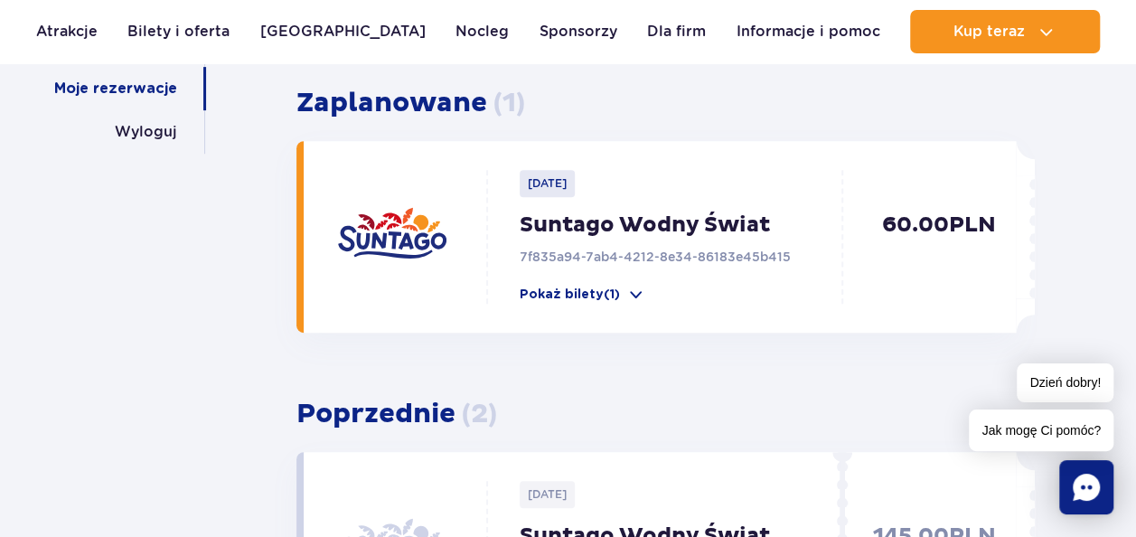
scroll to position [311, 0]
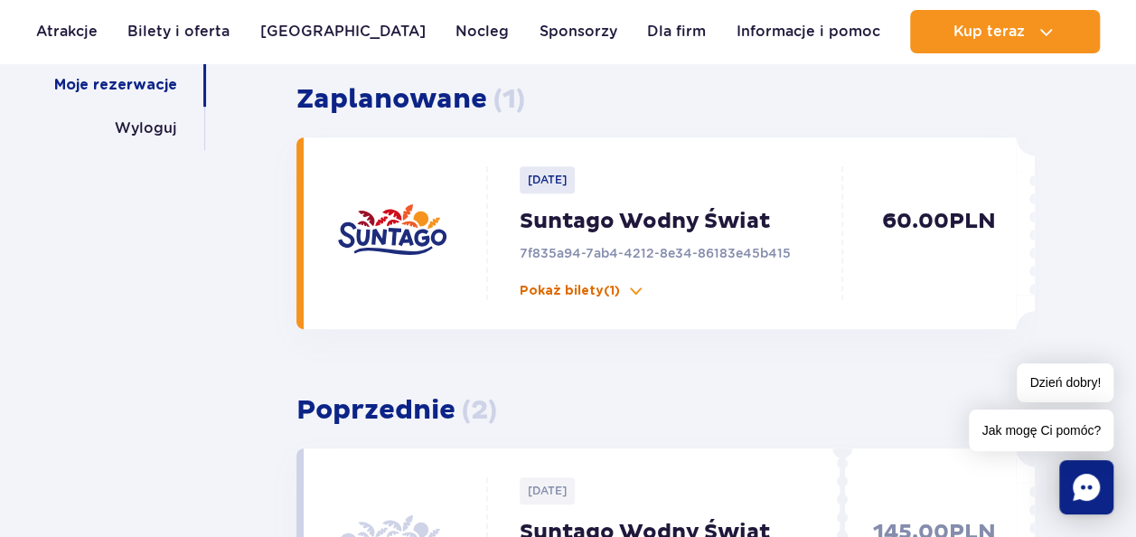
click at [627, 286] on span at bounding box center [636, 291] width 18 height 18
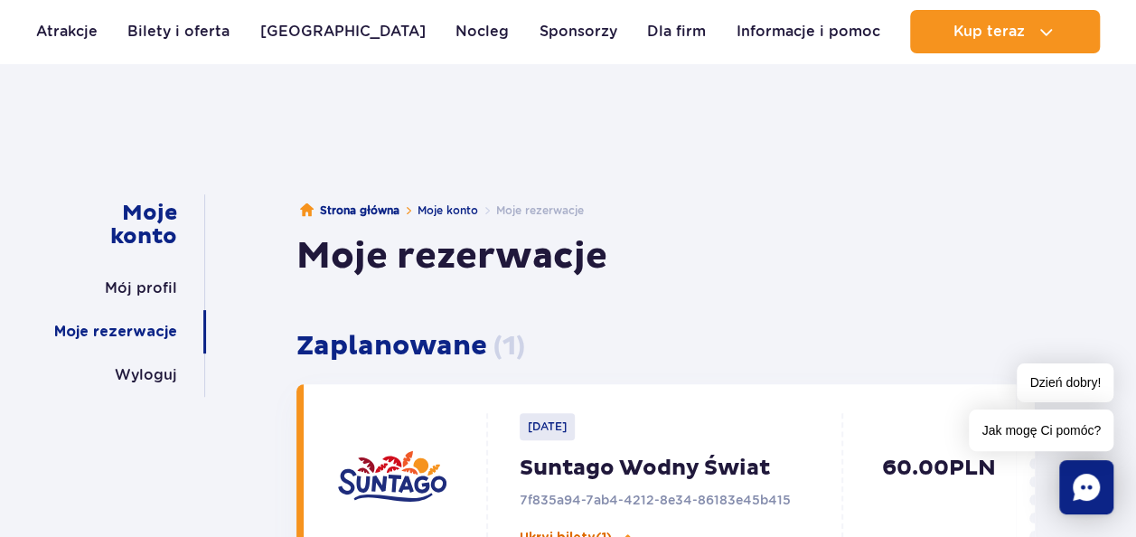
scroll to position [0, 0]
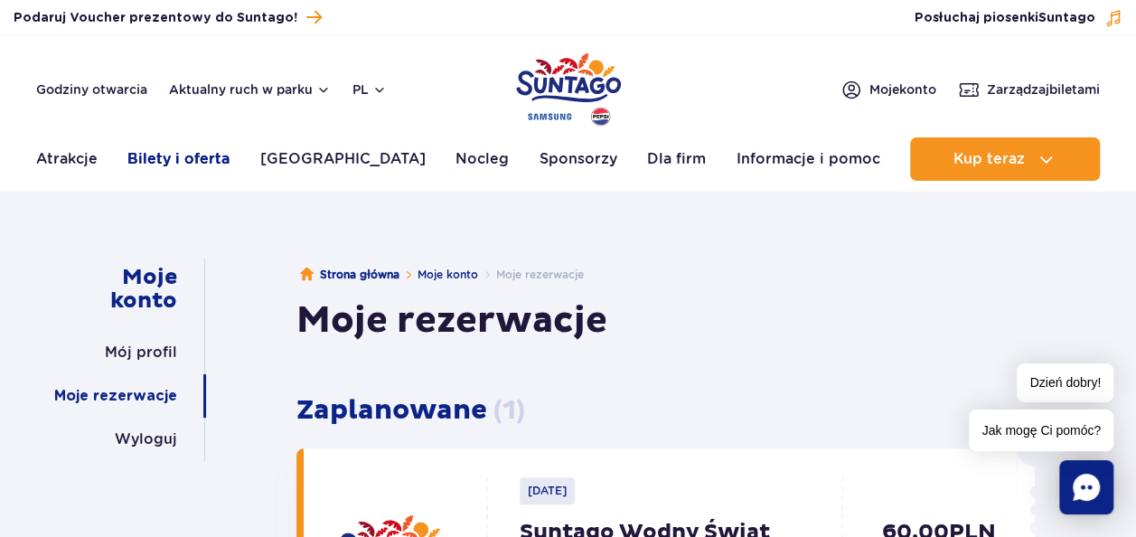
click at [175, 157] on link "Bilety i oferta" at bounding box center [178, 158] width 102 height 43
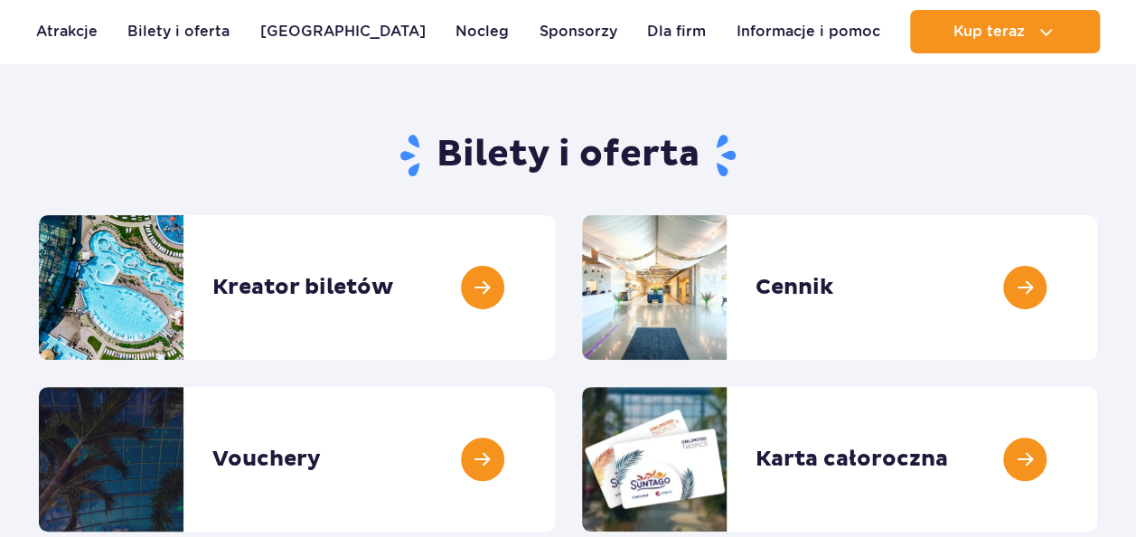
scroll to position [136, 0]
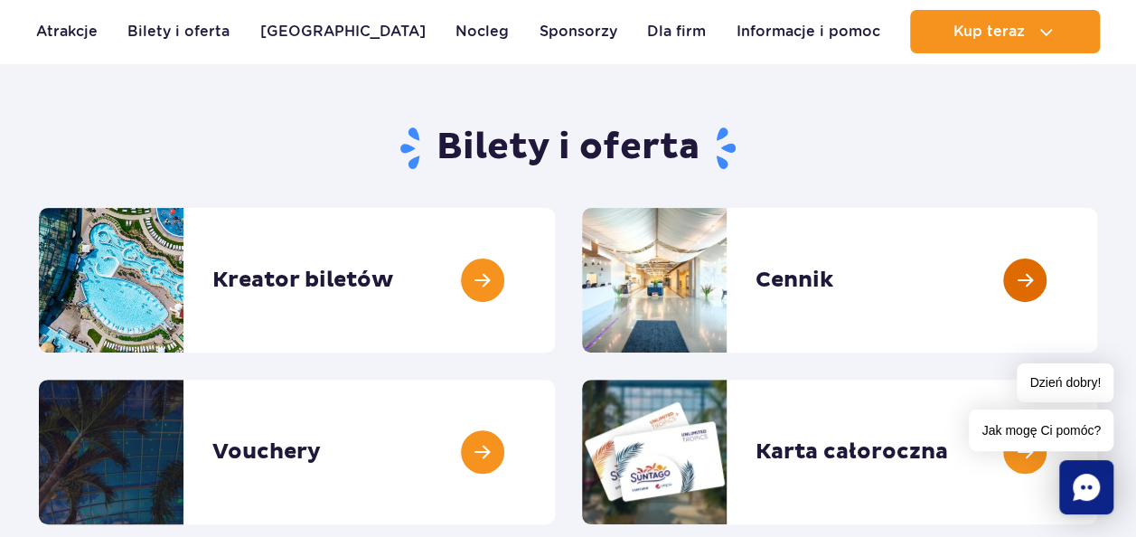
click at [1097, 276] on link at bounding box center [1097, 280] width 0 height 145
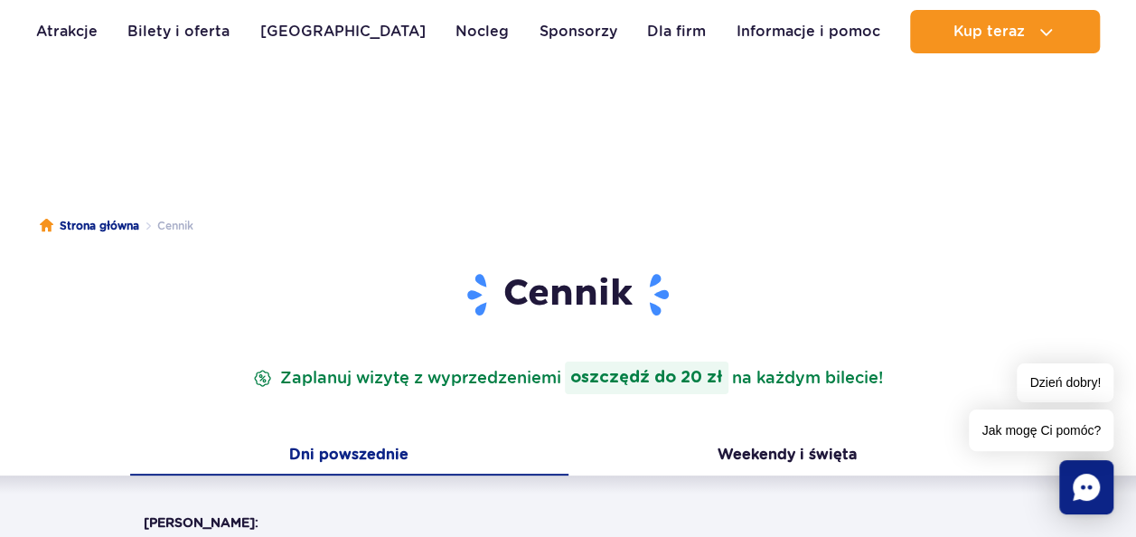
scroll to position [19, 0]
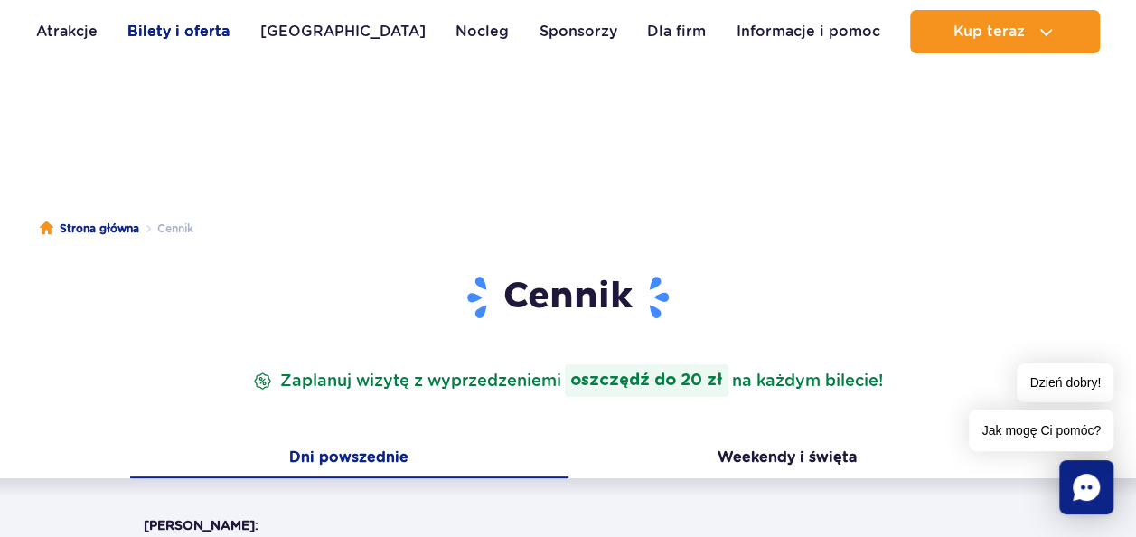
click at [177, 36] on link "Bilety i oferta" at bounding box center [178, 31] width 102 height 43
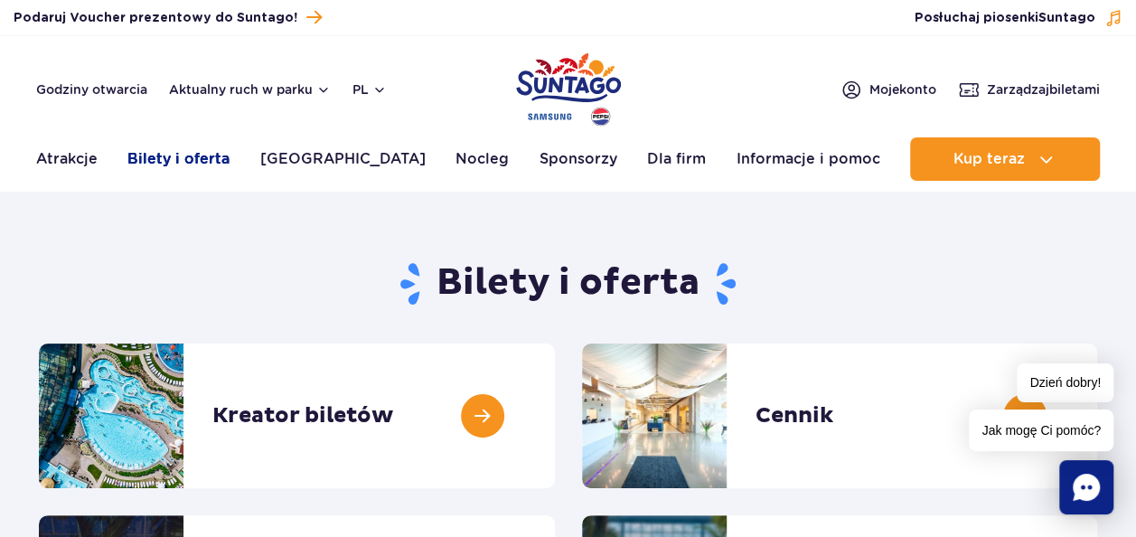
click at [159, 155] on link "Bilety i oferta" at bounding box center [178, 158] width 102 height 43
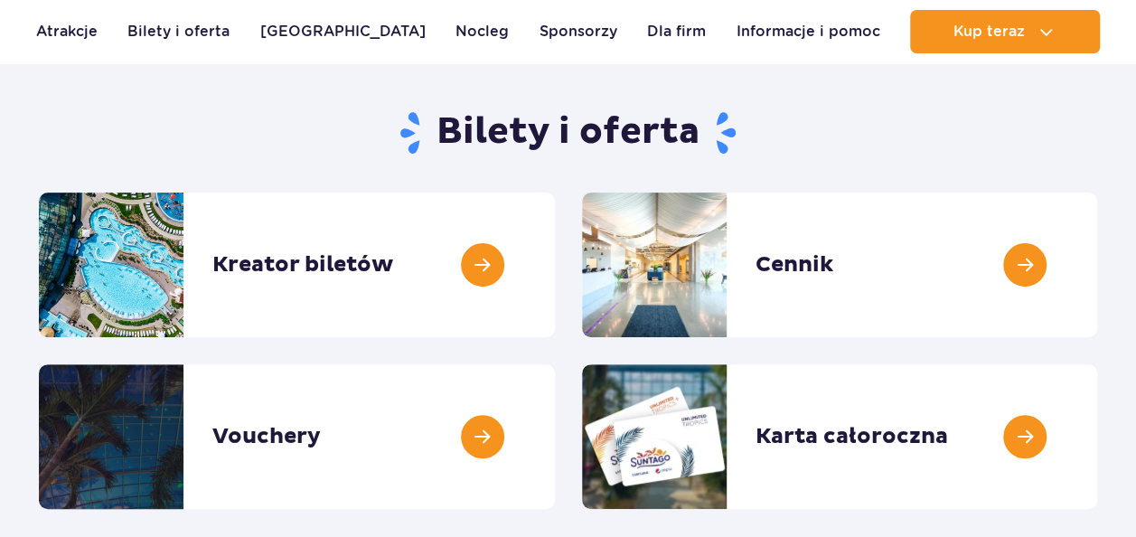
scroll to position [161, 0]
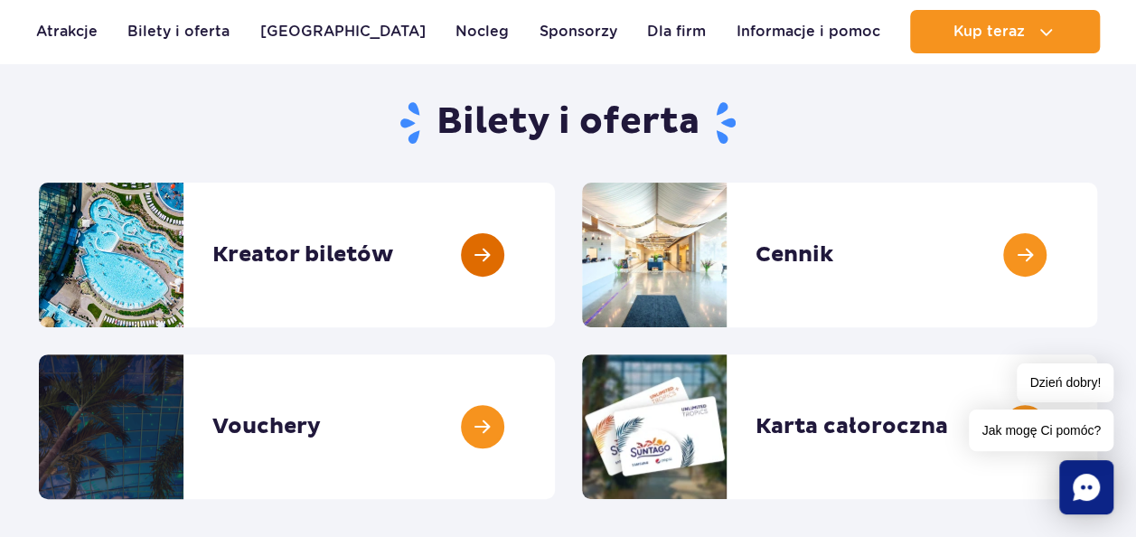
click at [555, 304] on link at bounding box center [555, 255] width 0 height 145
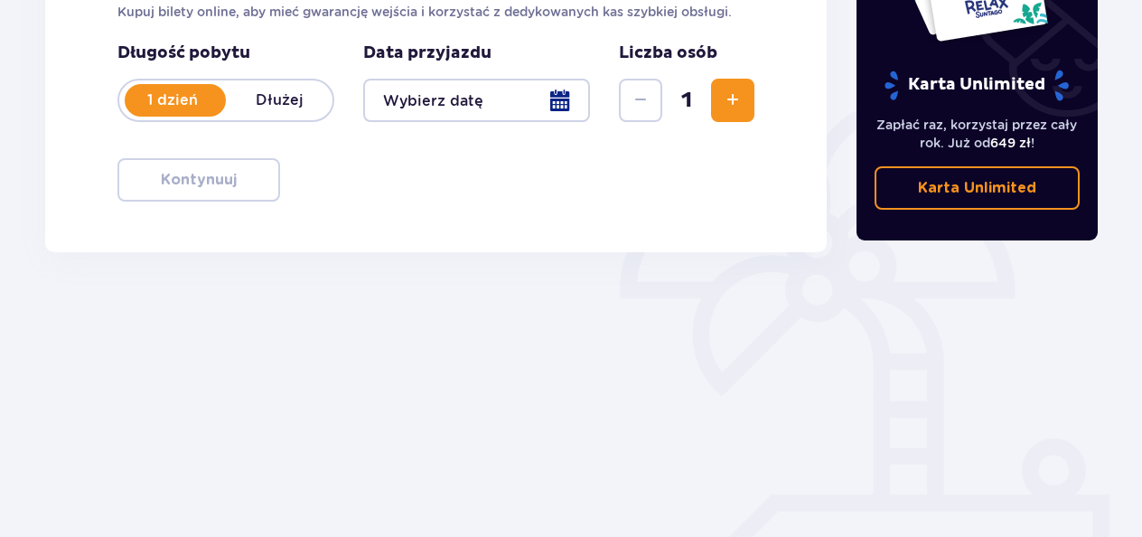
scroll to position [384, 0]
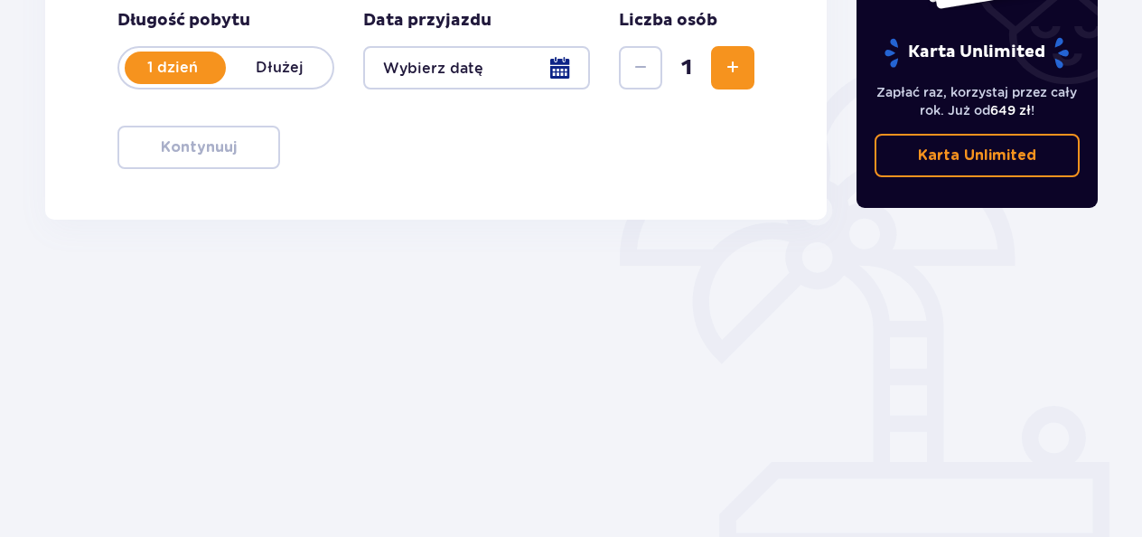
click at [563, 81] on div at bounding box center [476, 67] width 227 height 43
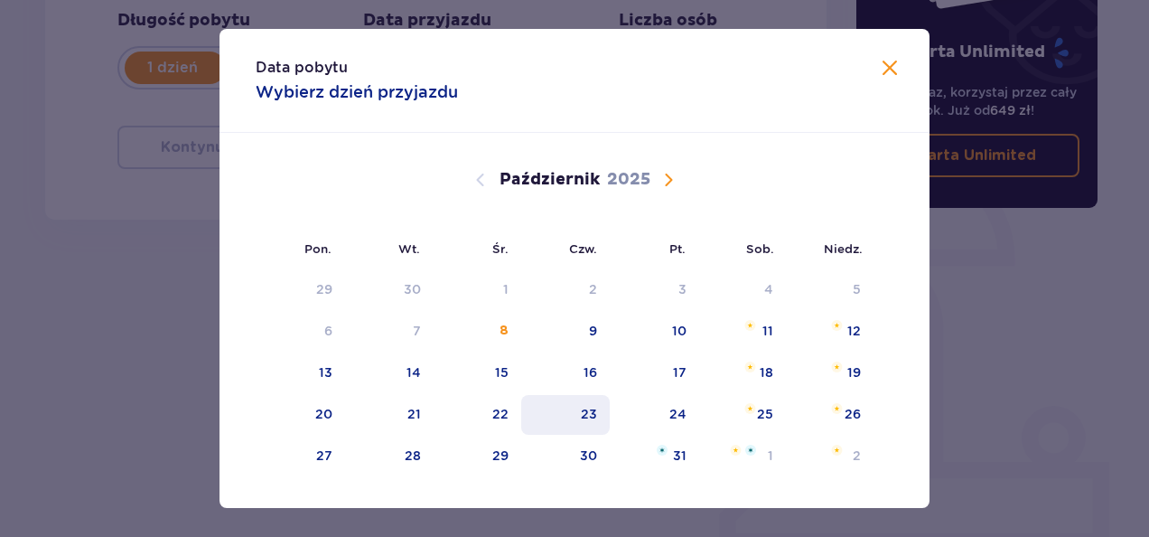
click at [580, 414] on div "23" at bounding box center [565, 415] width 89 height 40
type input "23.10.25"
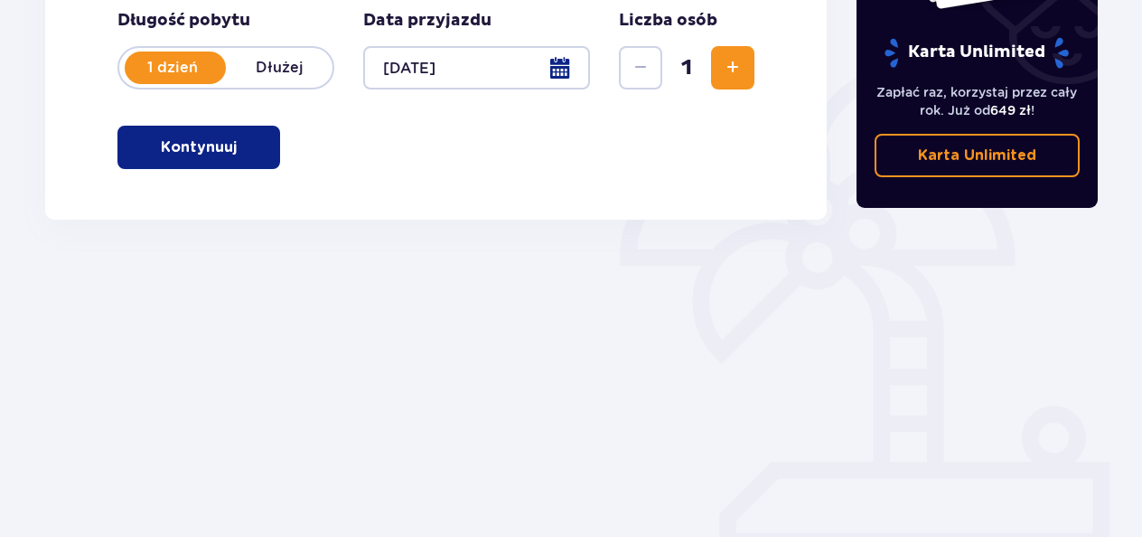
click at [166, 147] on p "Kontynuuj" at bounding box center [199, 147] width 76 height 20
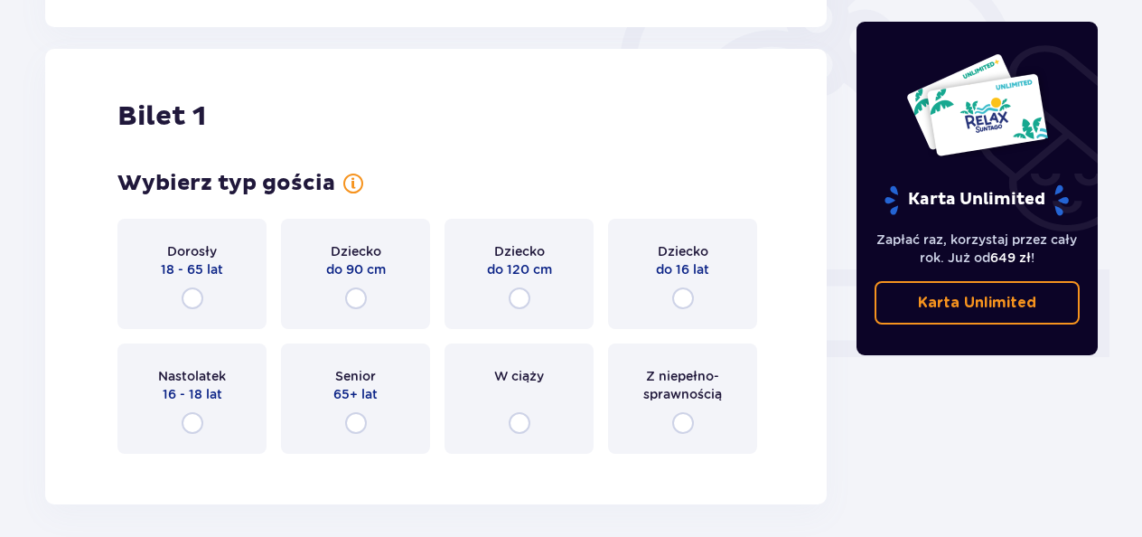
scroll to position [604, 0]
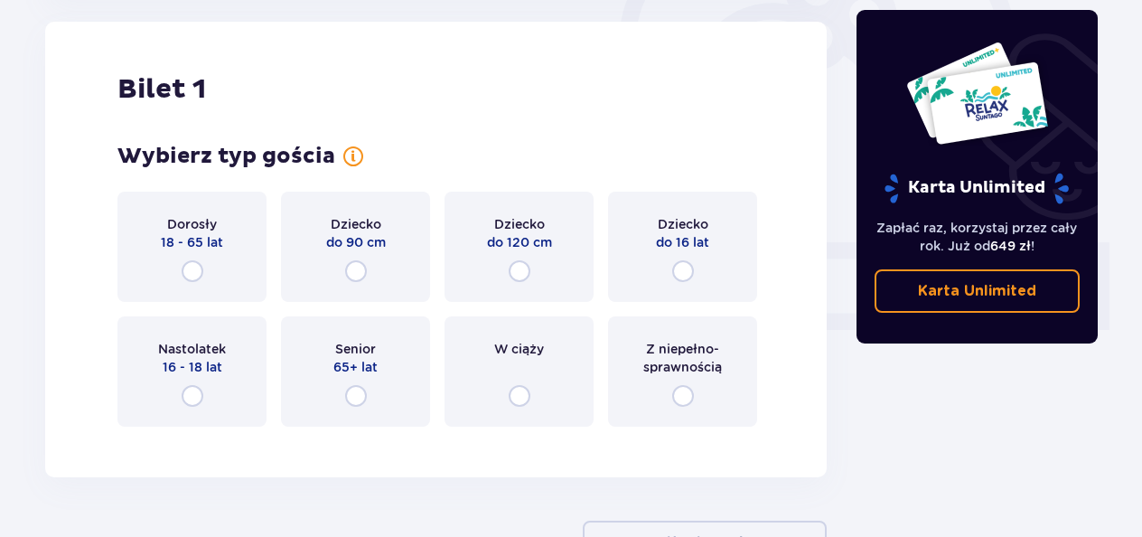
click at [183, 269] on input "radio" at bounding box center [193, 271] width 22 height 22
radio input "true"
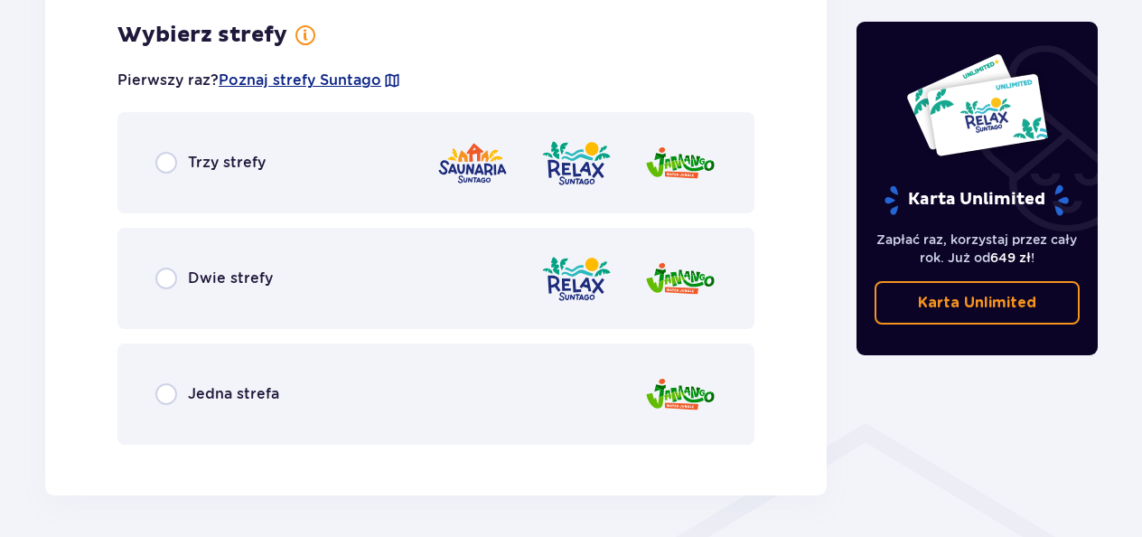
scroll to position [1052, 0]
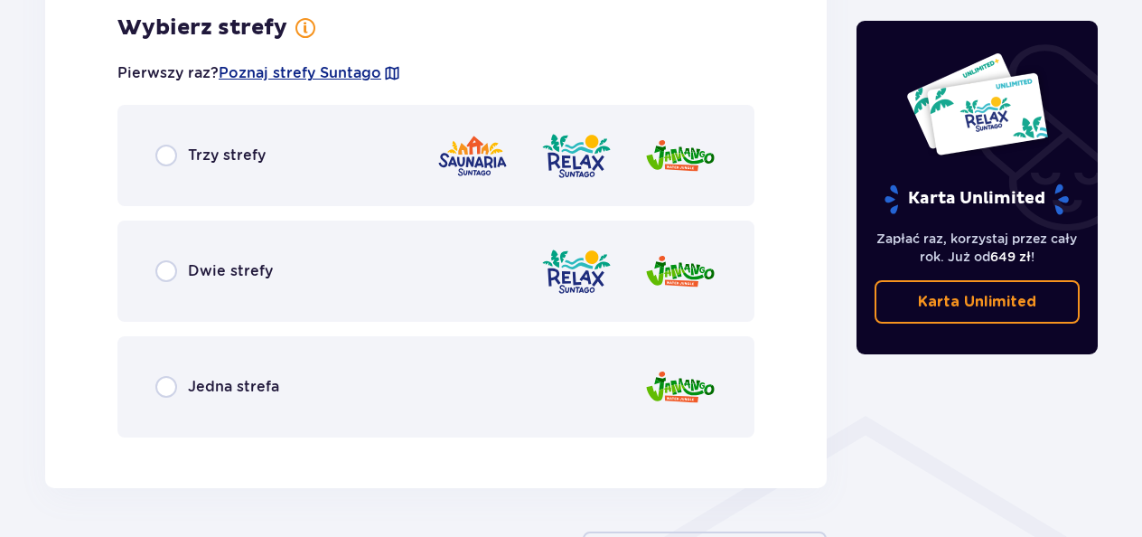
click at [164, 164] on input "radio" at bounding box center [166, 156] width 22 height 22
radio input "true"
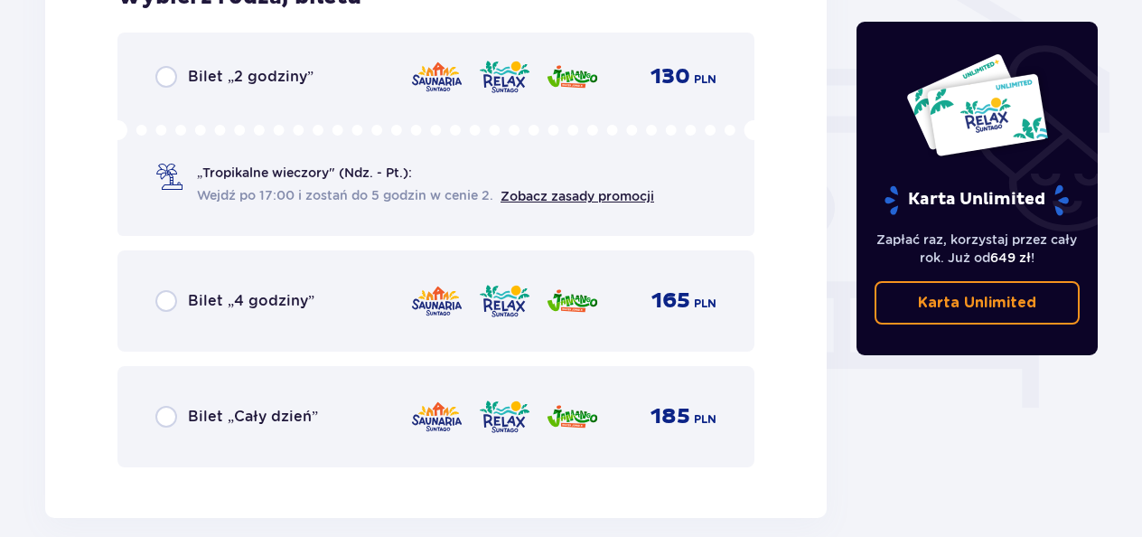
scroll to position [1548, 0]
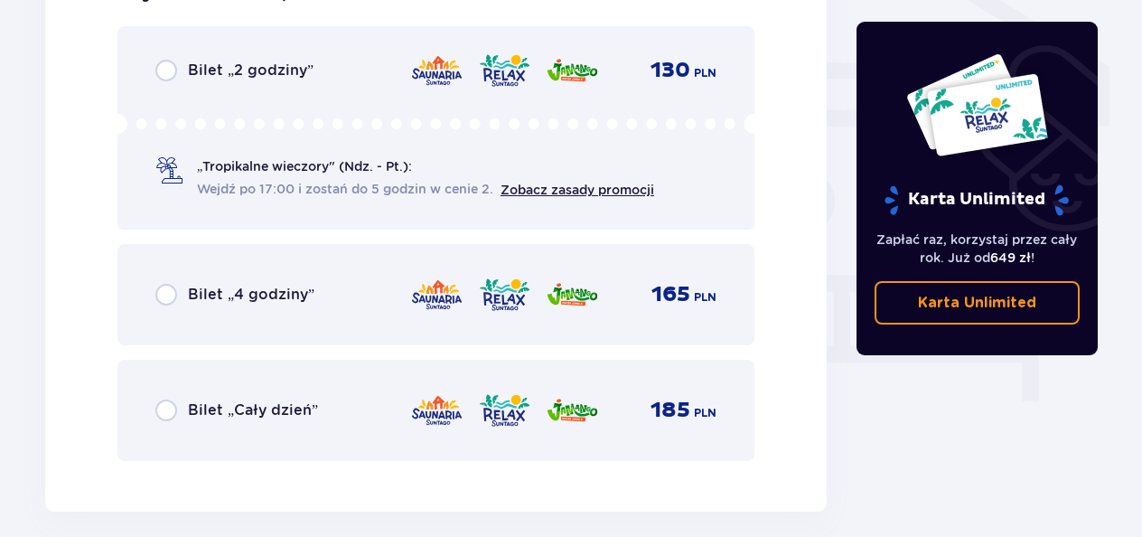
click at [171, 412] on input "radio" at bounding box center [166, 410] width 22 height 22
radio input "true"
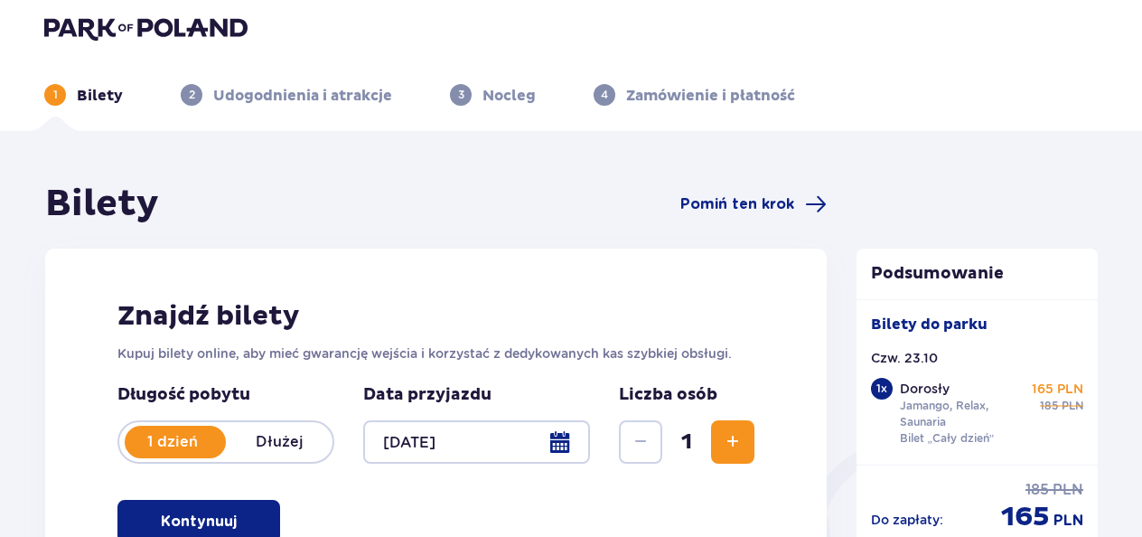
scroll to position [0, 0]
